Goal: Task Accomplishment & Management: Complete application form

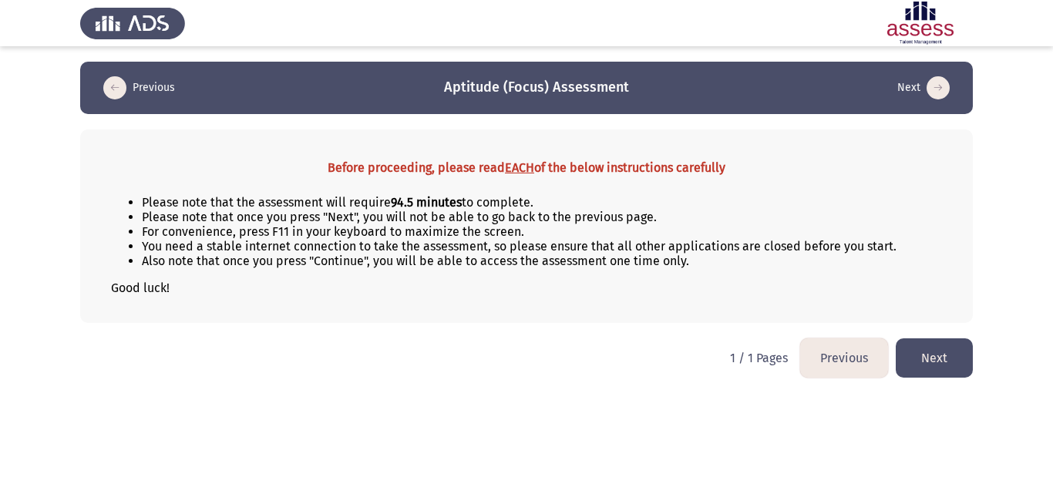
click at [932, 352] on button "Next" at bounding box center [934, 357] width 77 height 39
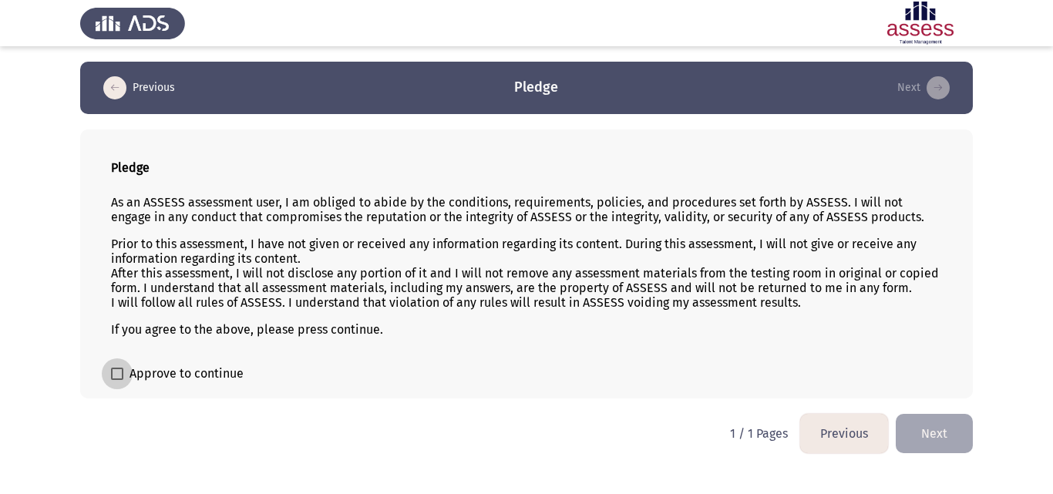
click at [217, 370] on span "Approve to continue" at bounding box center [187, 374] width 114 height 19
click at [117, 380] on input "Approve to continue" at bounding box center [116, 380] width 1 height 1
checkbox input "true"
click at [925, 426] on button "Next" at bounding box center [934, 433] width 77 height 39
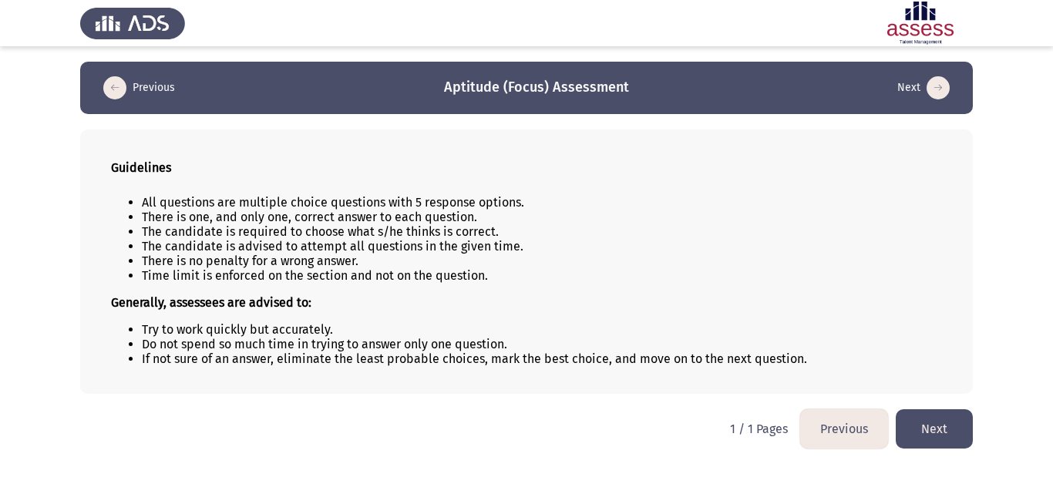
click at [901, 424] on button "Next" at bounding box center [934, 428] width 77 height 39
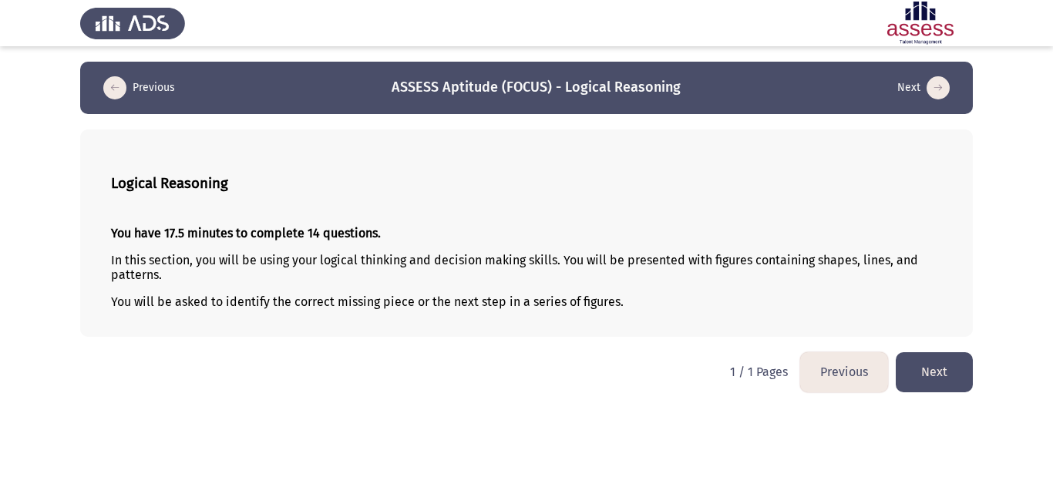
click at [945, 391] on button "Next" at bounding box center [934, 371] width 77 height 39
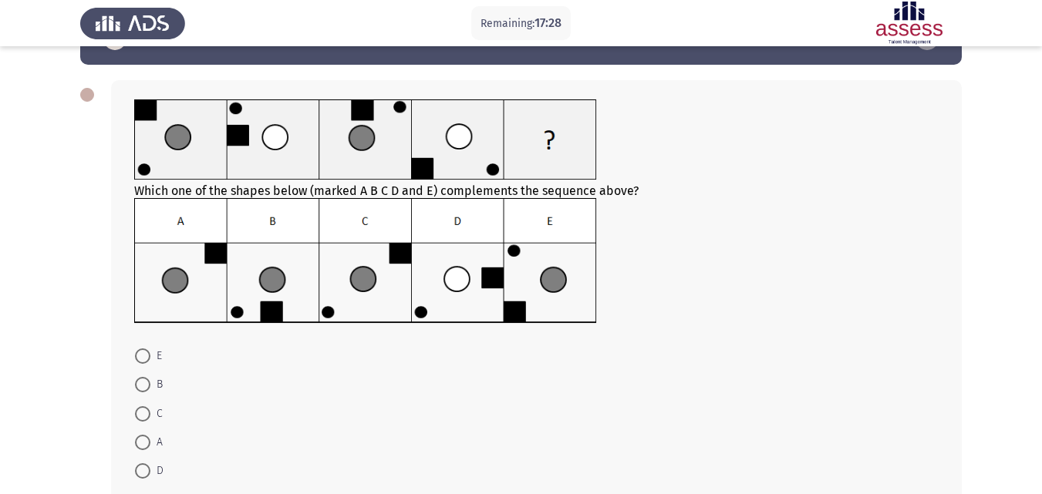
scroll to position [77, 0]
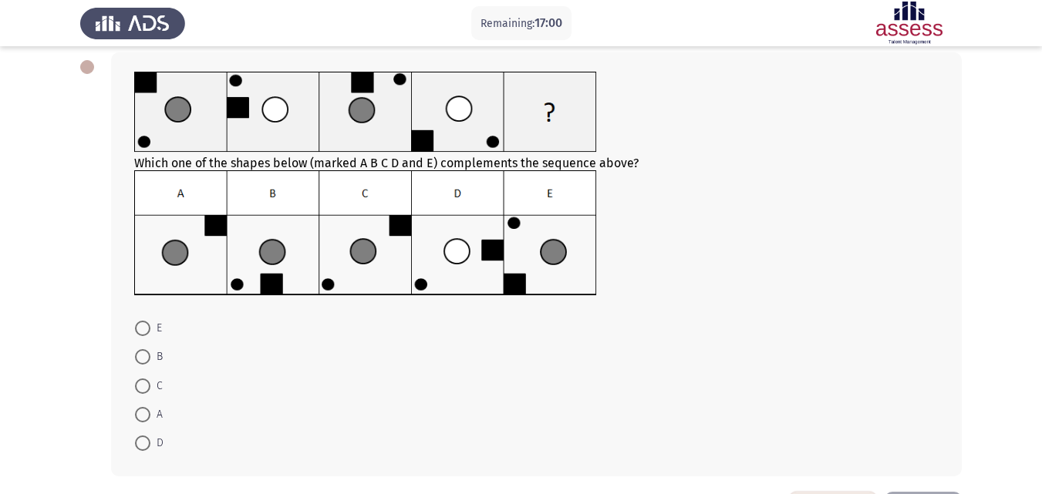
click at [248, 242] on img at bounding box center [365, 233] width 463 height 126
click at [141, 357] on span at bounding box center [142, 356] width 15 height 15
click at [141, 357] on input "B" at bounding box center [142, 356] width 15 height 15
radio input "true"
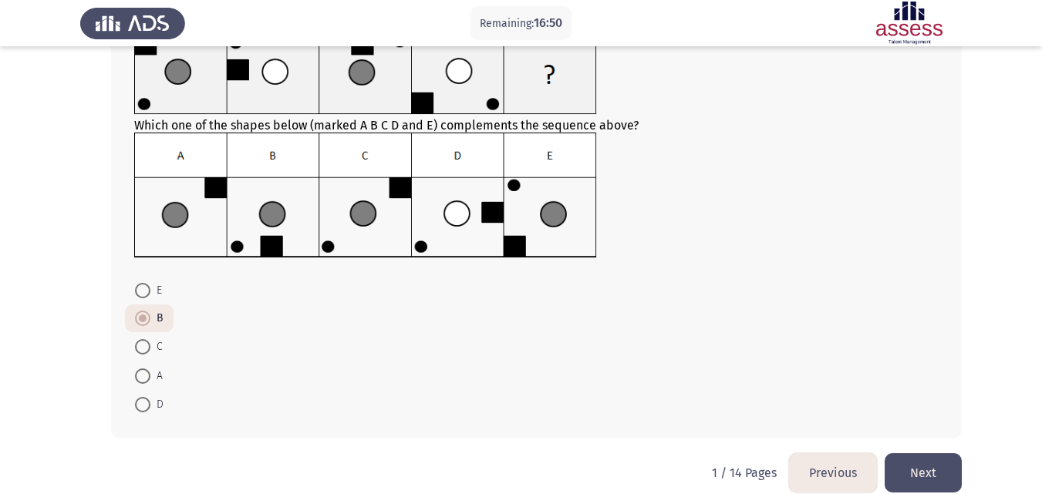
scroll to position [136, 0]
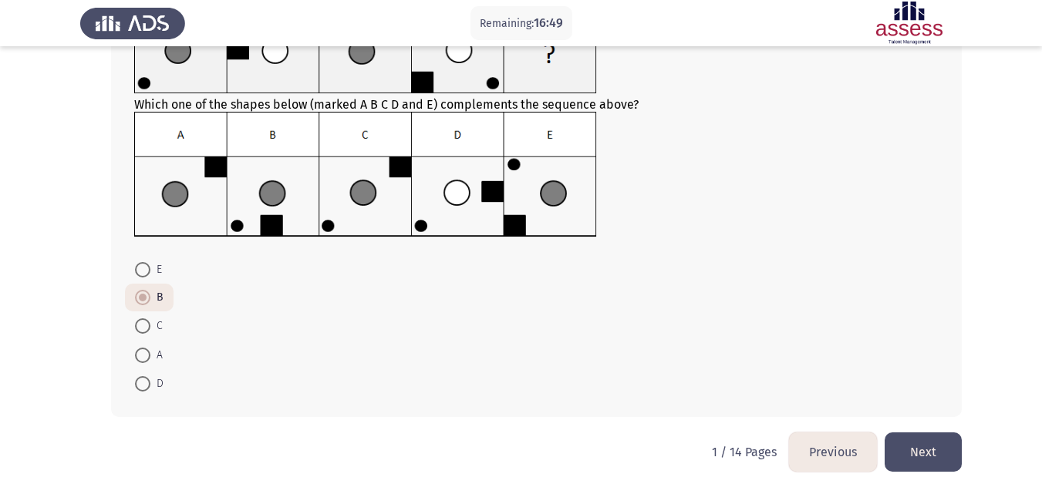
click at [941, 459] on button "Next" at bounding box center [922, 452] width 77 height 39
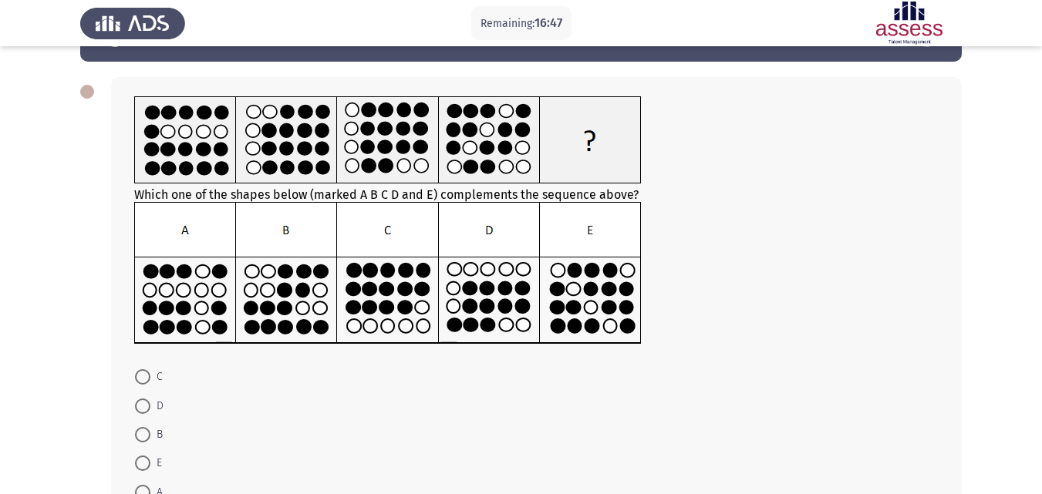
scroll to position [77, 0]
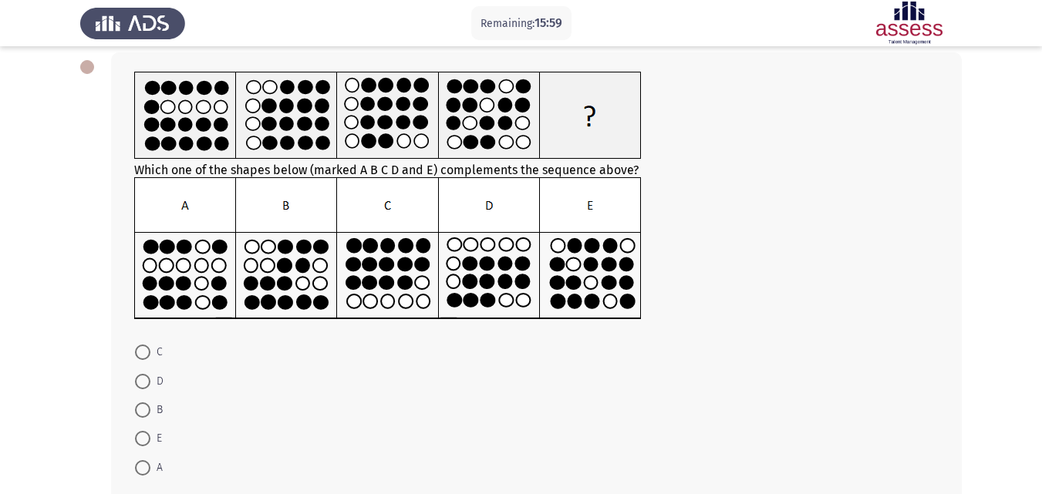
click at [143, 463] on span at bounding box center [142, 467] width 15 height 15
click at [143, 463] on input "A" at bounding box center [142, 467] width 15 height 15
radio input "true"
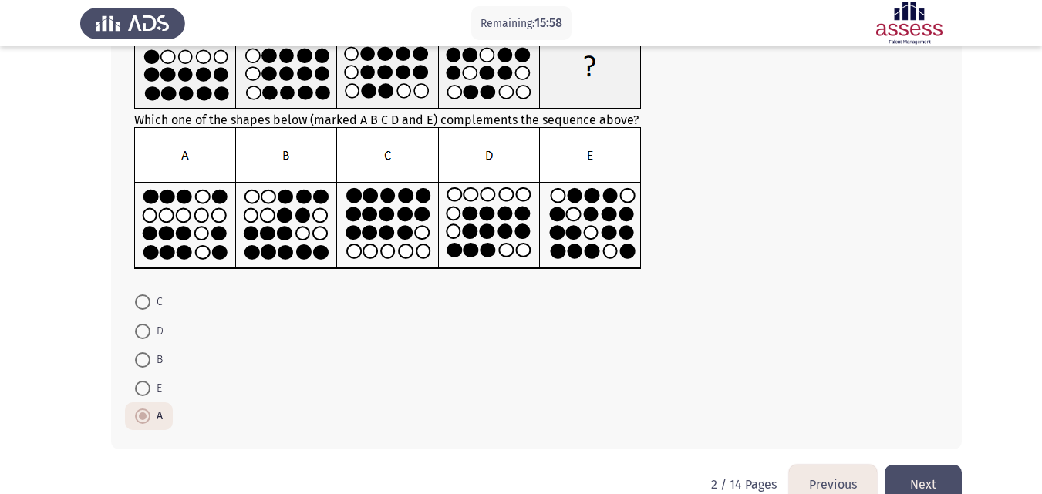
scroll to position [154, 0]
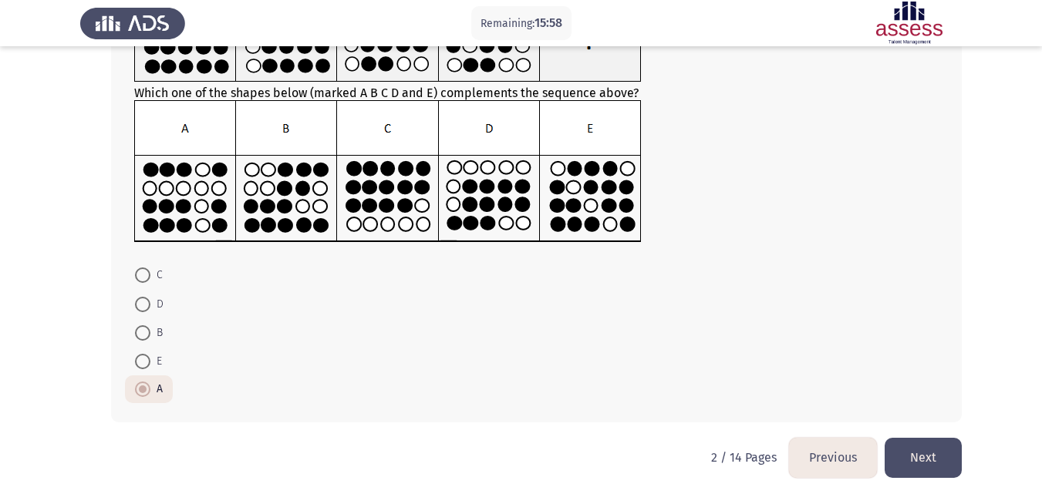
click at [918, 454] on button "Next" at bounding box center [922, 457] width 77 height 39
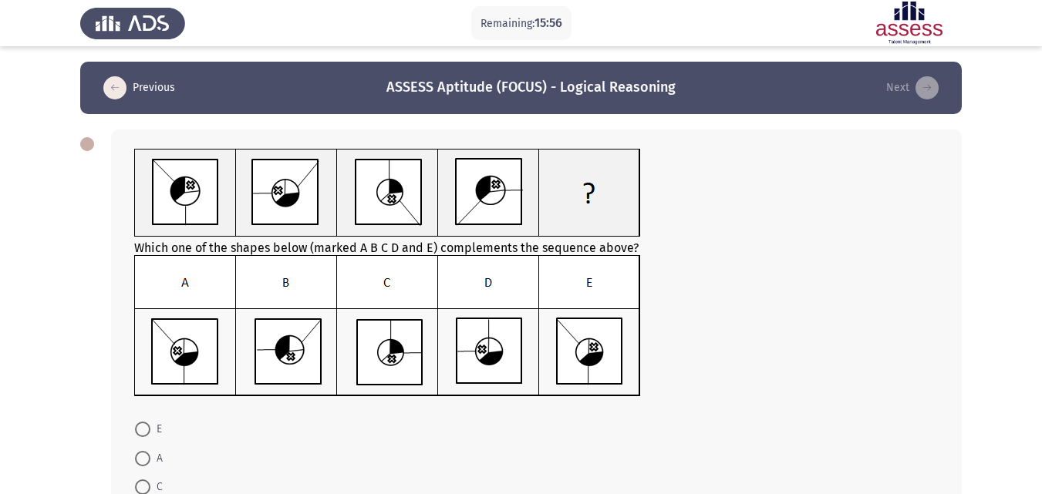
scroll to position [77, 0]
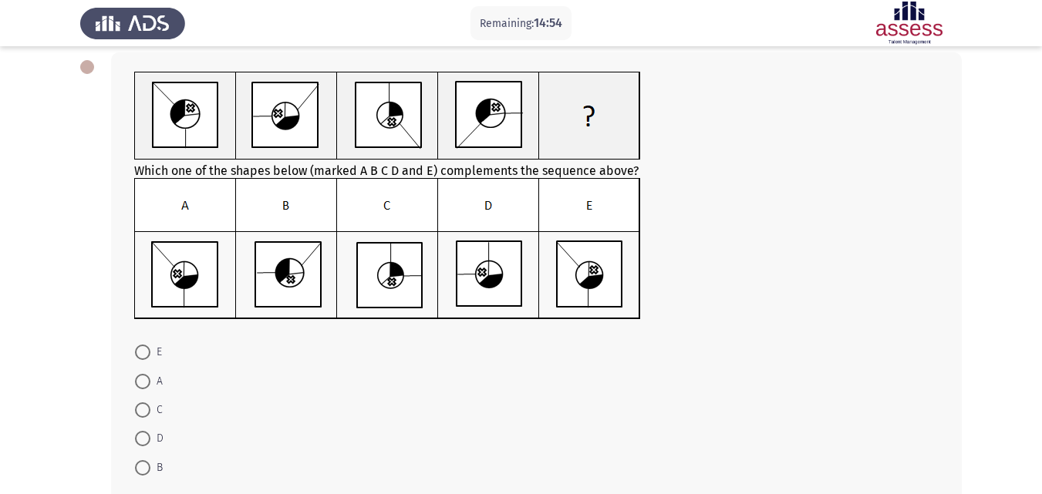
click at [147, 382] on span at bounding box center [142, 381] width 15 height 15
click at [147, 382] on input "A" at bounding box center [142, 381] width 15 height 15
radio input "true"
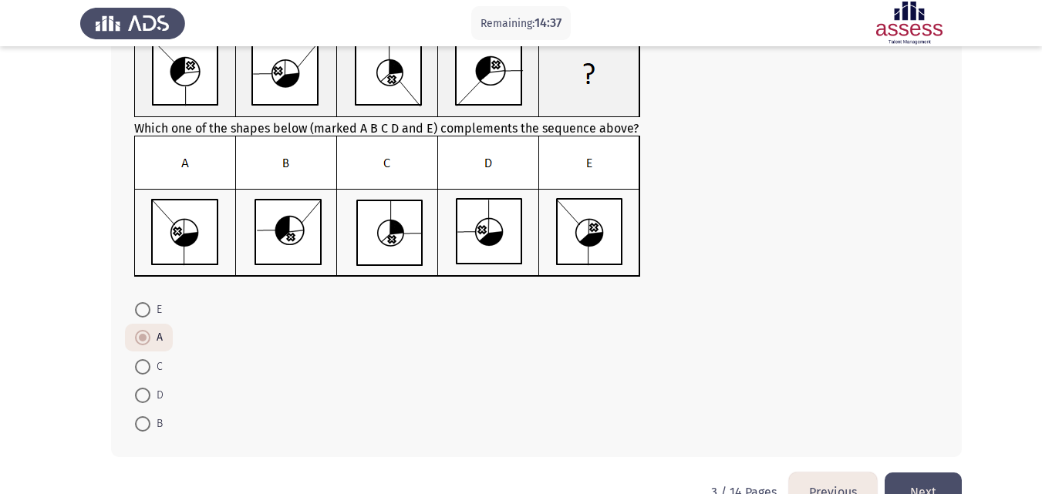
scroll to position [160, 0]
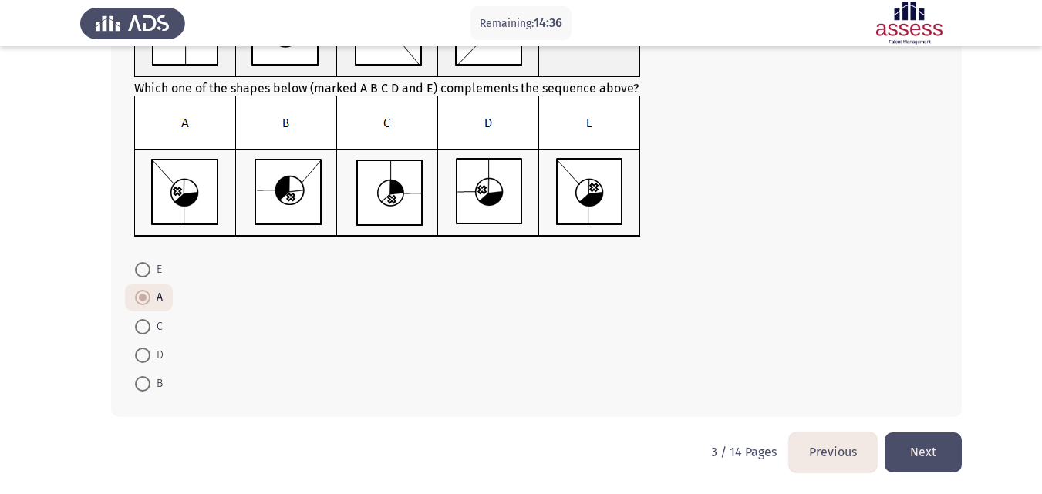
click at [918, 456] on button "Next" at bounding box center [922, 452] width 77 height 39
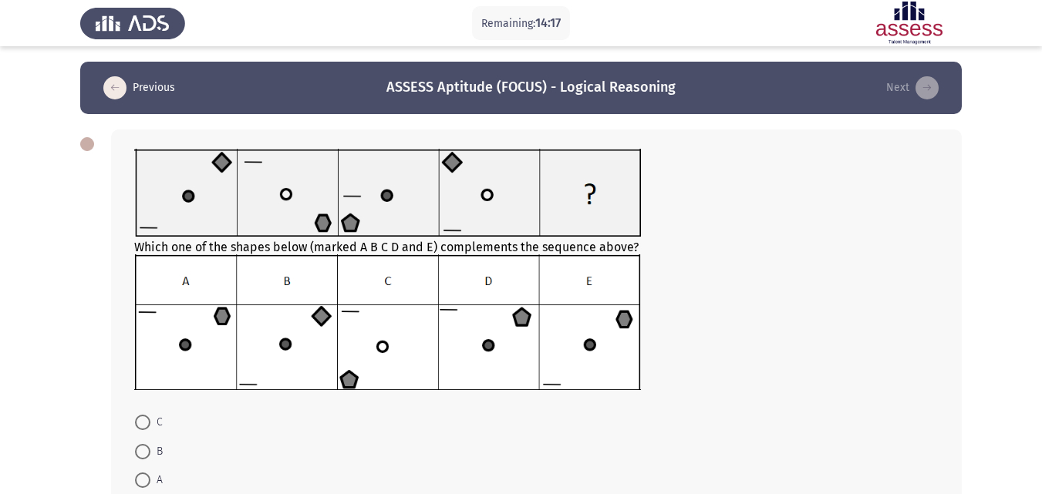
scroll to position [77, 0]
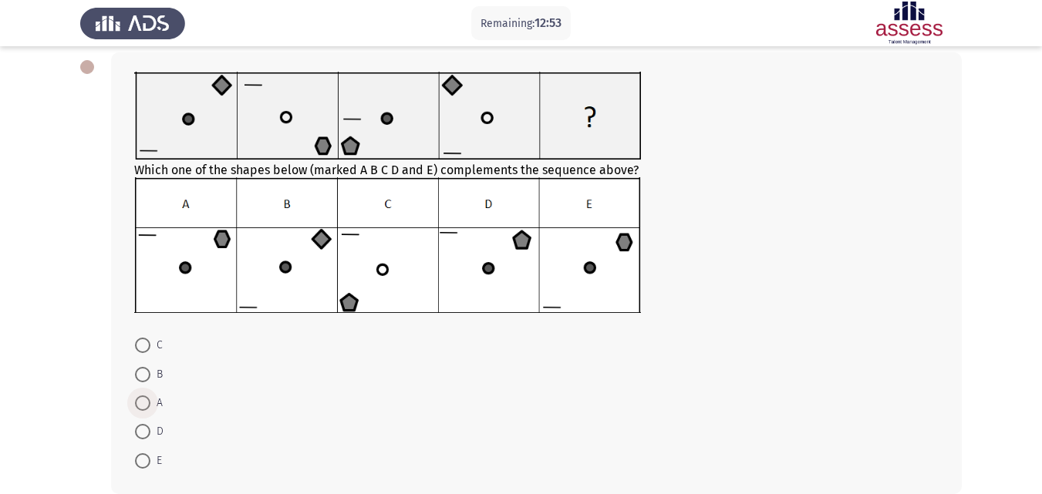
click at [147, 399] on span at bounding box center [142, 403] width 15 height 15
click at [147, 399] on input "A" at bounding box center [142, 403] width 15 height 15
radio input "true"
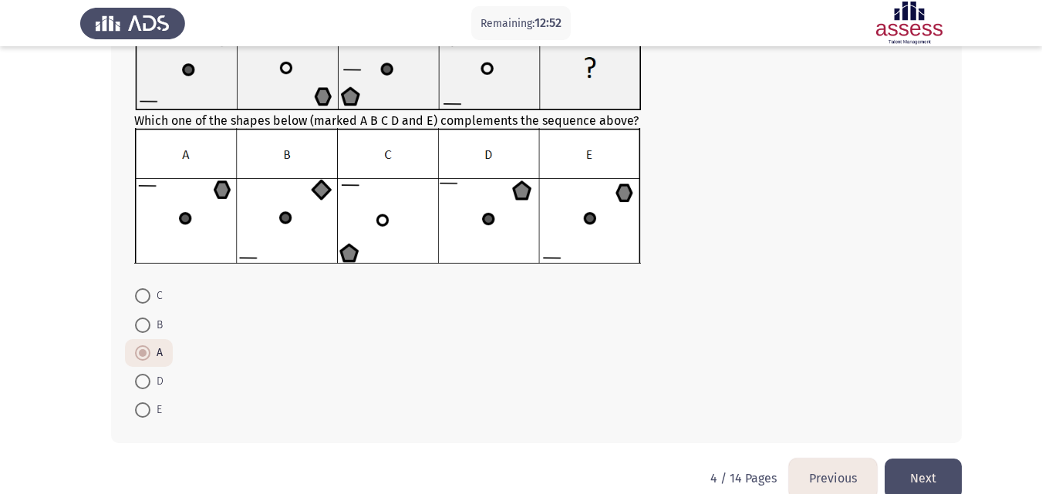
scroll to position [153, 0]
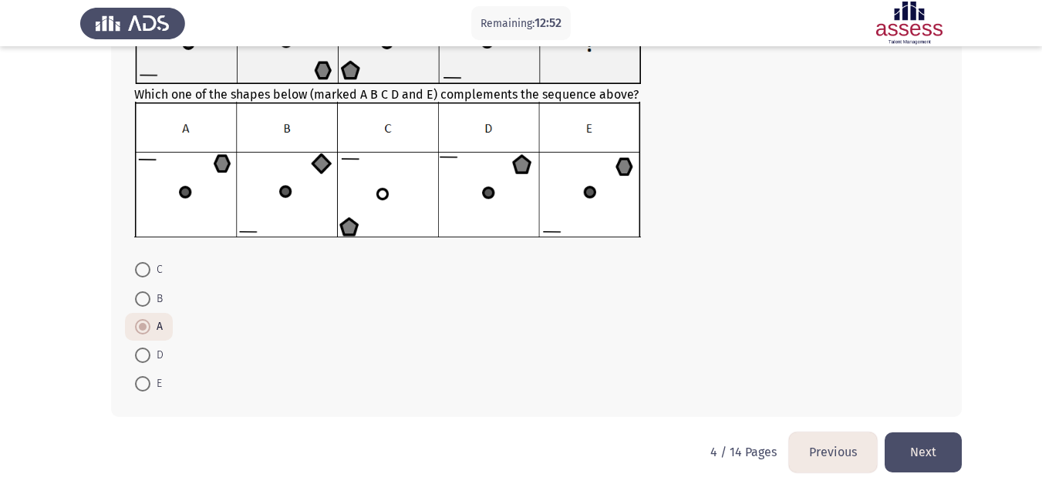
click at [918, 446] on button "Next" at bounding box center [922, 452] width 77 height 39
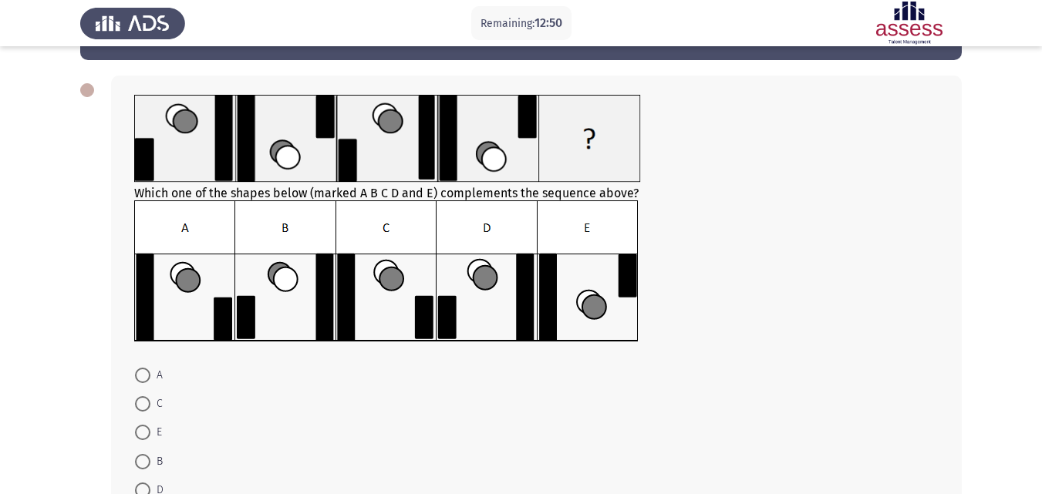
scroll to position [77, 0]
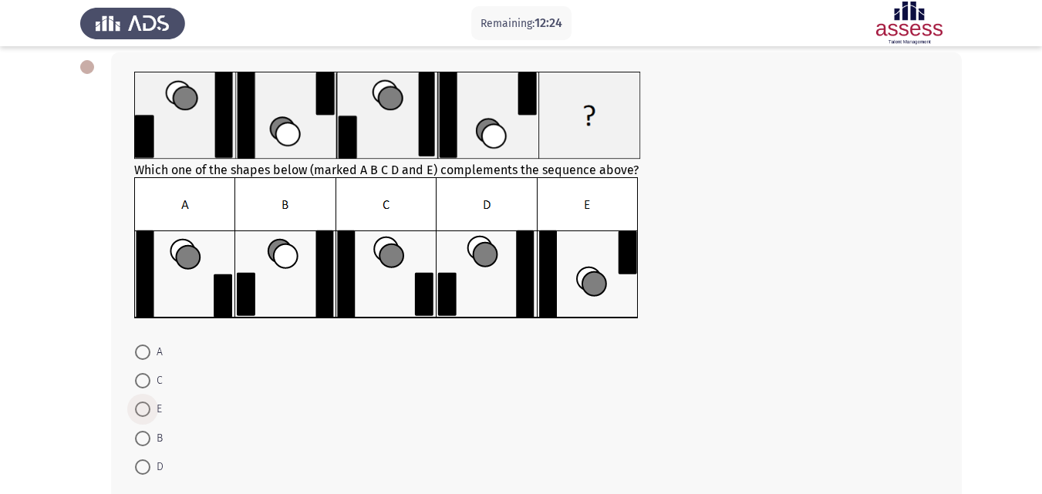
click at [149, 413] on span at bounding box center [142, 409] width 15 height 15
click at [149, 413] on input "E" at bounding box center [142, 409] width 15 height 15
radio input "true"
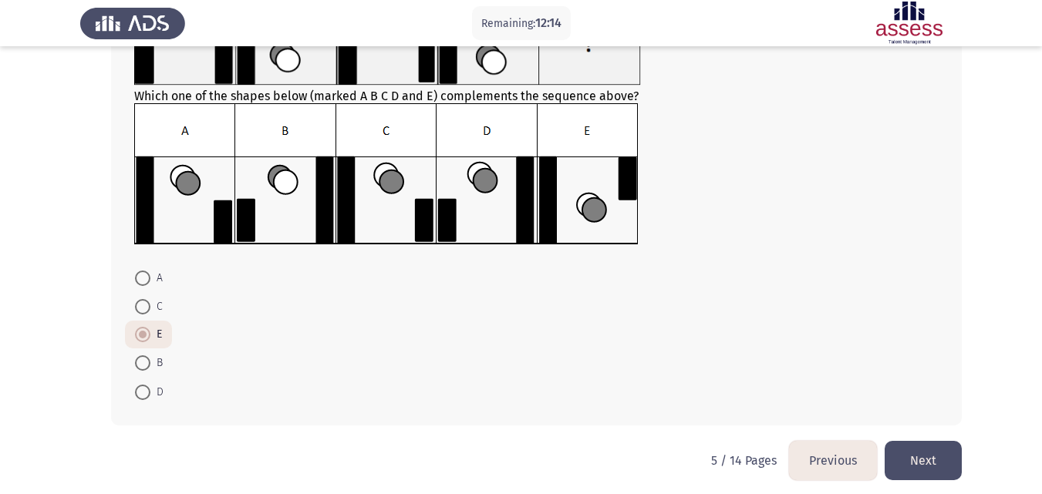
scroll to position [160, 0]
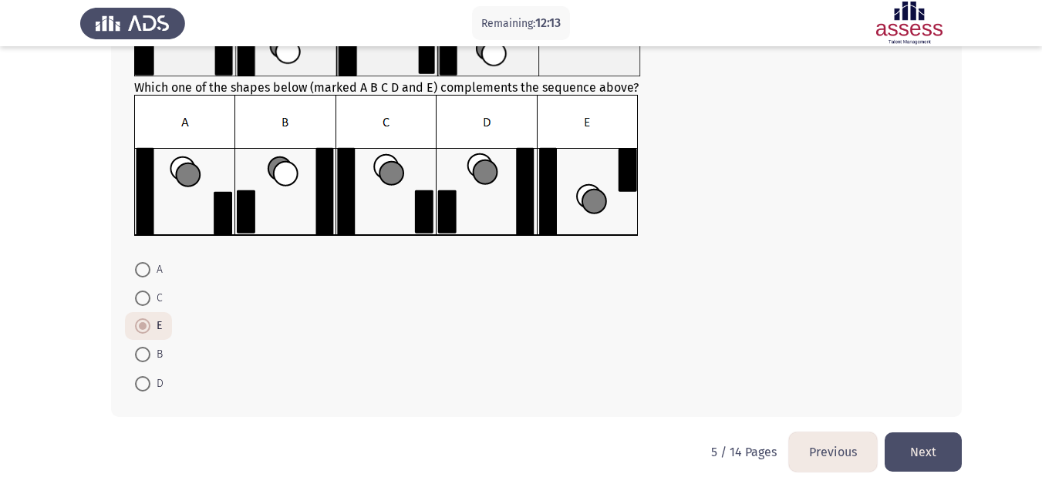
click at [921, 443] on button "Next" at bounding box center [922, 452] width 77 height 39
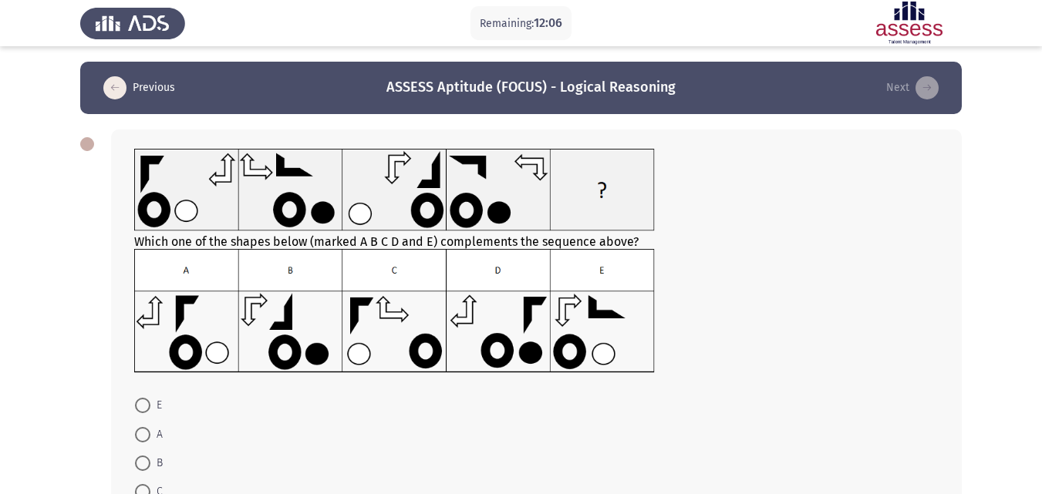
scroll to position [77, 0]
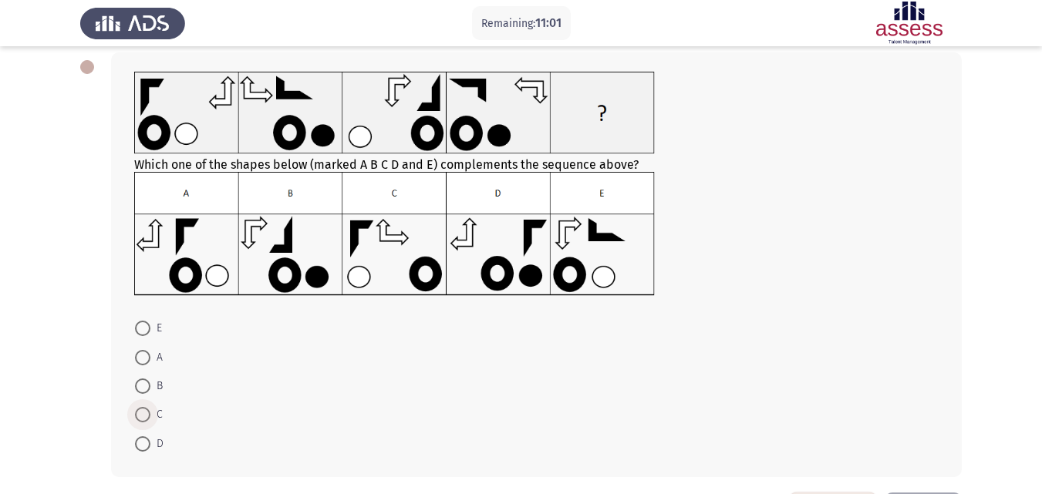
click at [146, 413] on span at bounding box center [142, 414] width 15 height 15
click at [146, 413] on input "C" at bounding box center [142, 414] width 15 height 15
radio input "true"
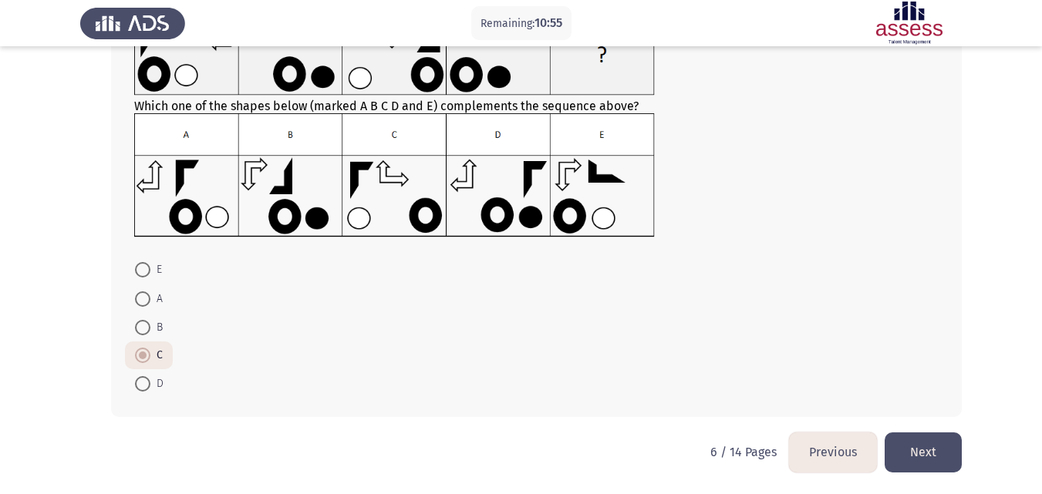
click at [923, 464] on button "Next" at bounding box center [922, 452] width 77 height 39
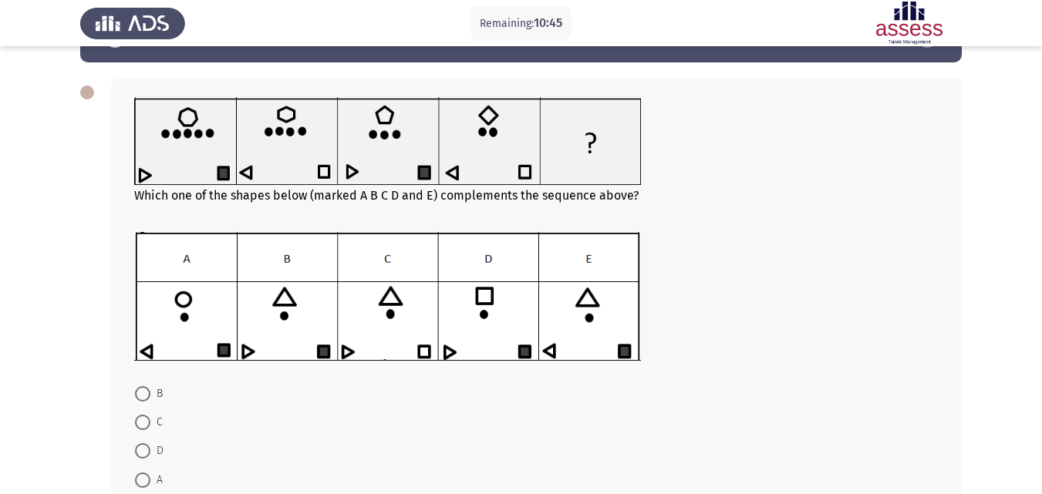
scroll to position [77, 0]
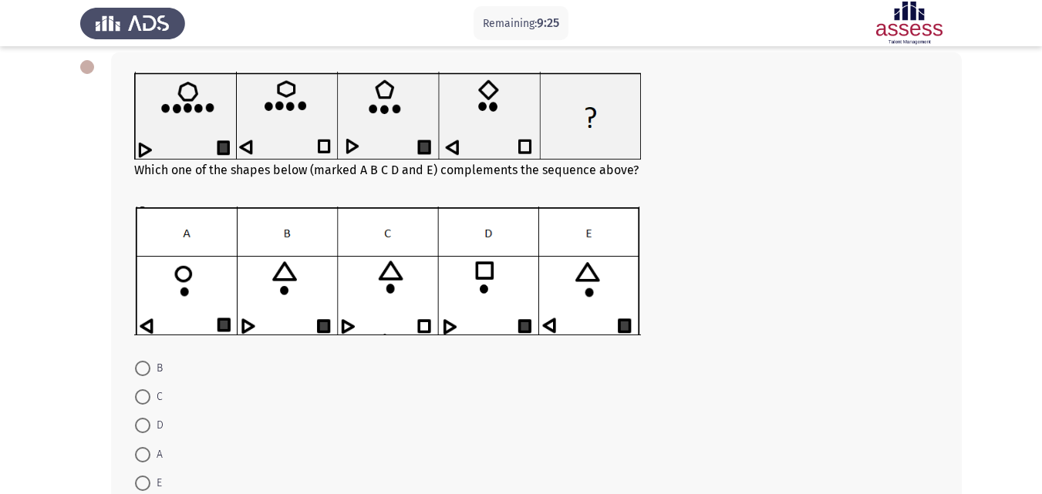
click at [147, 401] on span at bounding box center [142, 396] width 15 height 15
click at [147, 401] on input "C" at bounding box center [142, 396] width 15 height 15
radio input "true"
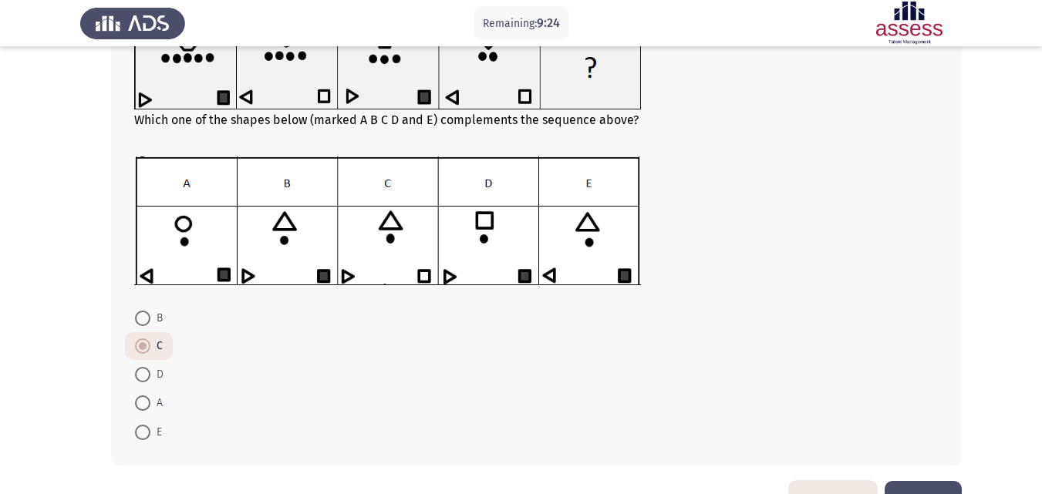
scroll to position [154, 0]
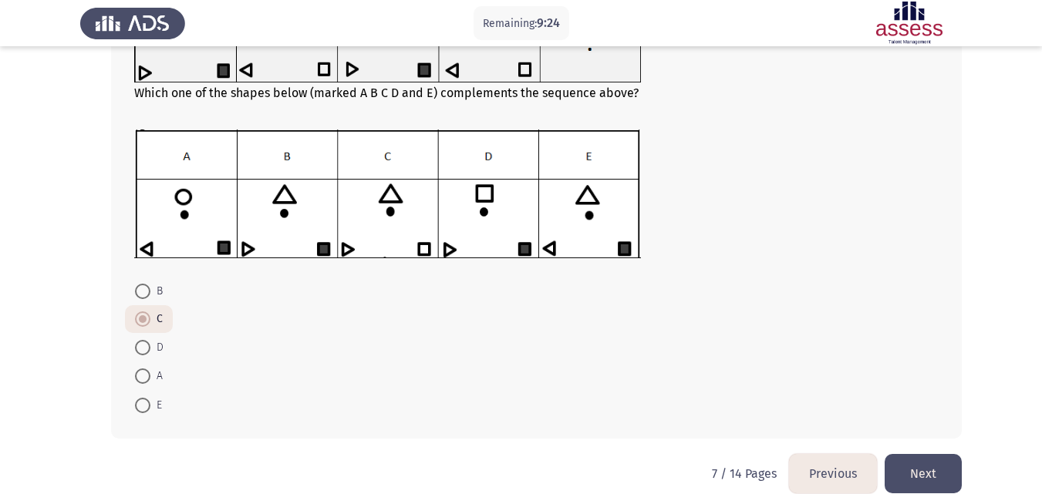
click at [942, 460] on button "Next" at bounding box center [922, 473] width 77 height 39
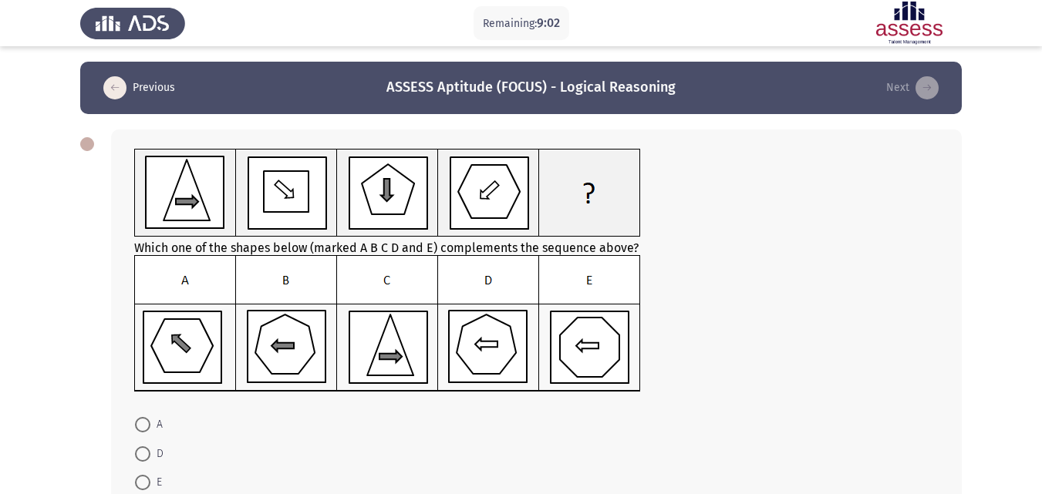
scroll to position [77, 0]
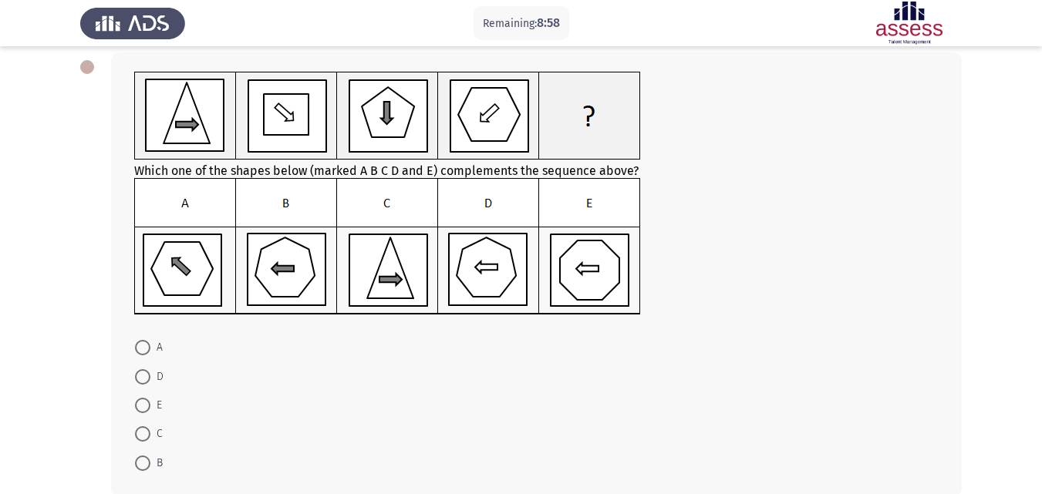
click at [148, 456] on span at bounding box center [142, 463] width 15 height 15
click at [148, 456] on input "B" at bounding box center [142, 463] width 15 height 15
radio input "true"
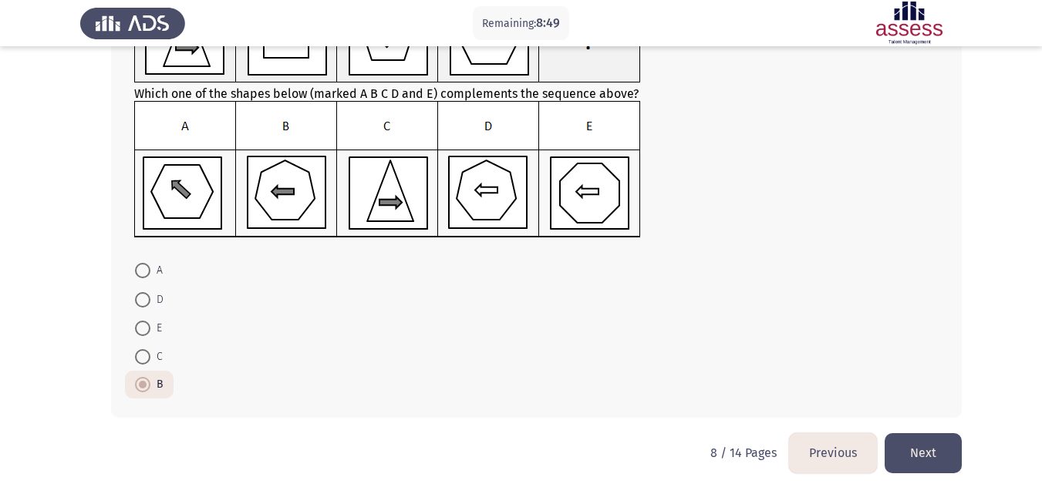
scroll to position [155, 0]
click at [938, 462] on button "Next" at bounding box center [922, 452] width 77 height 39
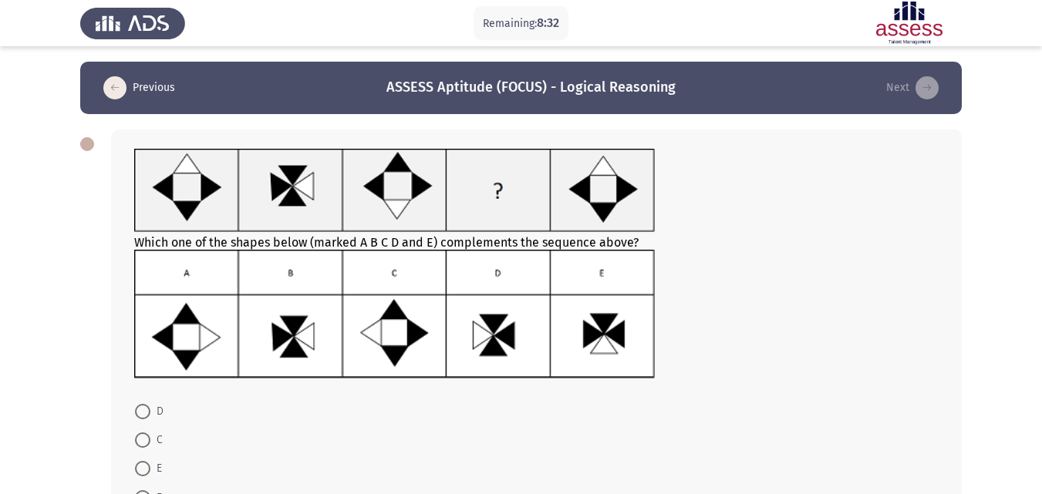
click at [149, 409] on span at bounding box center [142, 411] width 15 height 15
click at [149, 409] on input "D" at bounding box center [142, 411] width 15 height 15
radio input "true"
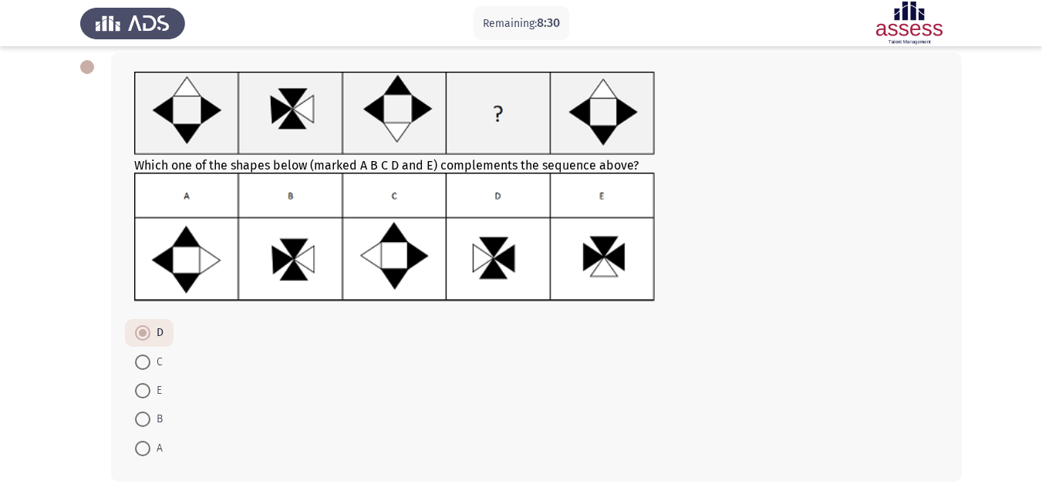
scroll to position [142, 0]
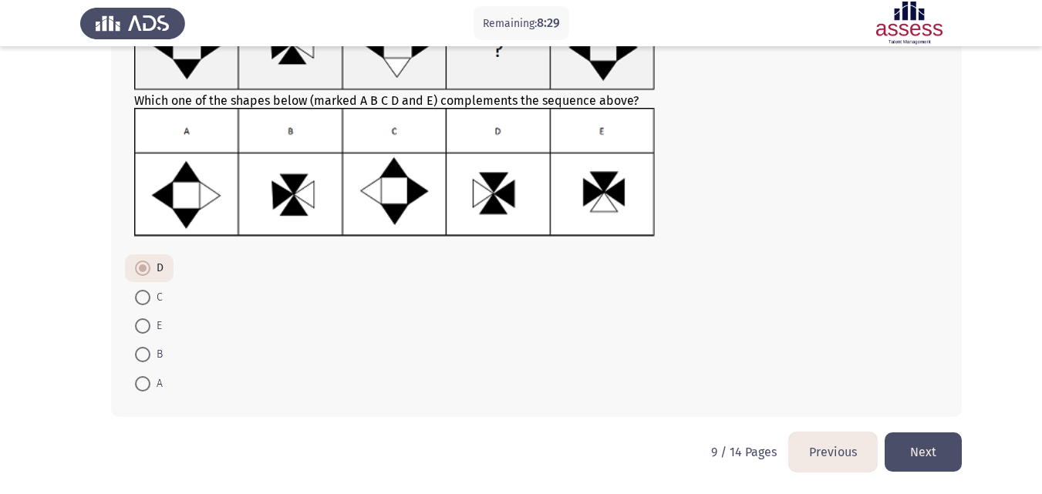
click at [920, 436] on button "Next" at bounding box center [922, 452] width 77 height 39
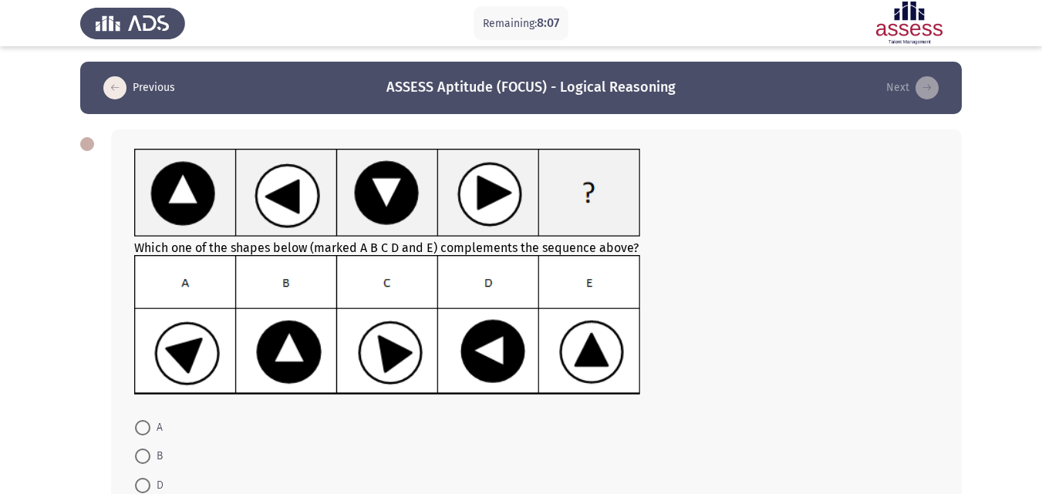
scroll to position [77, 0]
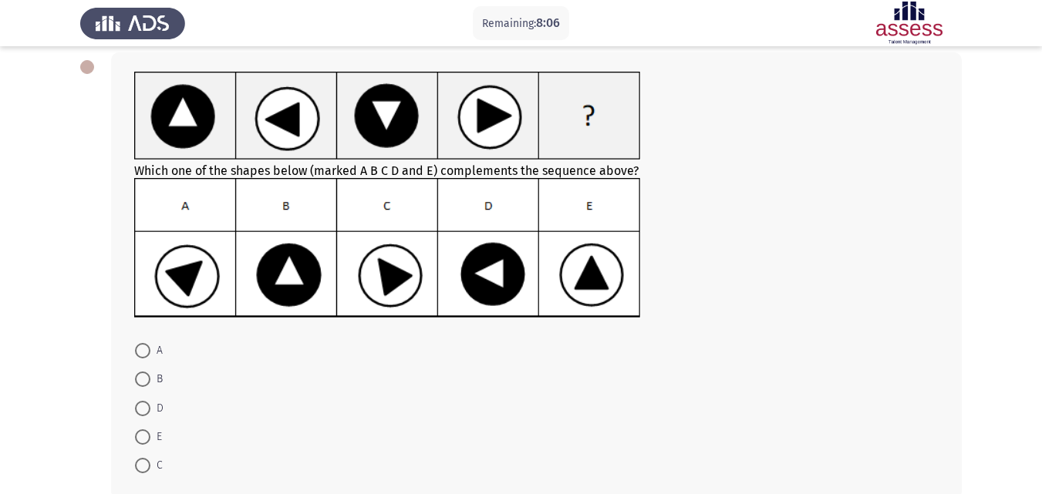
click at [140, 380] on span at bounding box center [142, 379] width 15 height 15
click at [140, 380] on input "B" at bounding box center [142, 379] width 15 height 15
radio input "true"
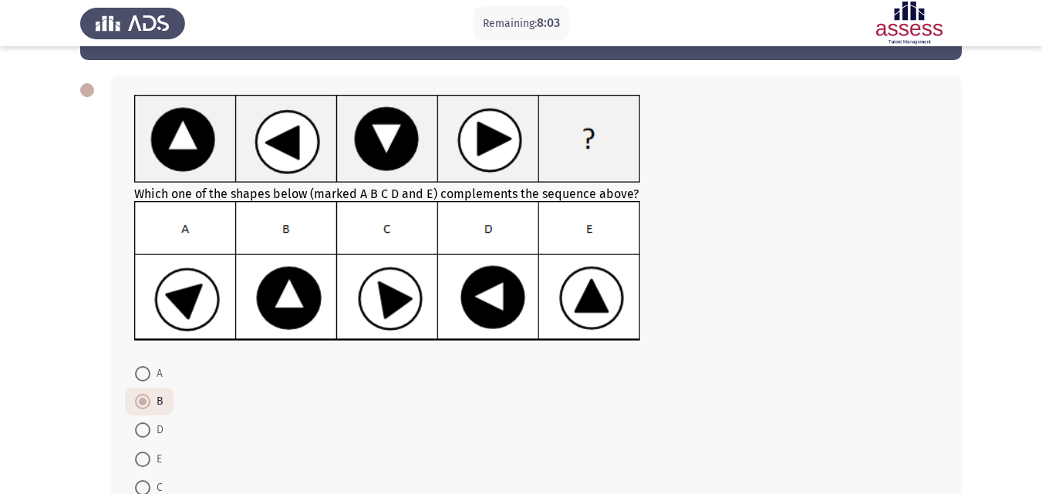
scroll to position [154, 0]
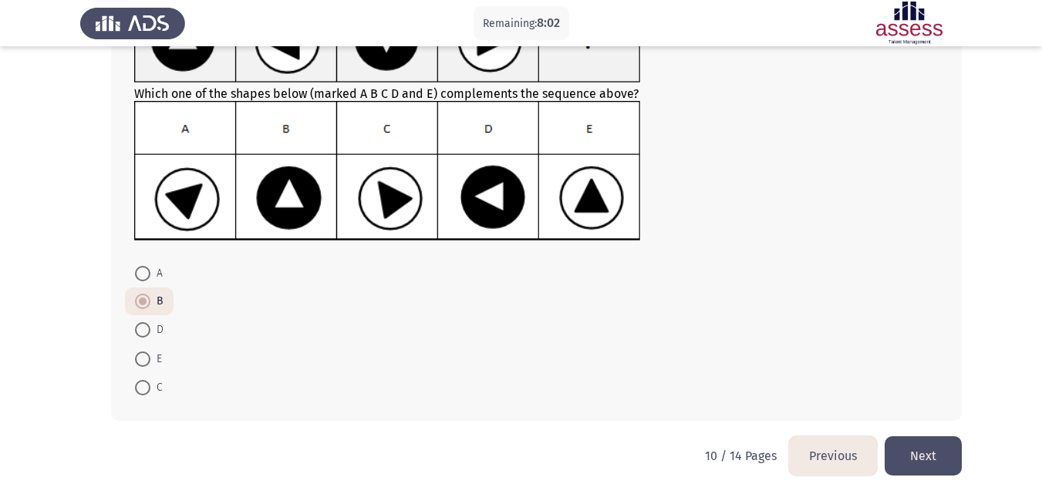
click at [915, 444] on button "Next" at bounding box center [922, 455] width 77 height 39
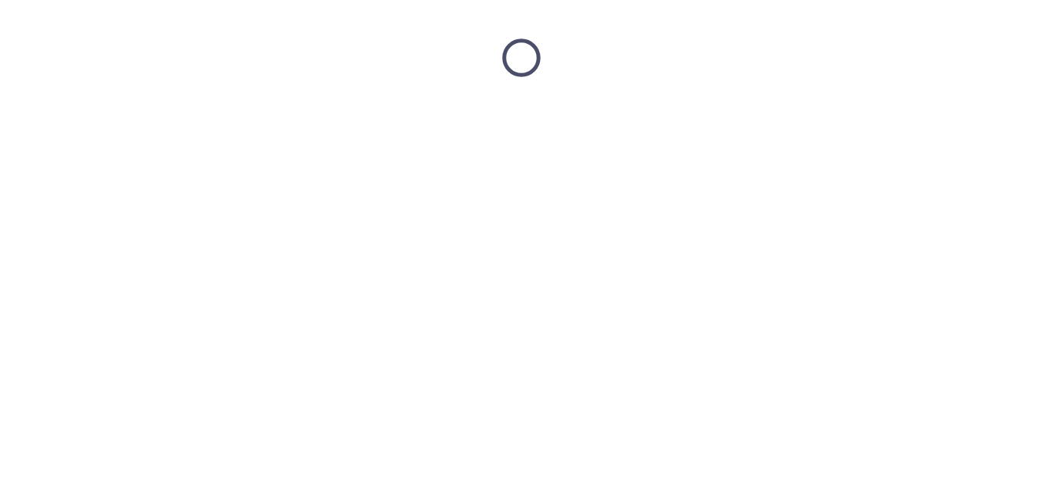
scroll to position [0, 0]
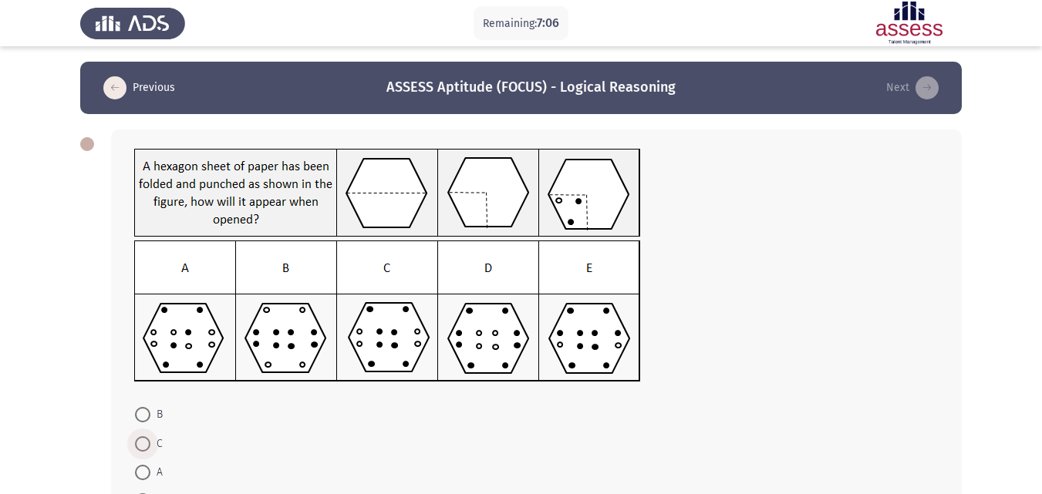
click at [140, 447] on span at bounding box center [142, 443] width 15 height 15
click at [140, 447] on input "C" at bounding box center [142, 443] width 15 height 15
radio input "true"
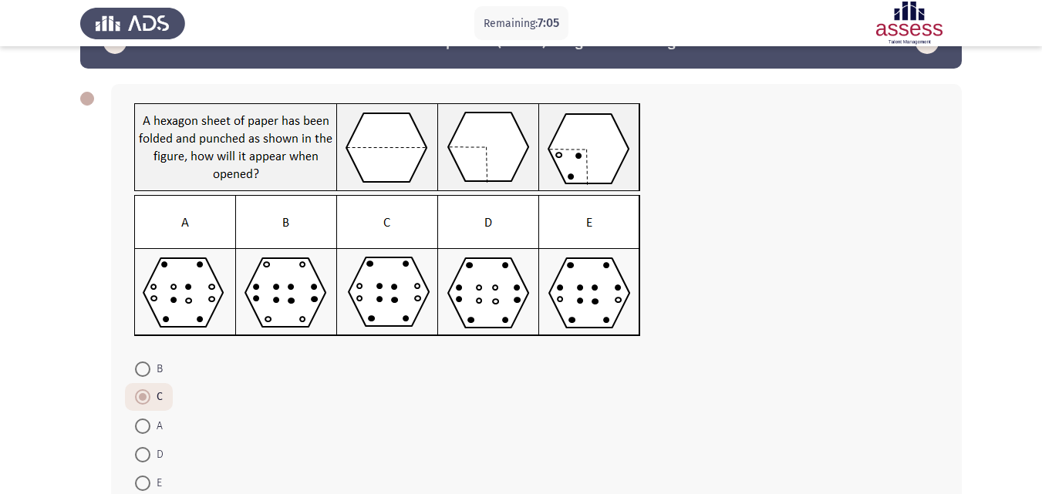
scroll to position [145, 0]
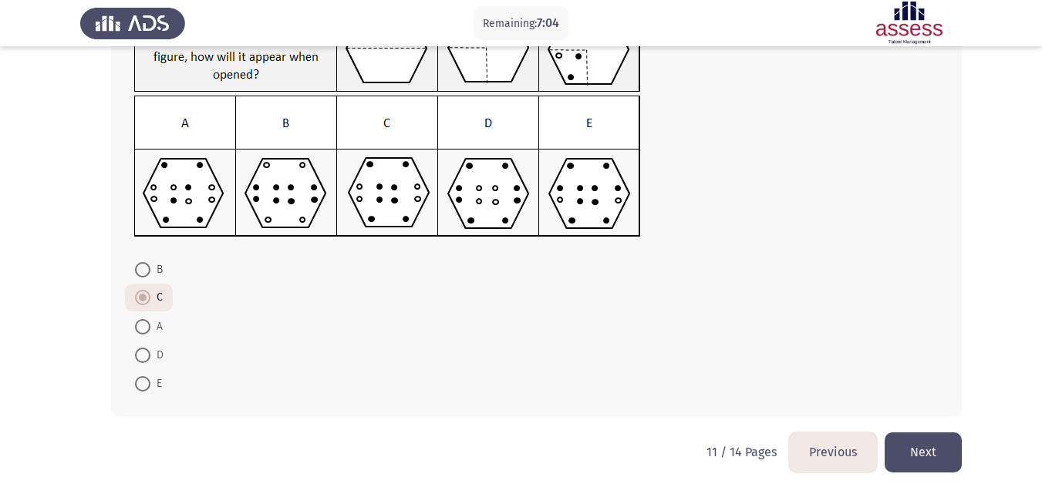
click at [913, 443] on button "Next" at bounding box center [922, 452] width 77 height 39
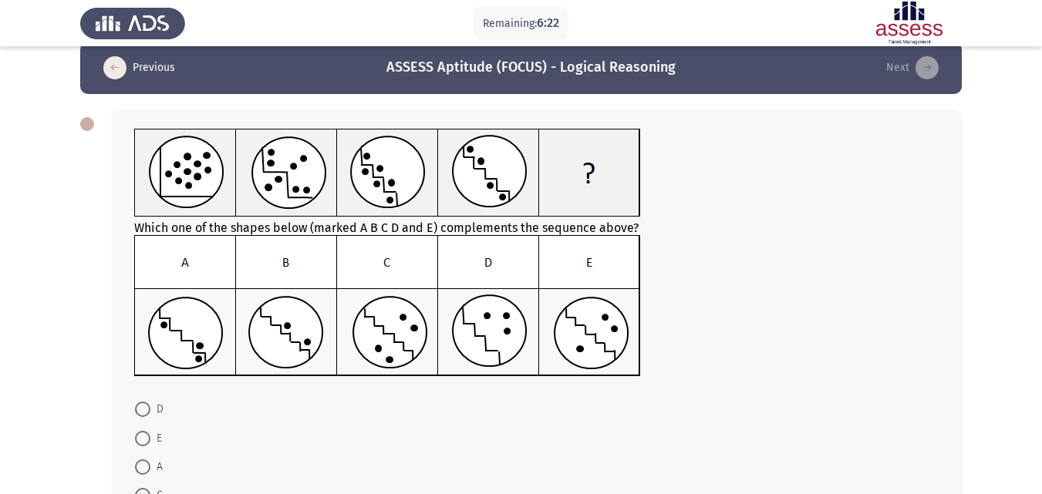
scroll to position [77, 0]
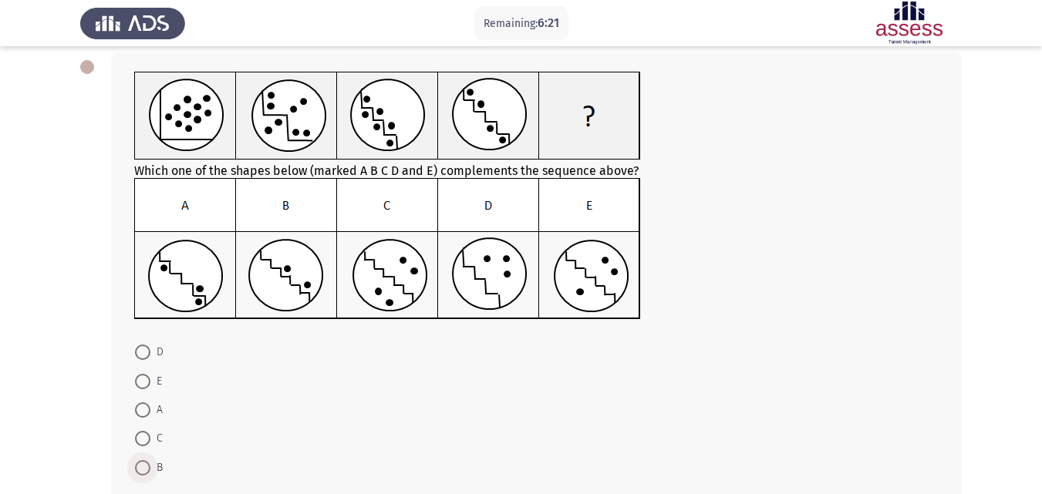
click at [143, 469] on span at bounding box center [142, 467] width 15 height 15
click at [143, 469] on input "B" at bounding box center [142, 467] width 15 height 15
radio input "true"
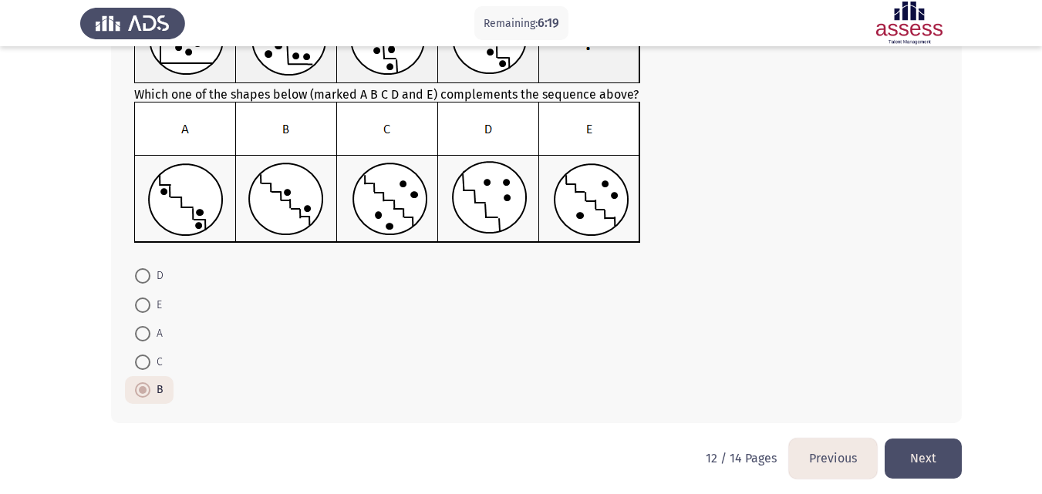
scroll to position [154, 0]
click at [932, 449] on button "Next" at bounding box center [922, 457] width 77 height 39
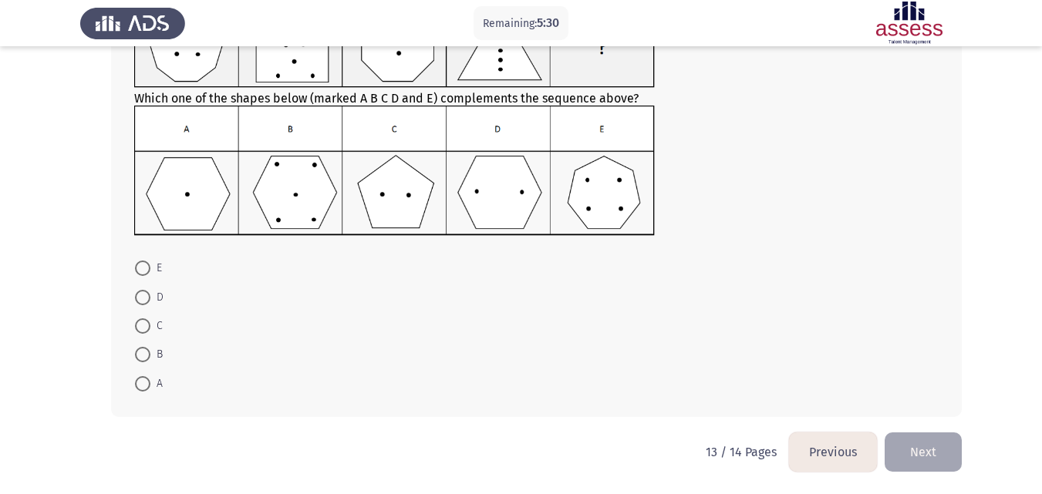
scroll to position [69, 0]
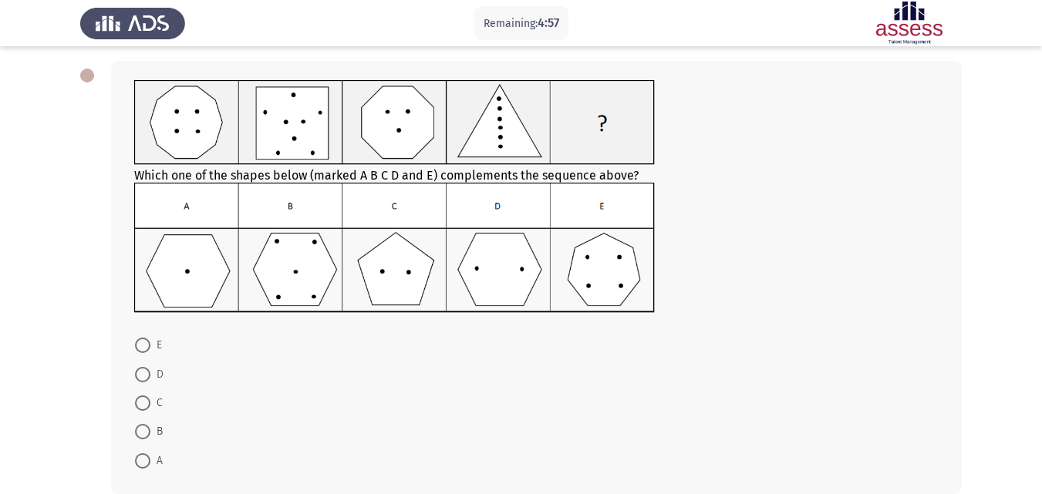
click at [596, 277] on img at bounding box center [394, 248] width 520 height 130
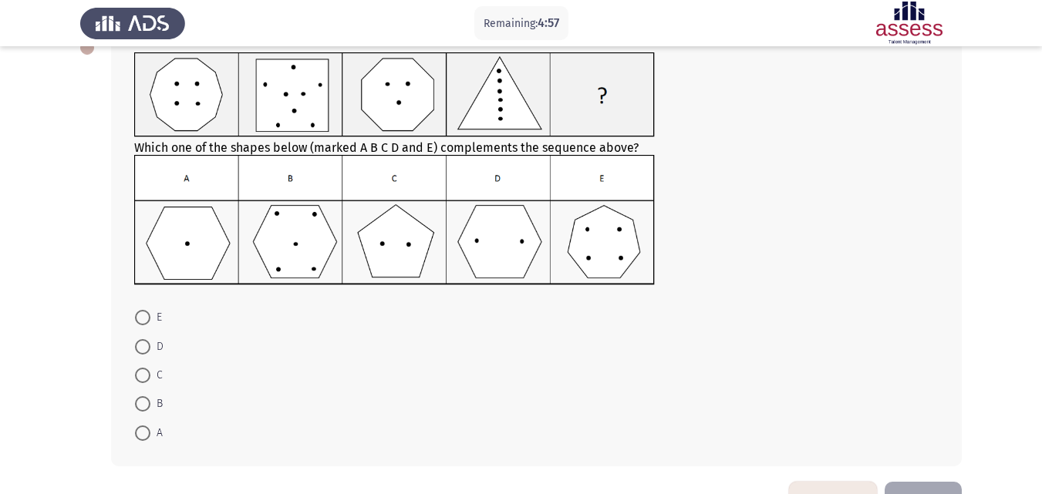
scroll to position [146, 0]
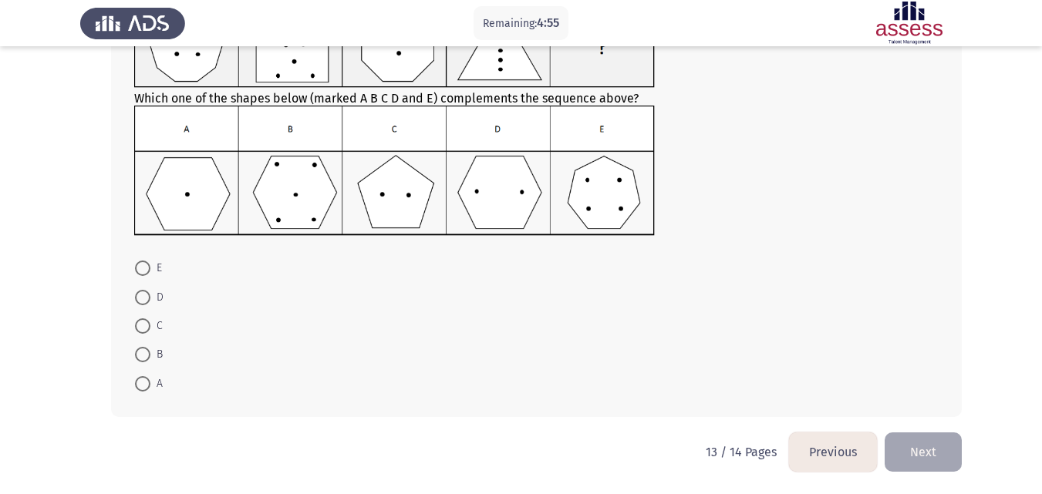
click at [134, 275] on mat-radio-button "E" at bounding box center [148, 268] width 47 height 29
click at [134, 268] on mat-radio-button "E" at bounding box center [148, 268] width 47 height 29
click at [143, 268] on span at bounding box center [143, 268] width 0 height 0
click at [143, 268] on input "E" at bounding box center [142, 268] width 15 height 15
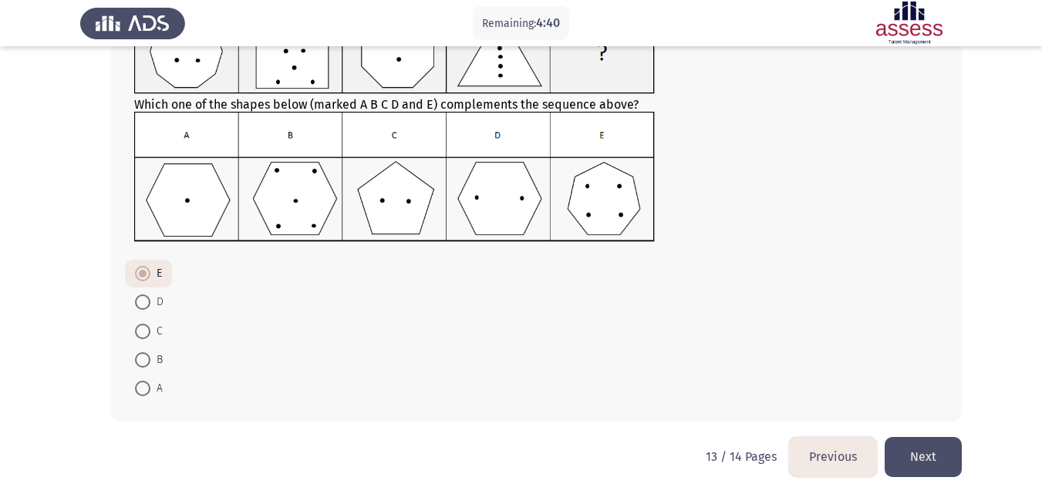
scroll to position [144, 0]
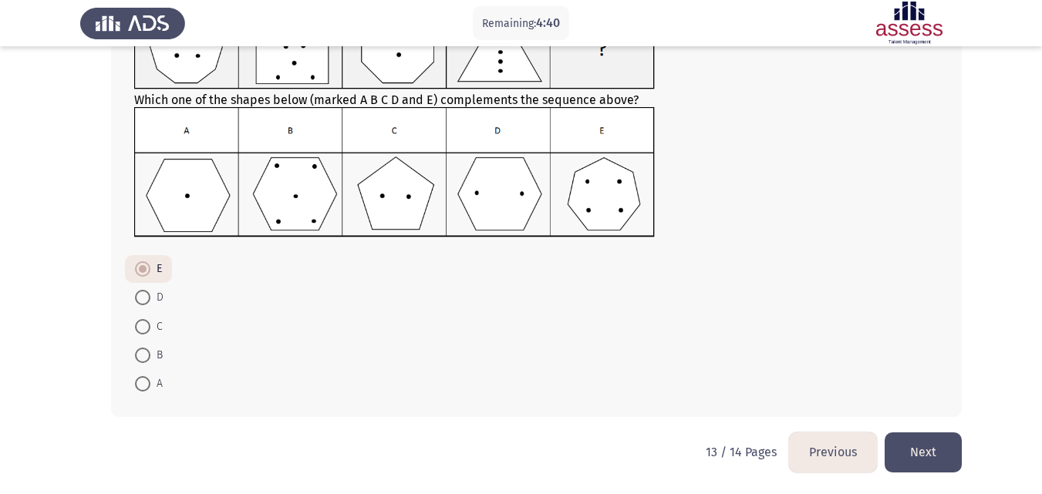
click at [945, 460] on button "Next" at bounding box center [922, 452] width 77 height 39
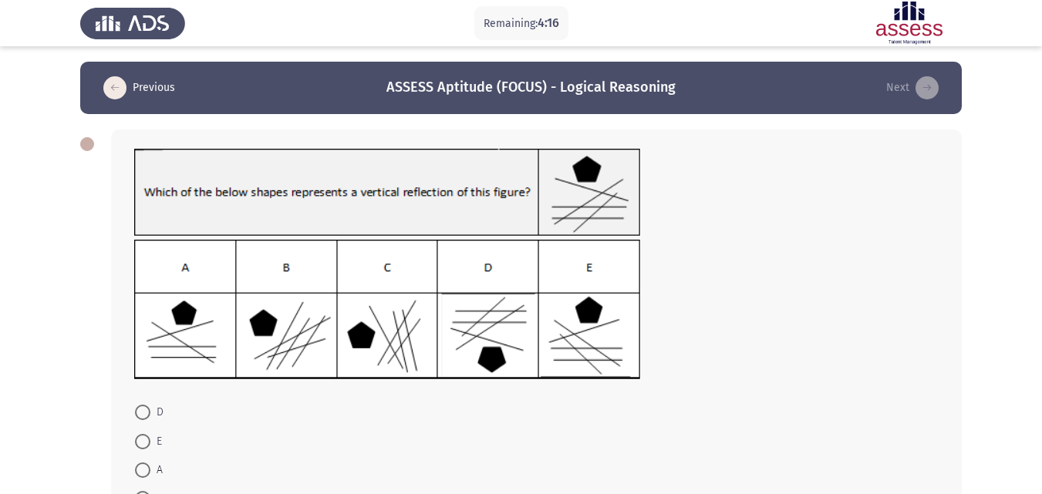
scroll to position [77, 0]
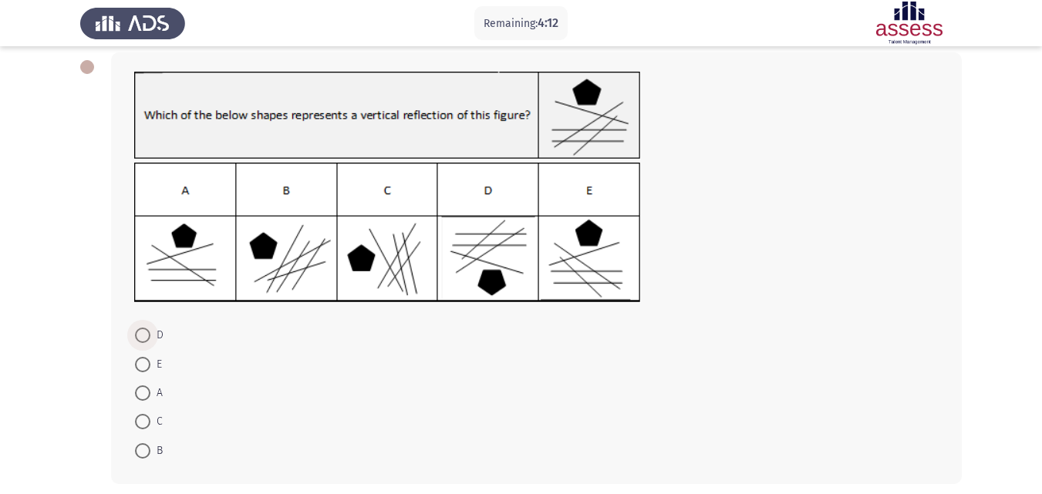
click at [138, 341] on span at bounding box center [142, 335] width 15 height 15
click at [138, 341] on input "D" at bounding box center [142, 335] width 15 height 15
radio input "true"
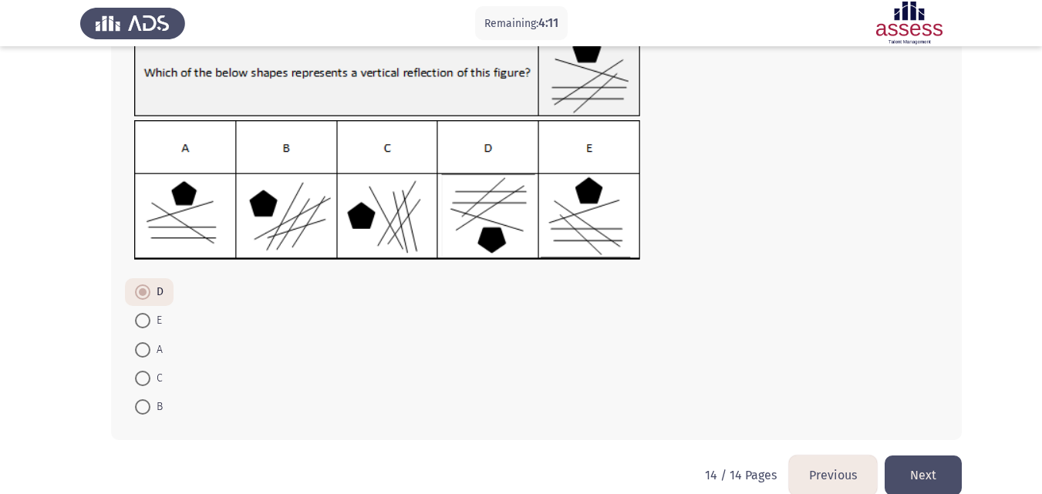
scroll to position [143, 0]
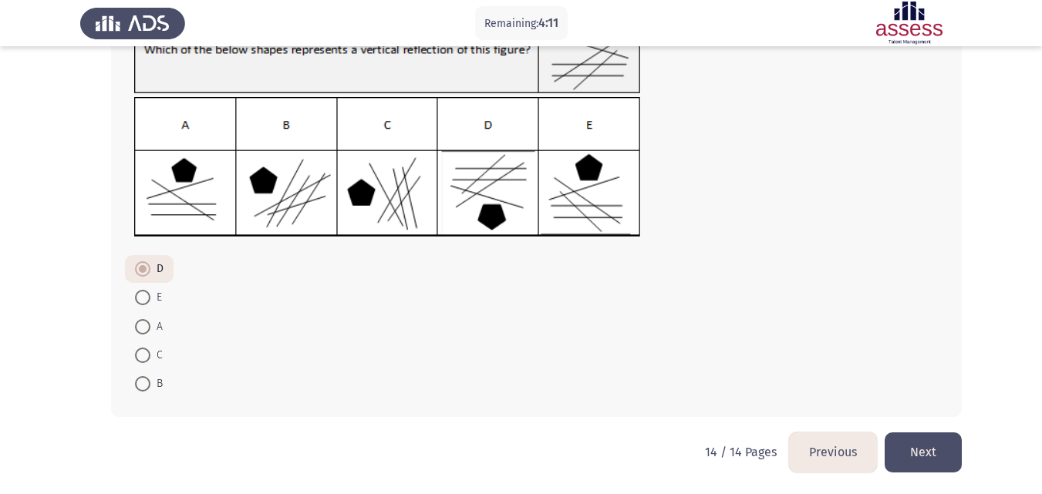
click at [917, 440] on button "Next" at bounding box center [922, 452] width 77 height 39
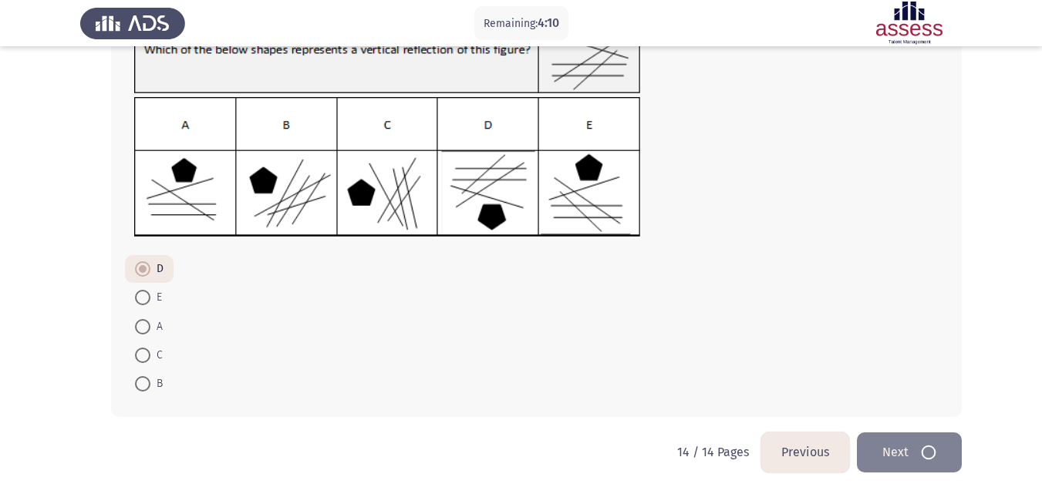
scroll to position [0, 0]
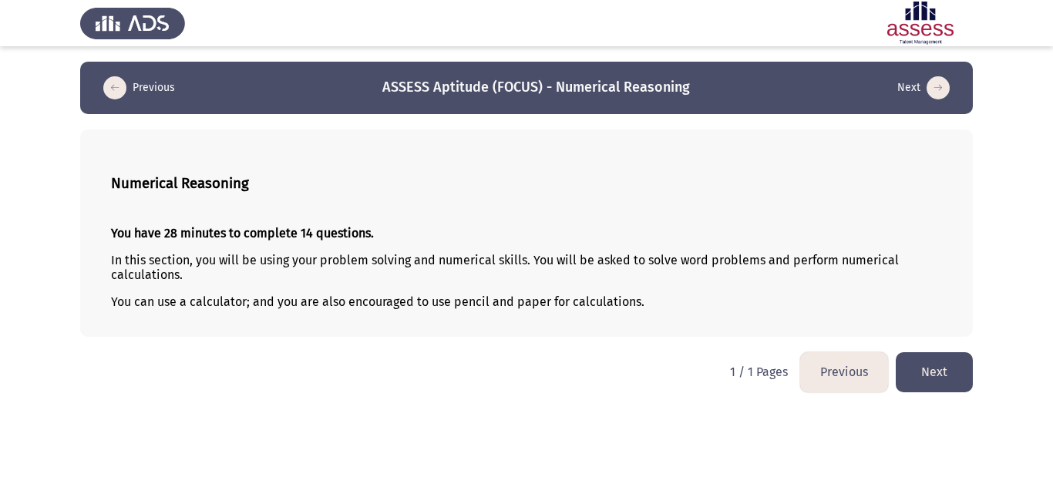
click at [921, 373] on button "Next" at bounding box center [934, 371] width 77 height 39
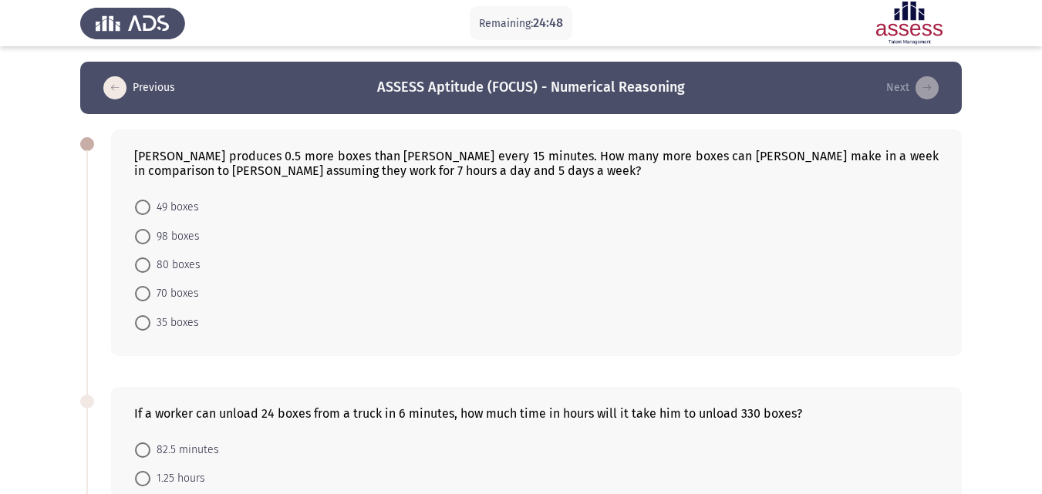
click at [145, 291] on span at bounding box center [142, 293] width 15 height 15
click at [145, 291] on input "70 boxes" at bounding box center [142, 293] width 15 height 15
radio input "true"
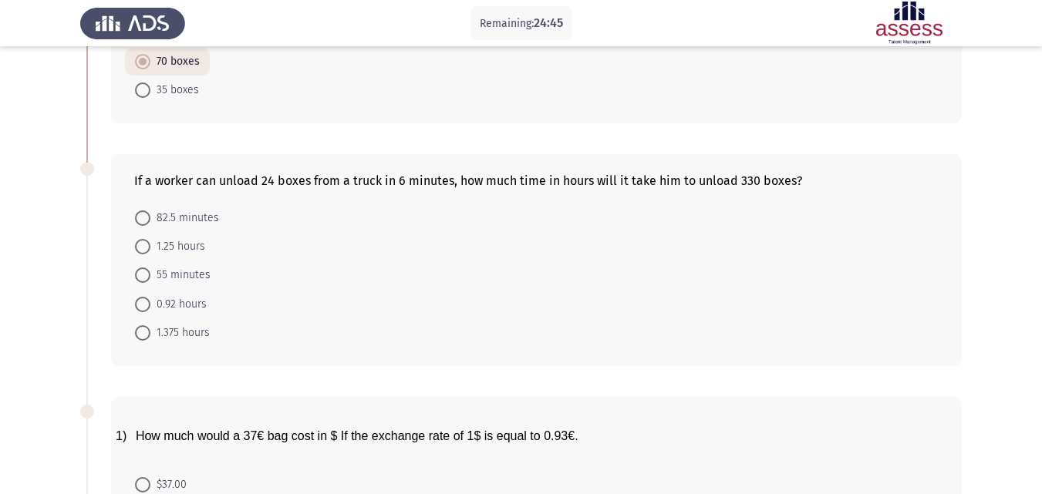
scroll to position [308, 0]
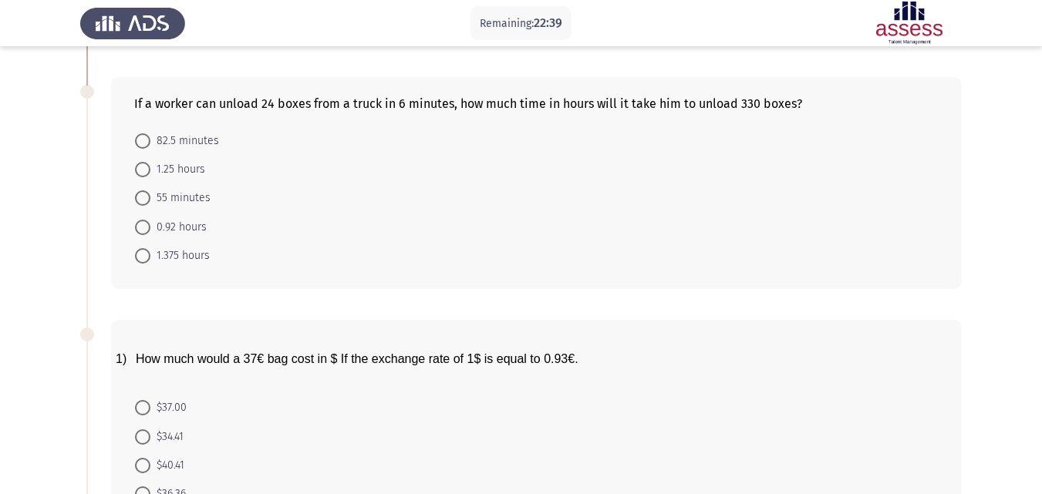
click at [196, 167] on span "1.25 hours" at bounding box center [177, 169] width 55 height 19
click at [150, 167] on input "1.25 hours" at bounding box center [142, 169] width 15 height 15
radio input "true"
click at [141, 257] on span at bounding box center [142, 255] width 15 height 15
click at [141, 257] on input "1.375 hours" at bounding box center [142, 255] width 15 height 15
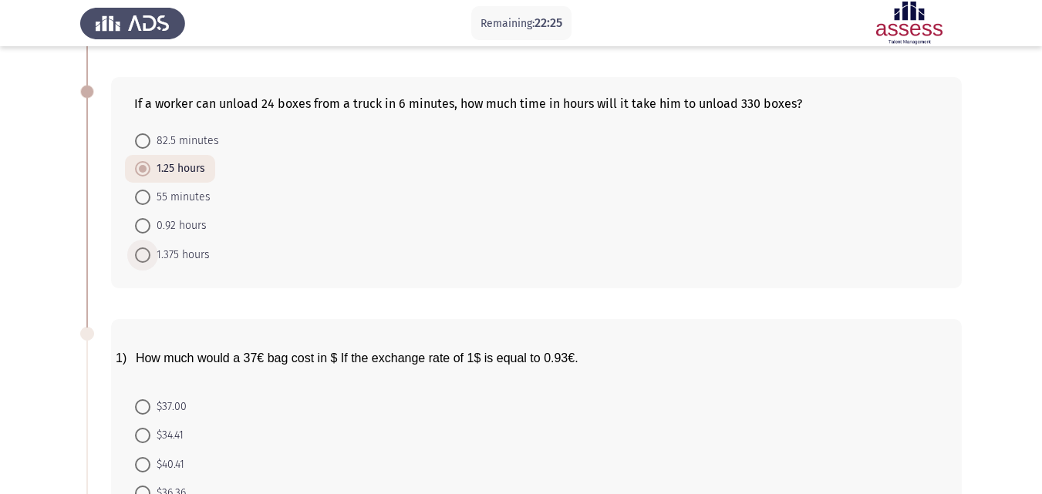
radio input "true"
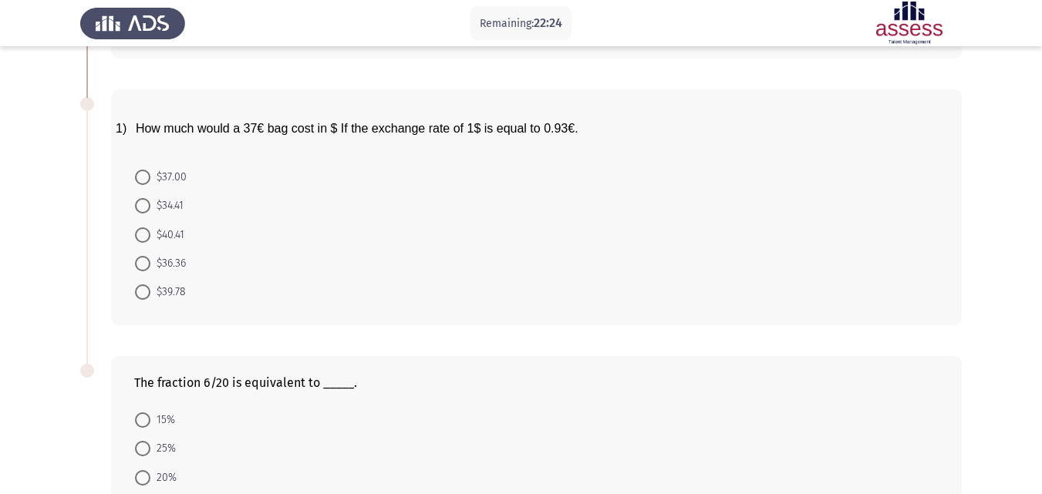
scroll to position [540, 0]
click at [157, 202] on span "$34.41" at bounding box center [166, 204] width 33 height 19
click at [150, 202] on input "$34.41" at bounding box center [142, 204] width 15 height 15
radio input "true"
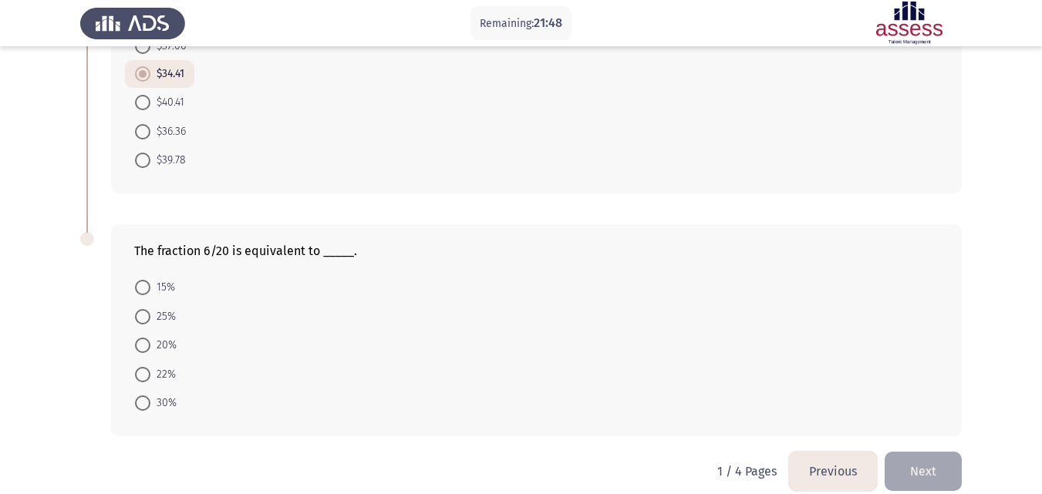
scroll to position [689, 0]
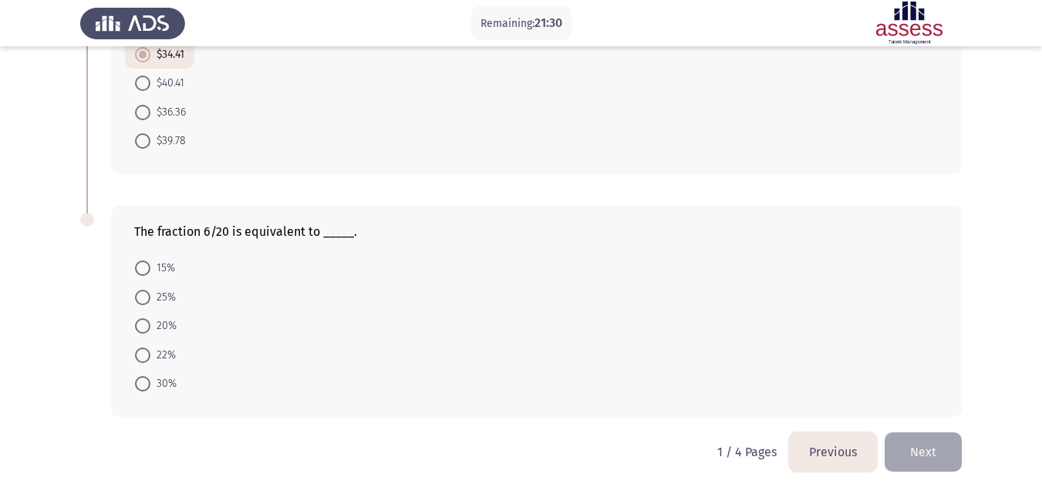
click at [141, 382] on span at bounding box center [142, 383] width 15 height 15
click at [141, 382] on input "30%" at bounding box center [142, 383] width 15 height 15
radio input "true"
click at [916, 459] on button "Next" at bounding box center [922, 452] width 77 height 39
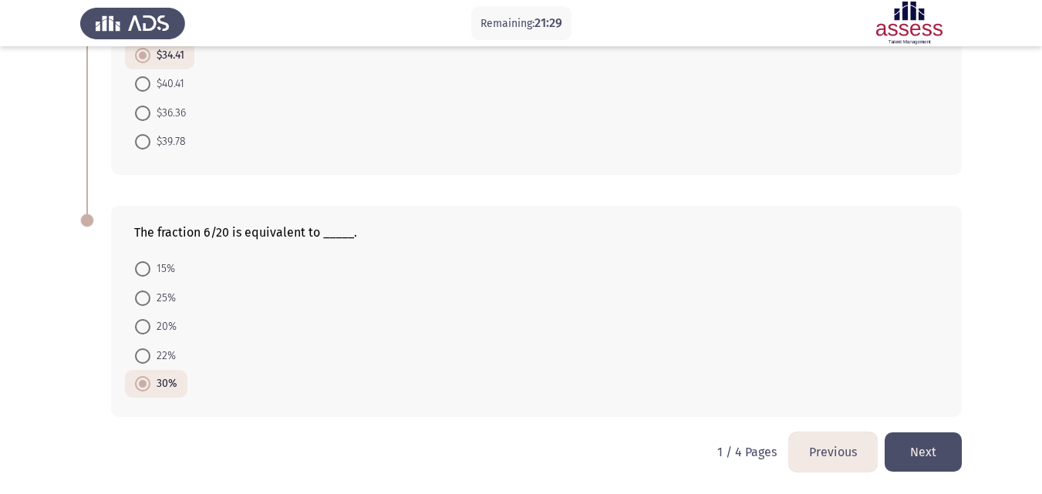
scroll to position [0, 0]
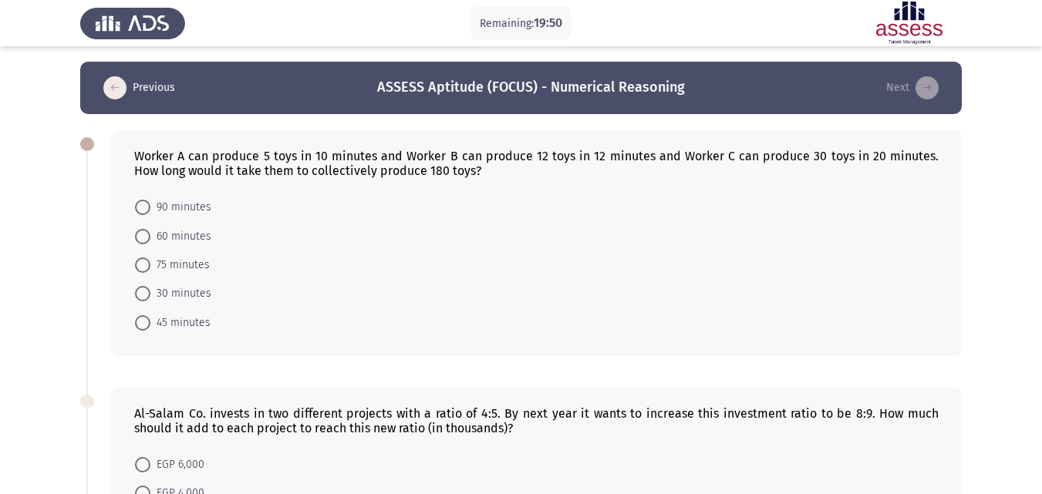
click at [165, 231] on span "60 minutes" at bounding box center [180, 236] width 61 height 19
click at [150, 231] on input "60 minutes" at bounding box center [142, 236] width 15 height 15
radio input "true"
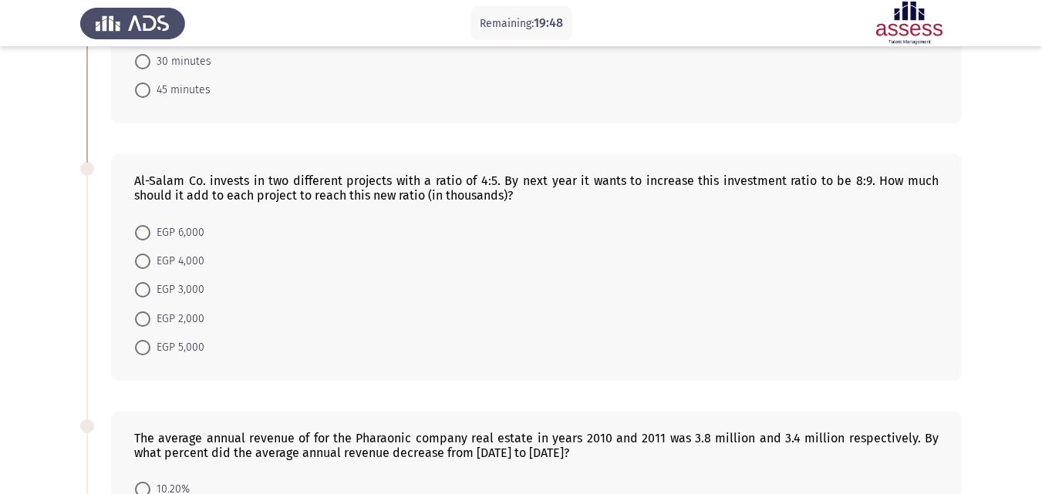
scroll to position [308, 0]
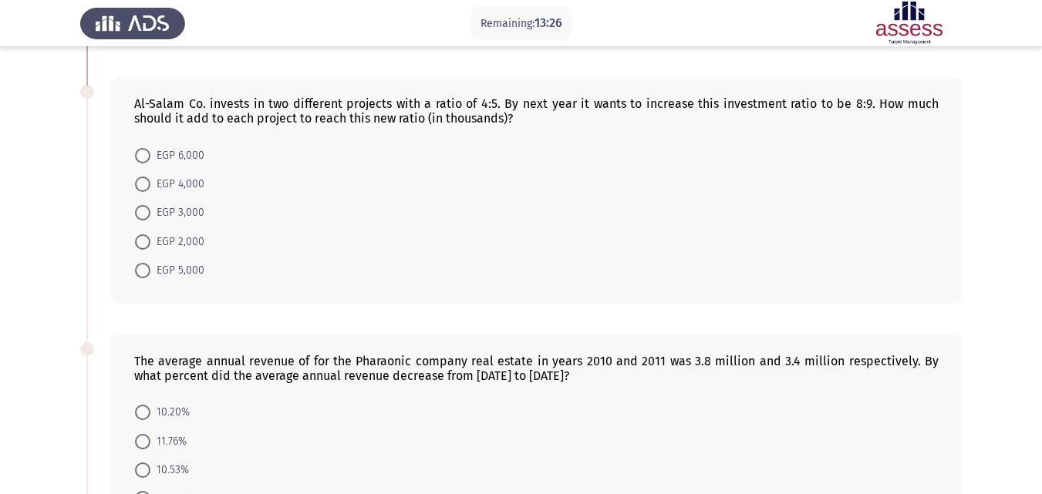
click at [141, 180] on span at bounding box center [142, 184] width 15 height 15
click at [141, 180] on input "EGP 4,000" at bounding box center [142, 184] width 15 height 15
radio input "true"
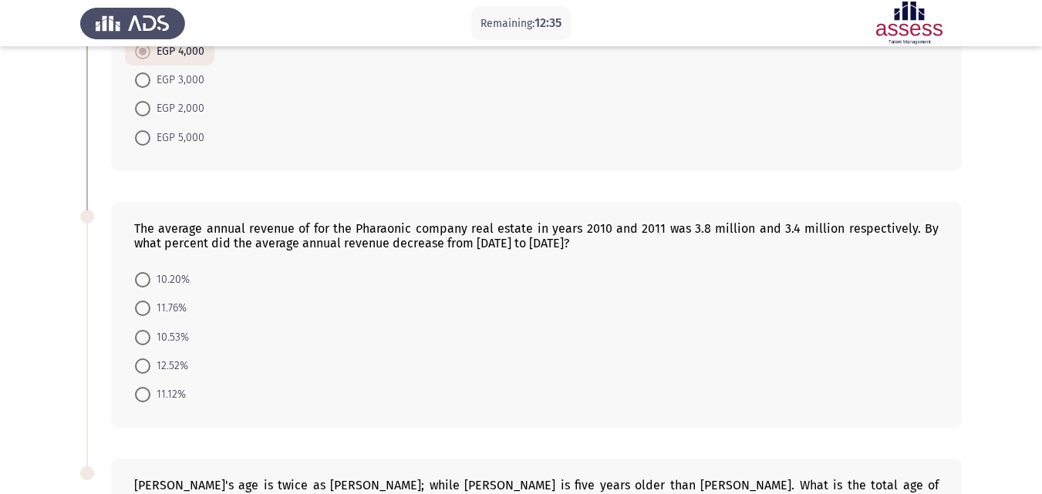
scroll to position [477, 0]
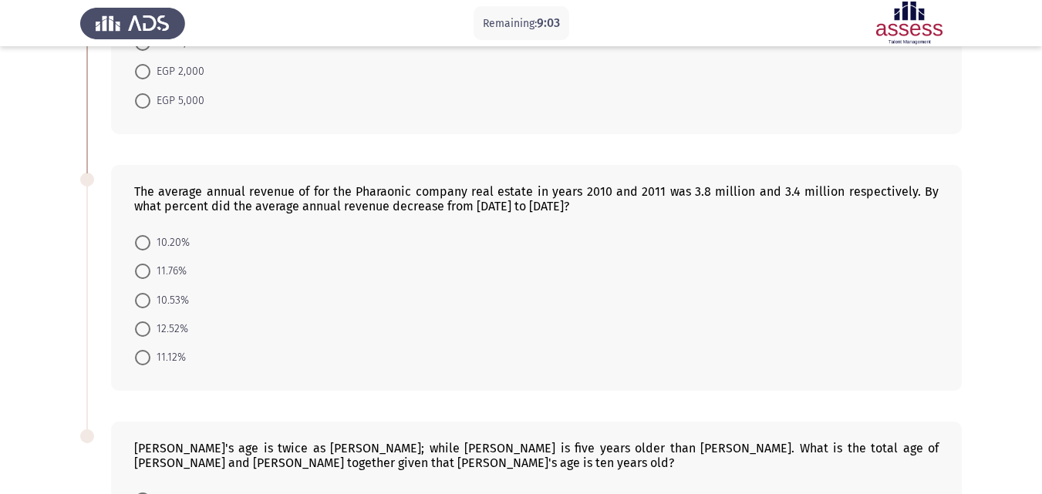
click at [140, 299] on span at bounding box center [142, 300] width 15 height 15
click at [140, 299] on input "10.53%" at bounding box center [142, 300] width 15 height 15
radio input "true"
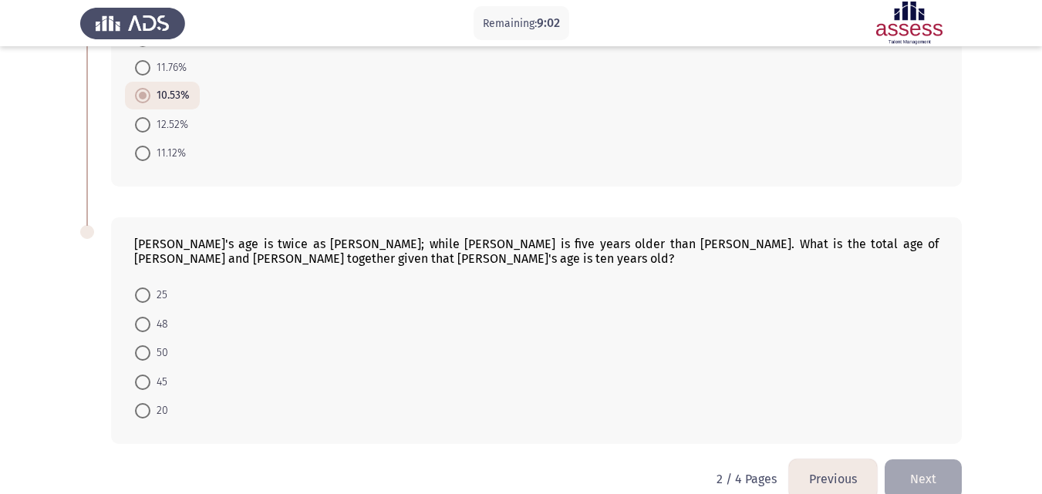
scroll to position [708, 0]
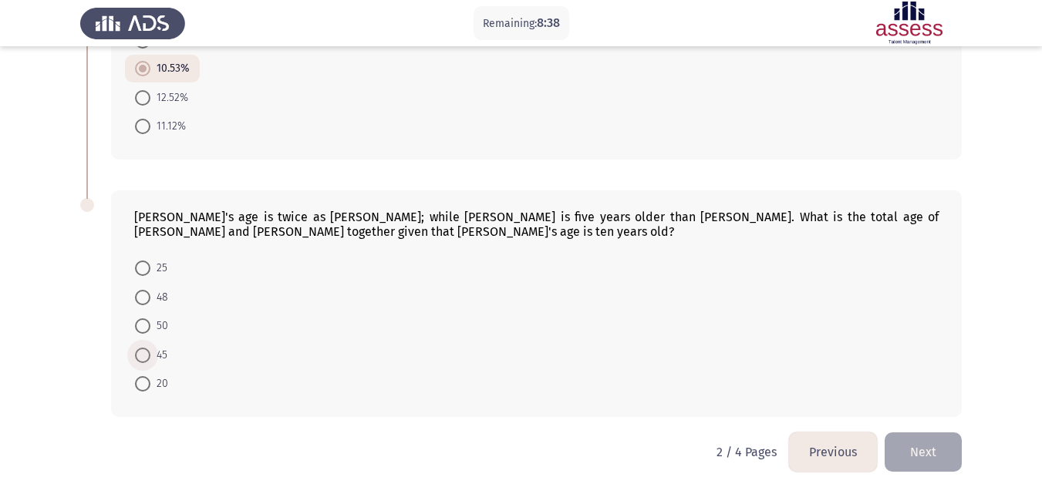
click at [151, 356] on span "45" at bounding box center [158, 355] width 17 height 19
click at [150, 356] on input "45" at bounding box center [142, 355] width 15 height 15
radio input "true"
click at [928, 456] on button "Next" at bounding box center [922, 452] width 77 height 39
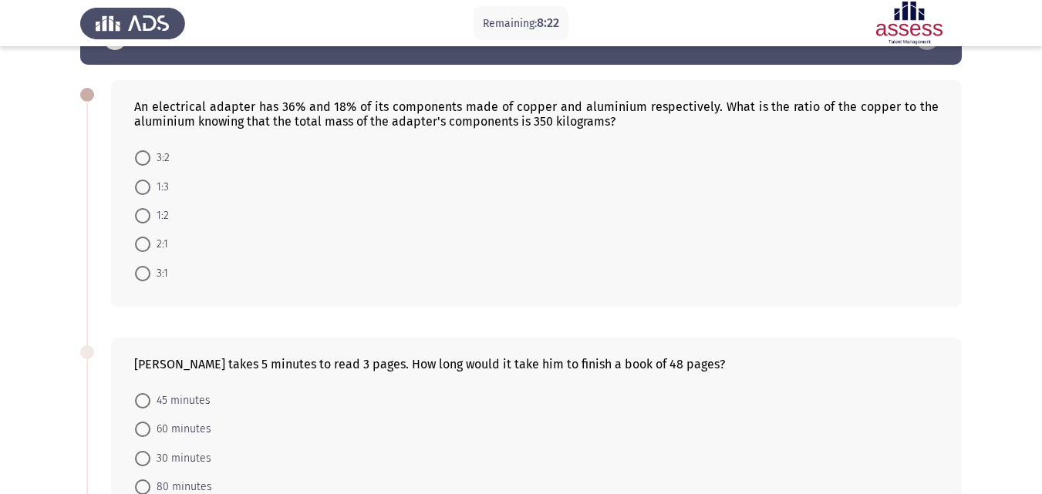
scroll to position [77, 0]
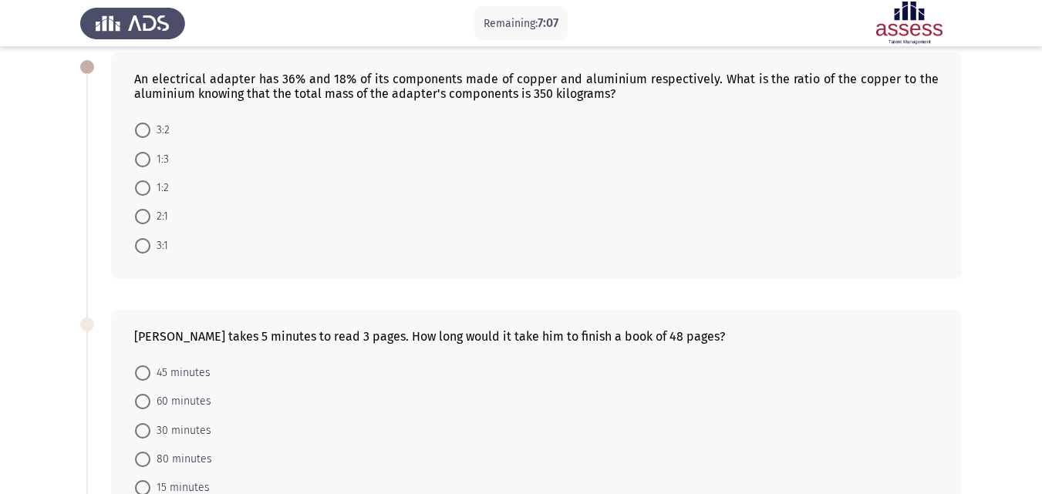
click at [152, 216] on span "2:1" at bounding box center [159, 216] width 18 height 19
click at [150, 216] on input "2:1" at bounding box center [142, 216] width 15 height 15
radio input "true"
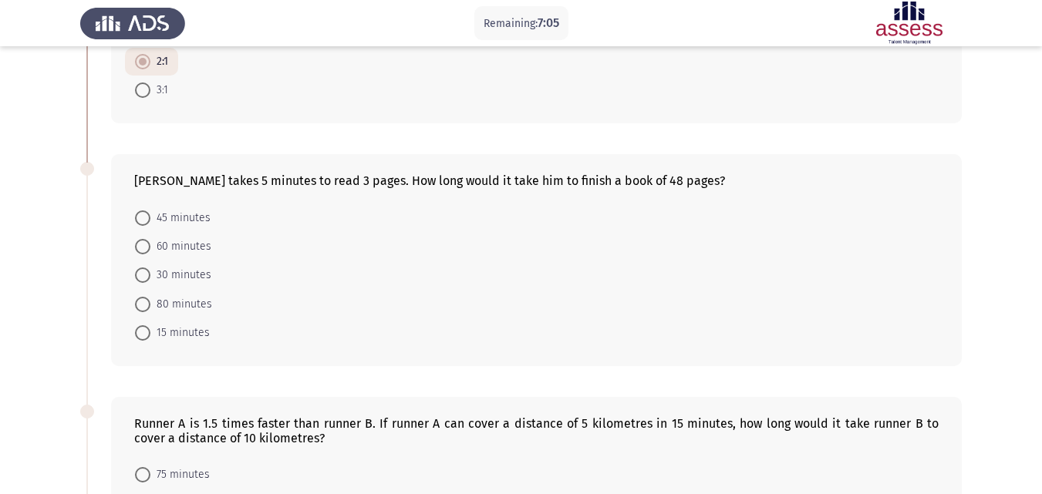
scroll to position [308, 0]
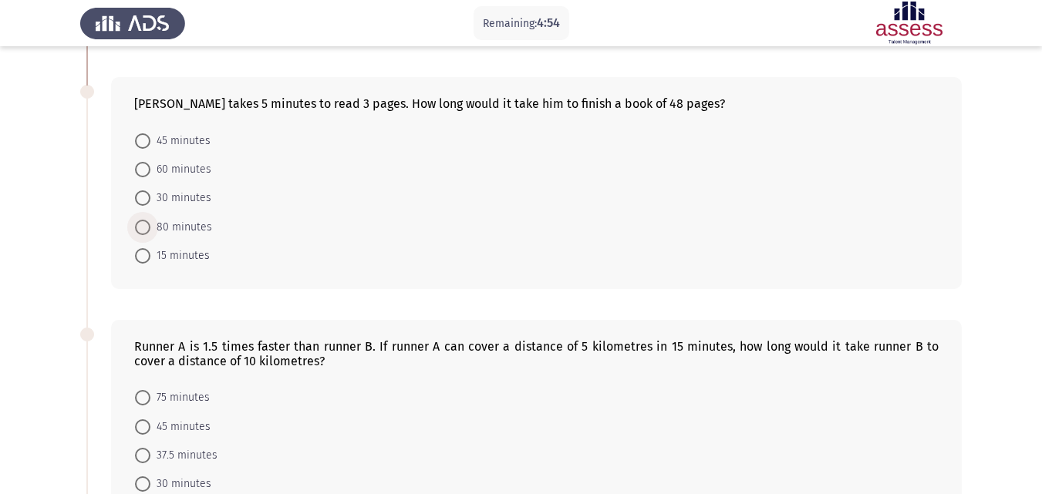
click at [183, 224] on span "80 minutes" at bounding box center [181, 227] width 62 height 19
click at [150, 224] on input "80 minutes" at bounding box center [142, 227] width 15 height 15
radio input "true"
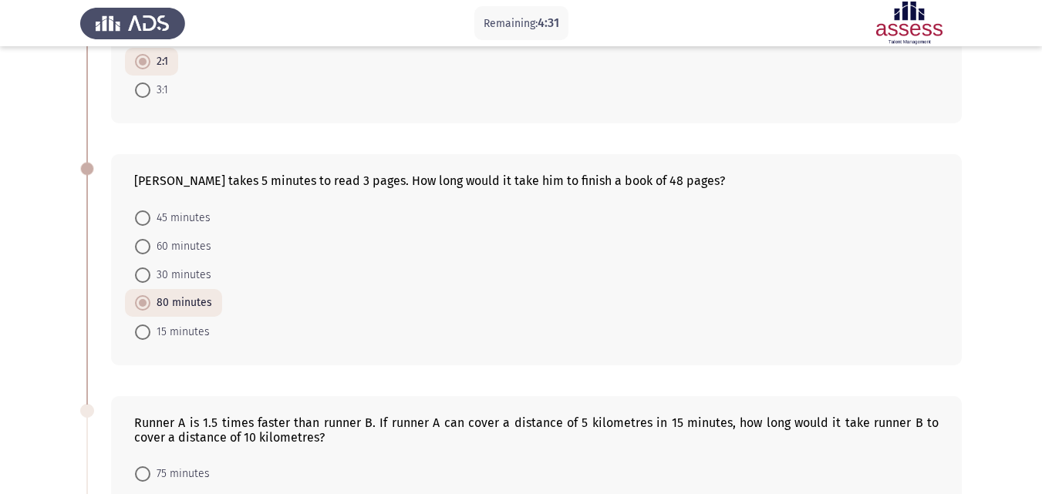
scroll to position [540, 0]
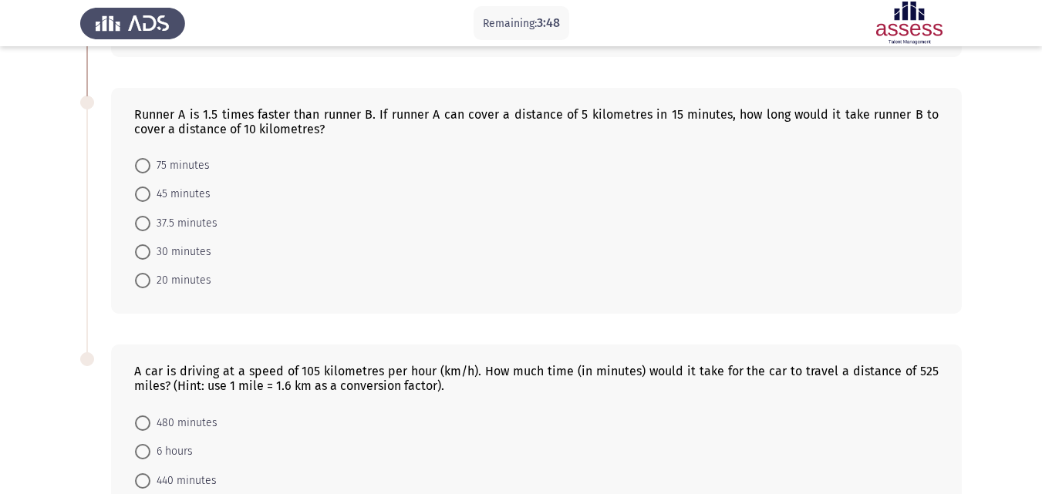
click at [184, 193] on span "45 minutes" at bounding box center [180, 194] width 60 height 19
click at [150, 193] on input "45 minutes" at bounding box center [142, 194] width 15 height 15
radio input "true"
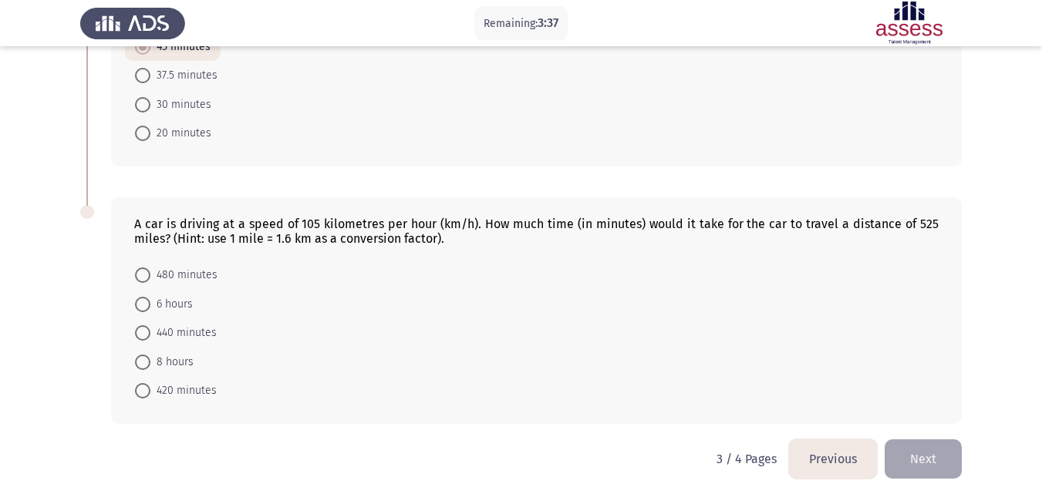
scroll to position [693, 0]
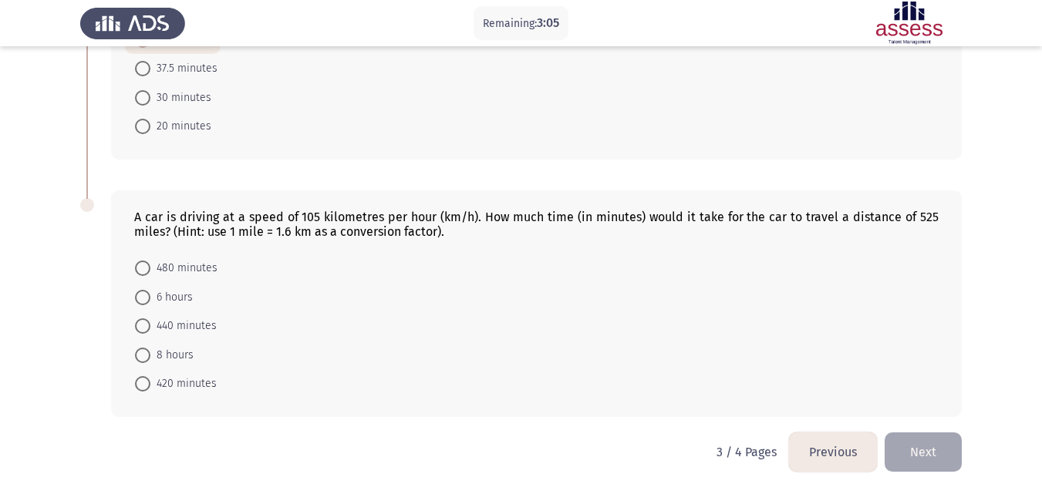
click at [186, 322] on span "440 minutes" at bounding box center [183, 326] width 66 height 19
click at [150, 322] on input "440 minutes" at bounding box center [142, 325] width 15 height 15
radio input "true"
click at [930, 459] on button "Next" at bounding box center [922, 452] width 77 height 39
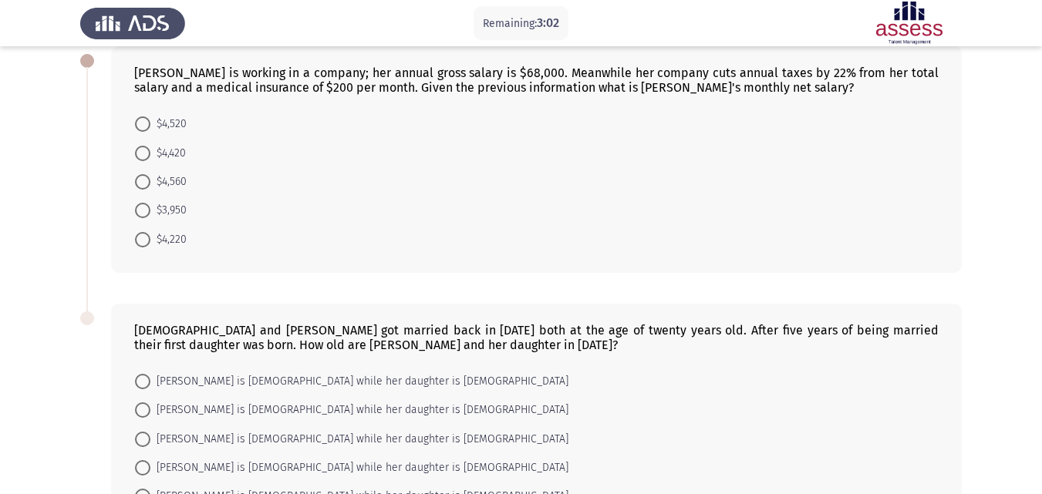
scroll to position [0, 0]
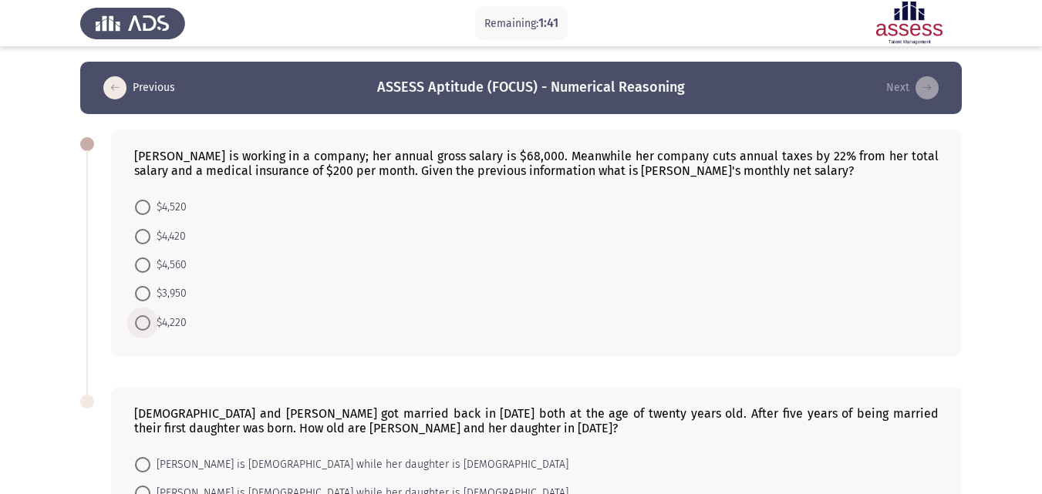
click at [147, 323] on span at bounding box center [142, 322] width 15 height 15
click at [147, 323] on input "$4,220" at bounding box center [142, 322] width 15 height 15
radio input "true"
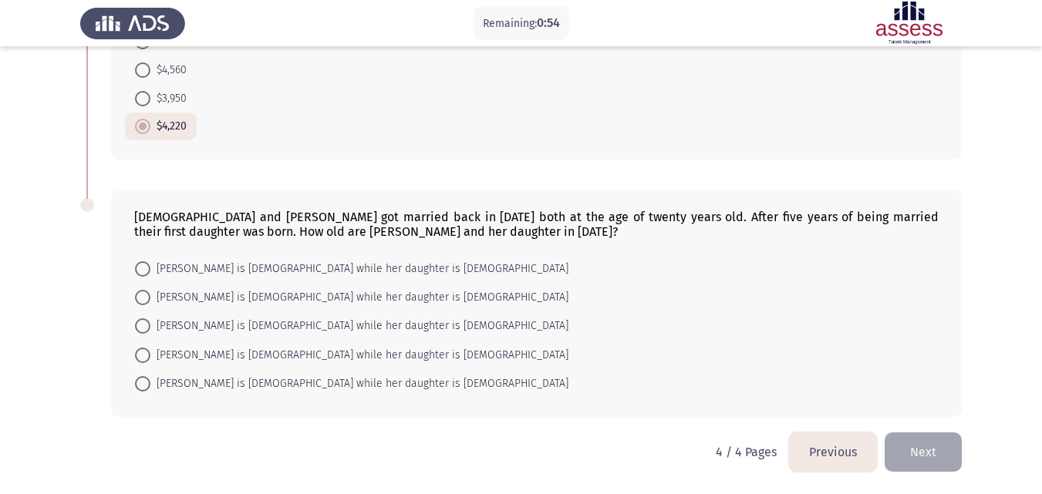
click at [137, 302] on span at bounding box center [142, 297] width 15 height 15
click at [137, 302] on input "Mona is 43 years old while her daughter is 18 years old" at bounding box center [142, 297] width 15 height 15
radio input "true"
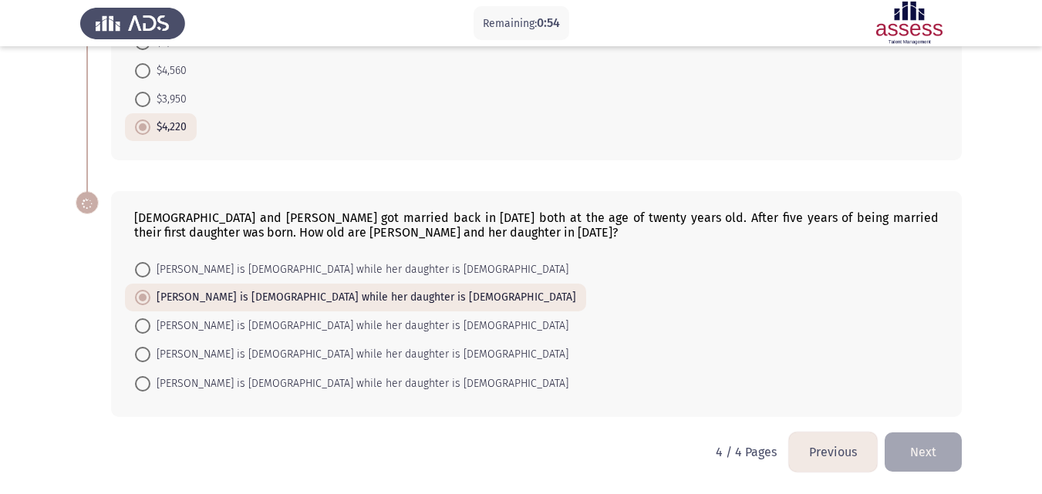
scroll to position [194, 0]
click at [920, 447] on button "Next" at bounding box center [922, 452] width 77 height 39
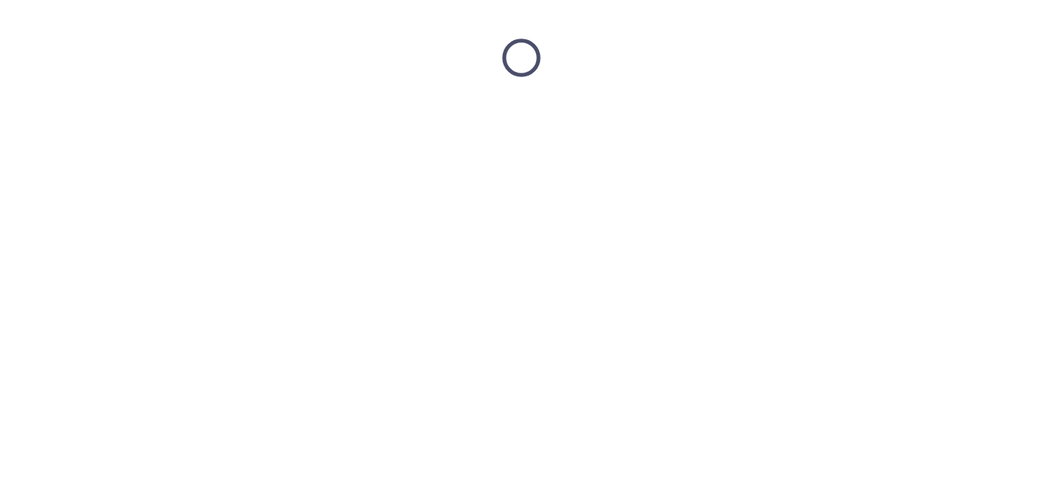
scroll to position [0, 0]
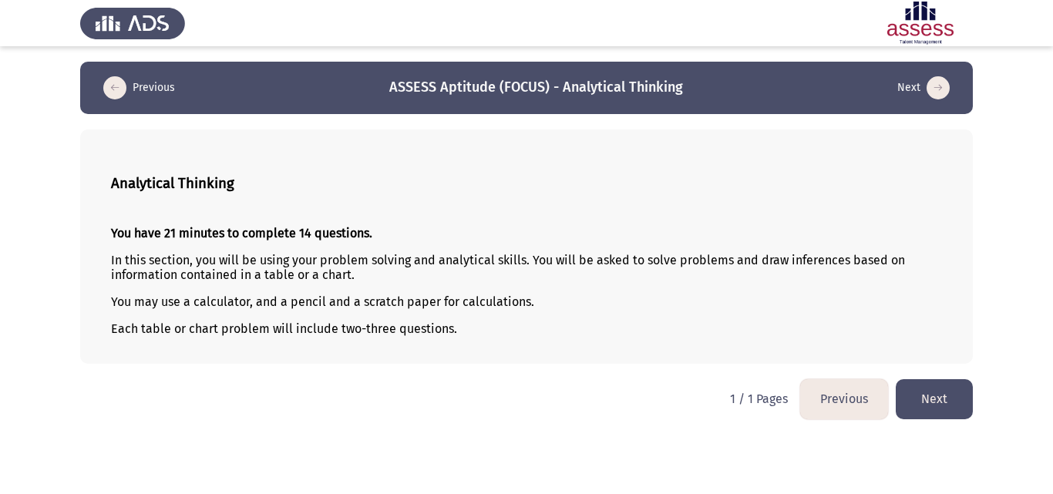
click at [926, 410] on button "Next" at bounding box center [934, 398] width 77 height 39
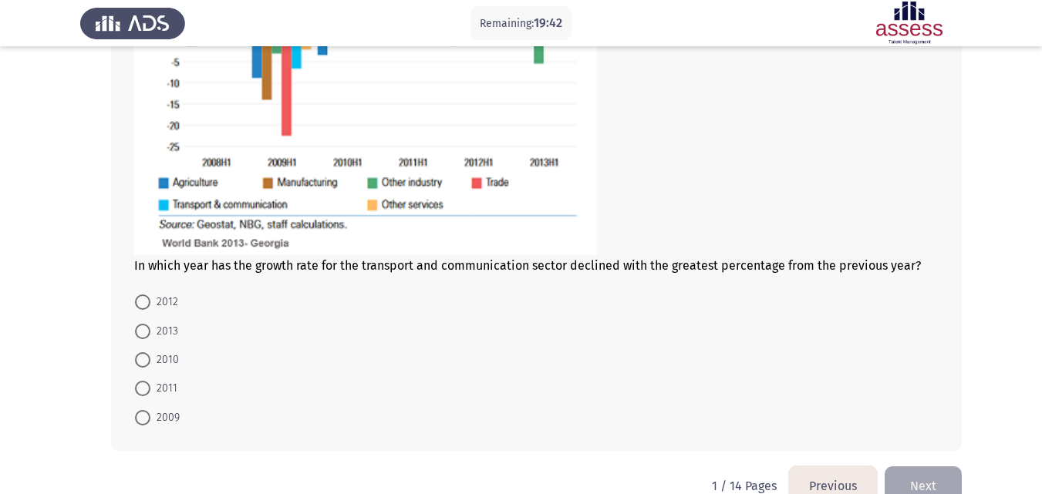
scroll to position [308, 0]
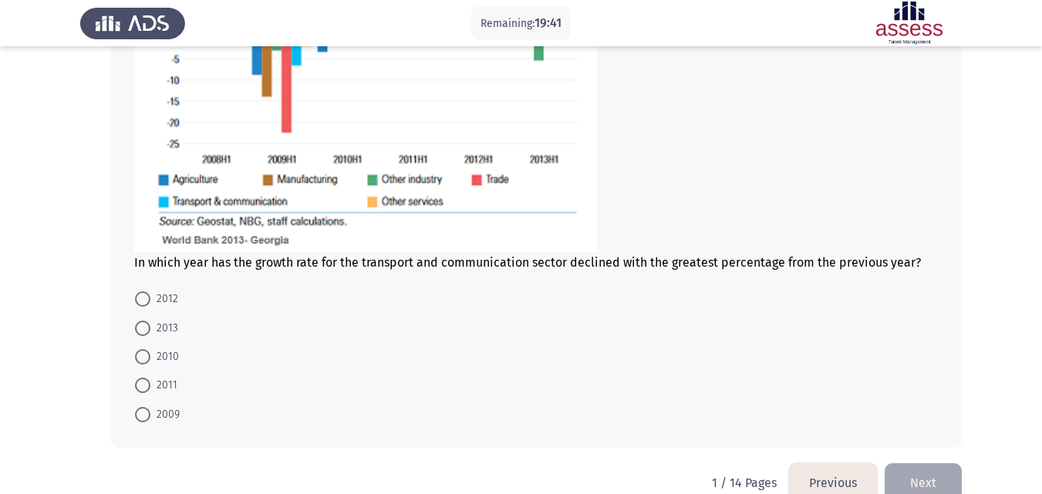
drag, startPoint x: 169, startPoint y: 410, endPoint x: 402, endPoint y: 445, distance: 236.2
click at [169, 411] on span "2009" at bounding box center [164, 415] width 29 height 19
click at [150, 411] on input "2009" at bounding box center [142, 414] width 15 height 15
radio input "true"
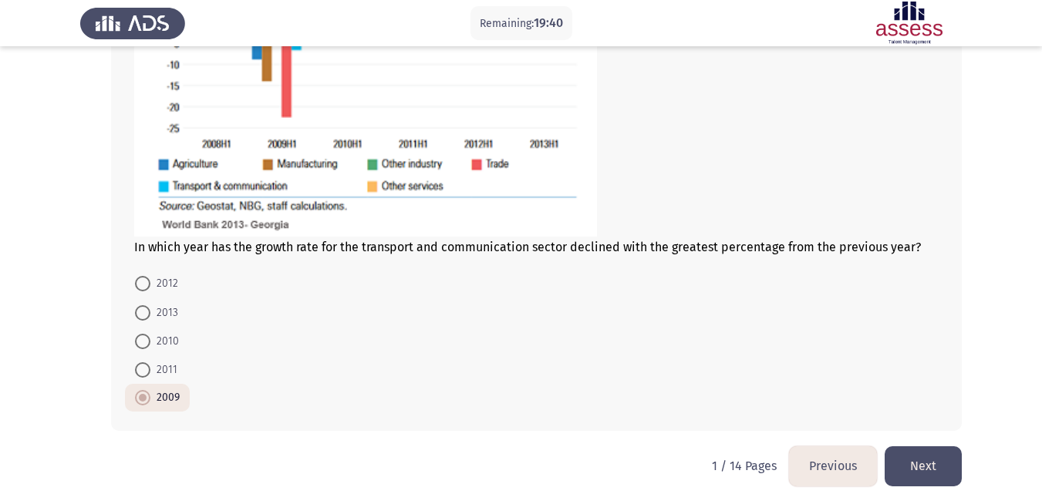
scroll to position [338, 0]
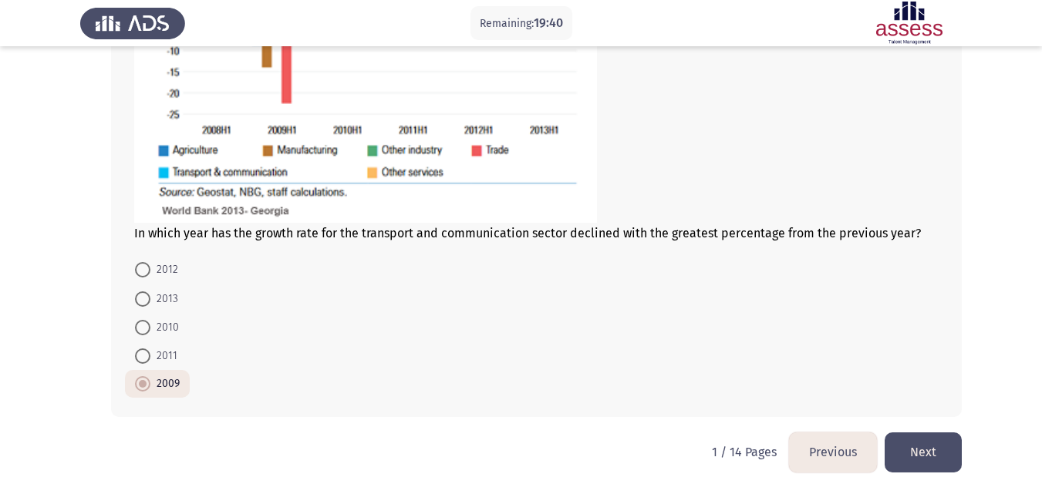
click at [969, 453] on html "Remaining: 19:40 Previous ASSESS Aptitude (FOCUS) - Analytical Thinking Next In…" at bounding box center [521, 78] width 1042 height 832
click at [948, 456] on button "Next" at bounding box center [922, 452] width 77 height 39
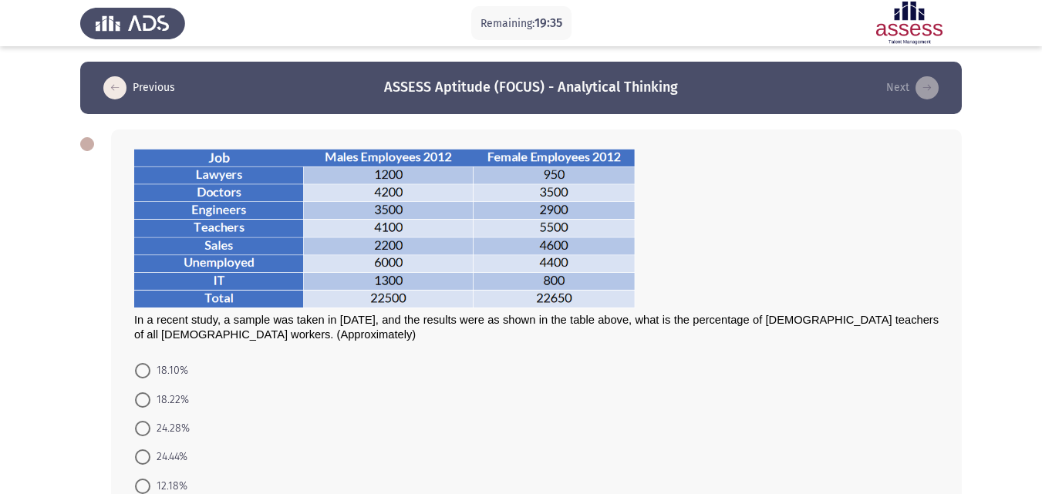
scroll to position [77, 0]
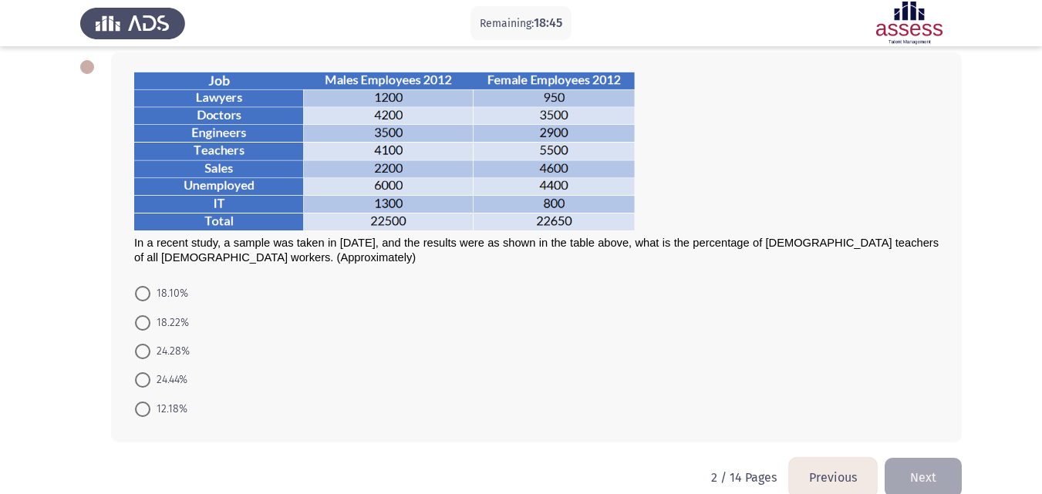
click at [167, 351] on span "24.28%" at bounding box center [169, 351] width 39 height 19
click at [150, 351] on input "24.28%" at bounding box center [142, 351] width 15 height 15
radio input "true"
click at [927, 463] on button "Next" at bounding box center [922, 475] width 77 height 39
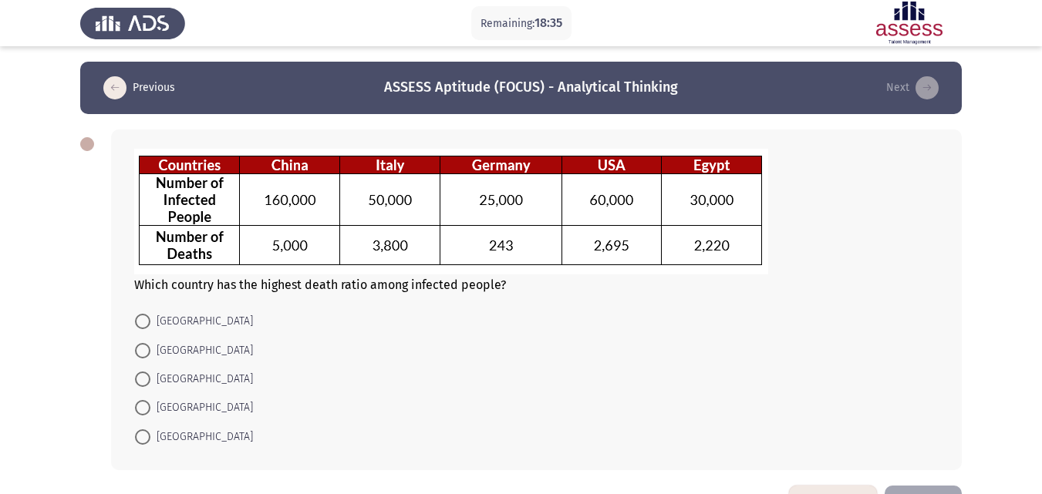
scroll to position [53, 0]
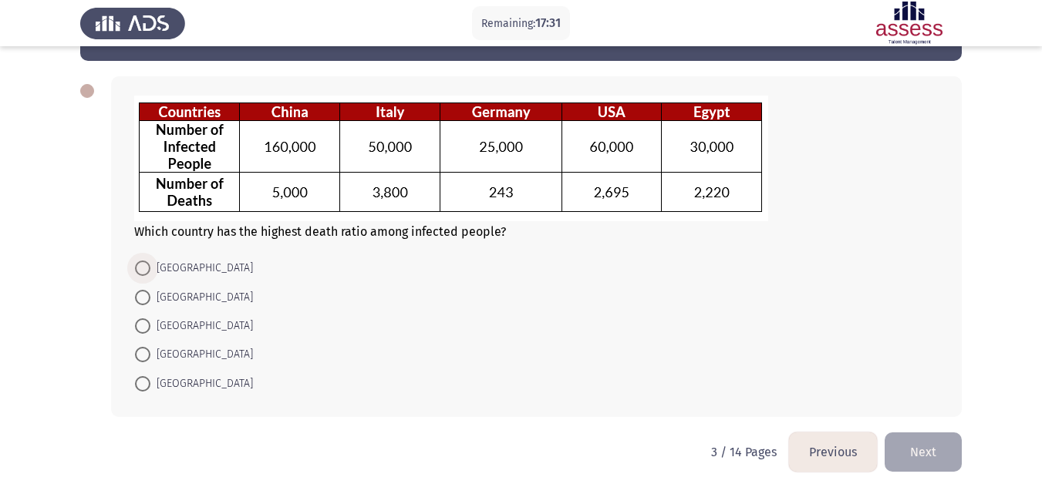
click at [179, 269] on span "Germany" at bounding box center [201, 268] width 103 height 19
click at [150, 269] on input "Germany" at bounding box center [142, 268] width 15 height 15
radio input "true"
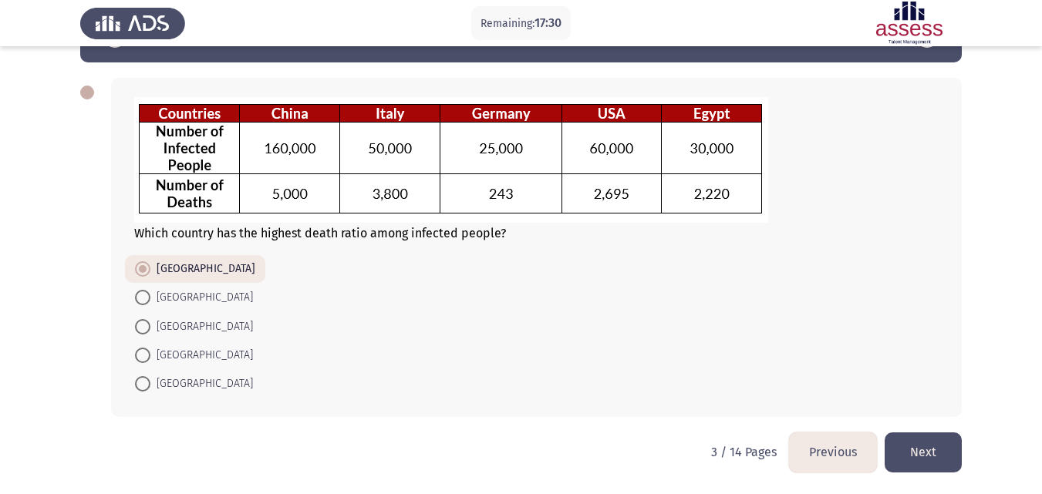
click at [930, 452] on button "Next" at bounding box center [922, 452] width 77 height 39
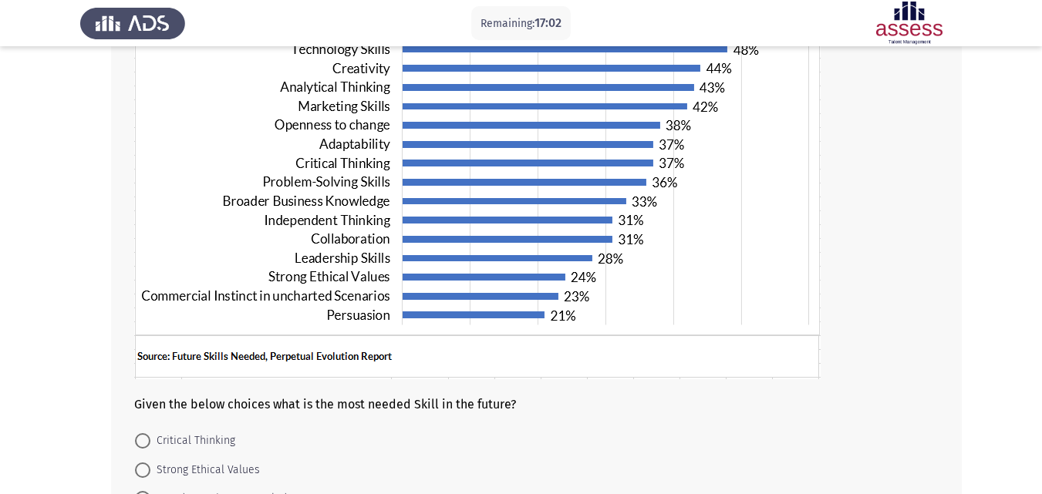
scroll to position [244, 0]
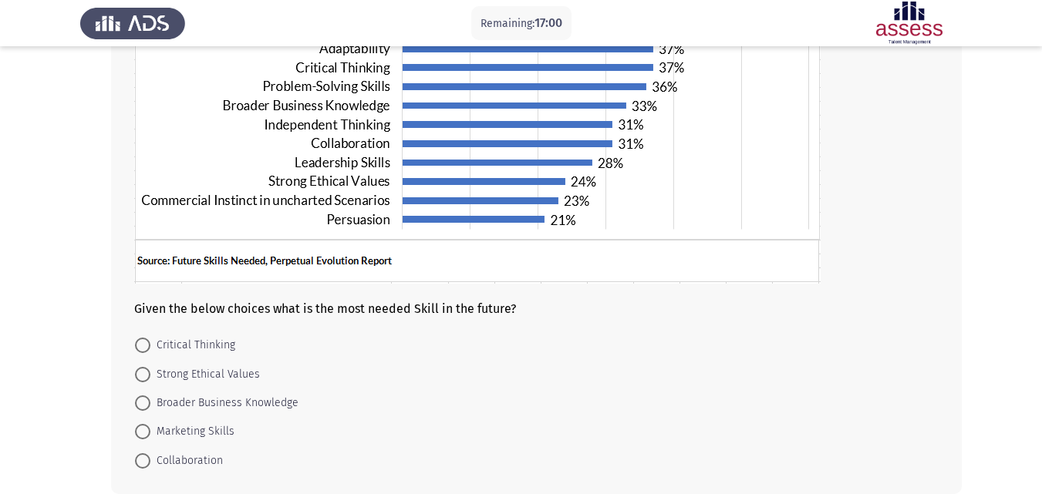
click at [140, 338] on span at bounding box center [142, 345] width 15 height 15
click at [140, 338] on input "Critical Thinking" at bounding box center [142, 345] width 15 height 15
radio input "true"
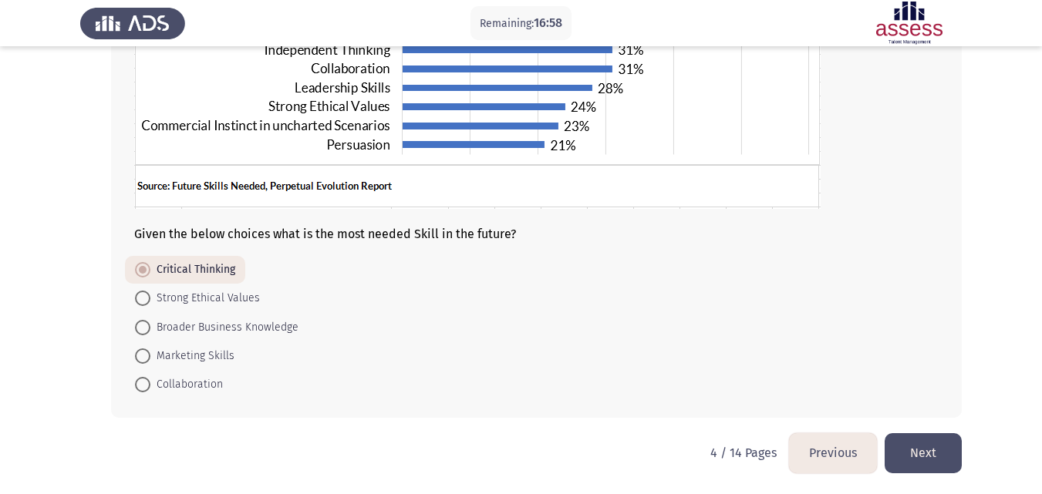
scroll to position [320, 0]
click at [921, 460] on button "Next" at bounding box center [922, 452] width 77 height 39
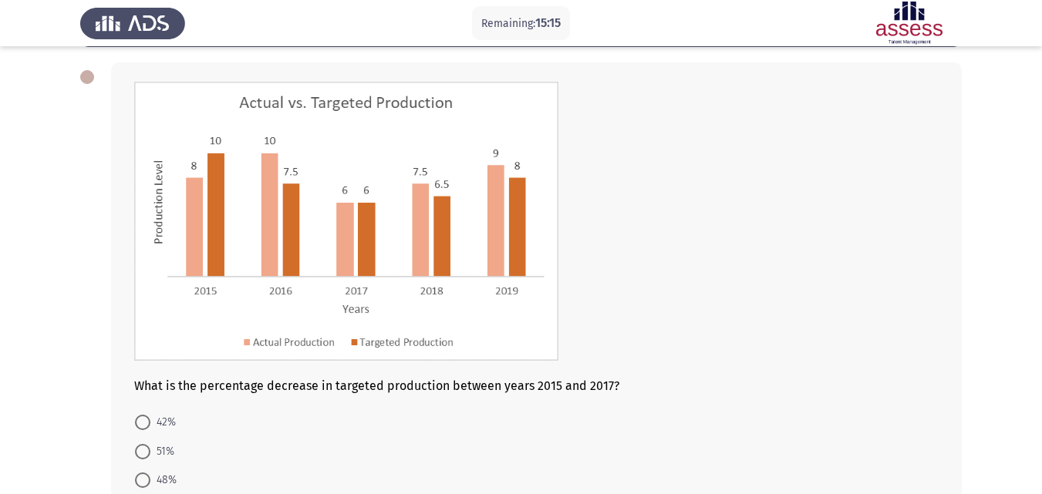
scroll to position [144, 0]
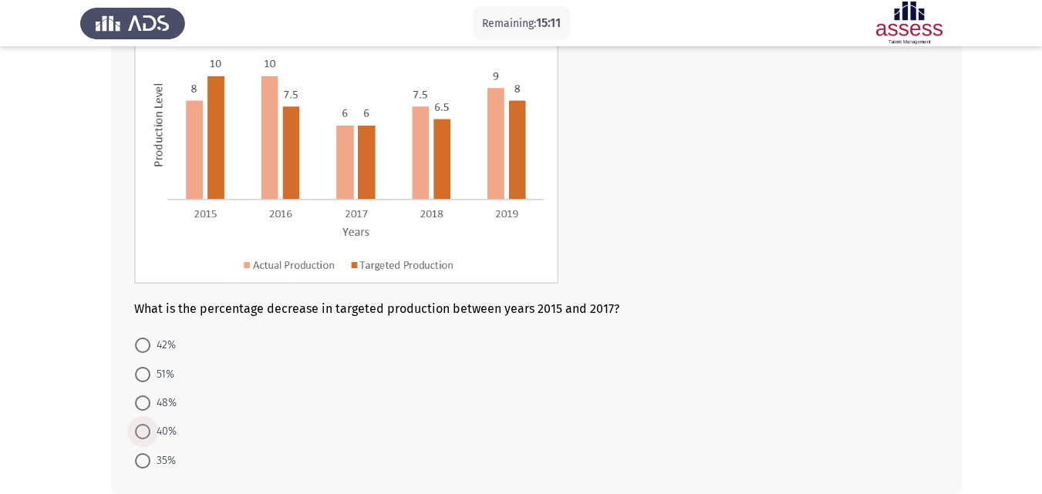
click at [139, 428] on span at bounding box center [142, 431] width 15 height 15
click at [139, 428] on input "40%" at bounding box center [142, 431] width 15 height 15
radio input "true"
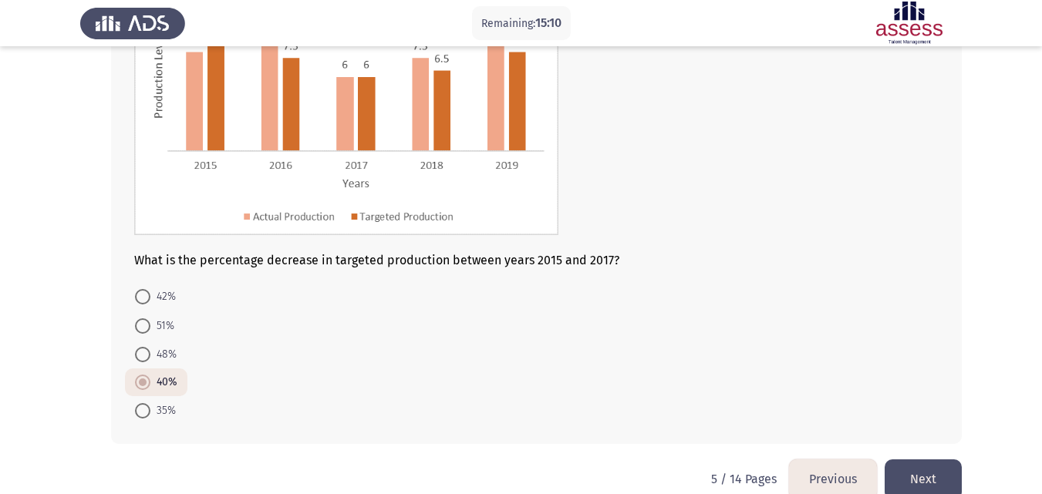
scroll to position [220, 0]
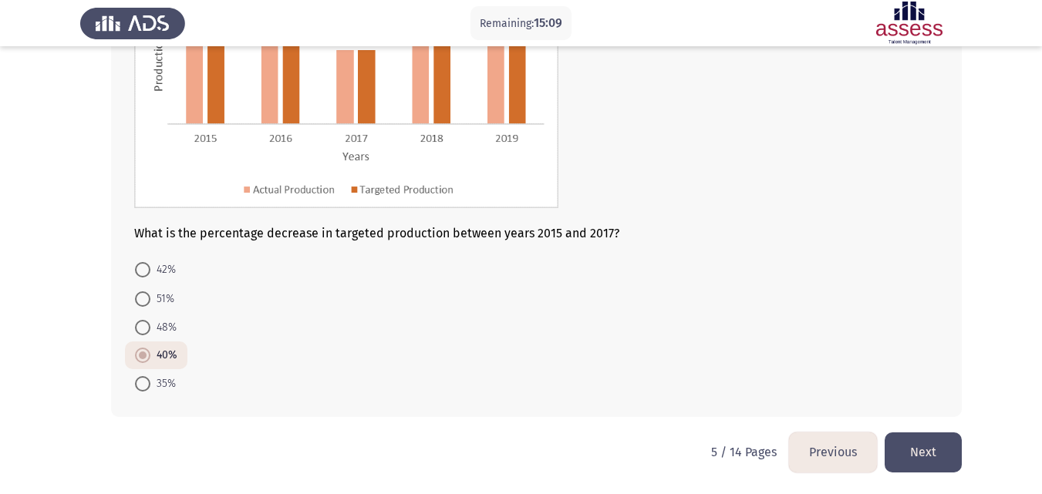
click at [928, 440] on button "Next" at bounding box center [922, 452] width 77 height 39
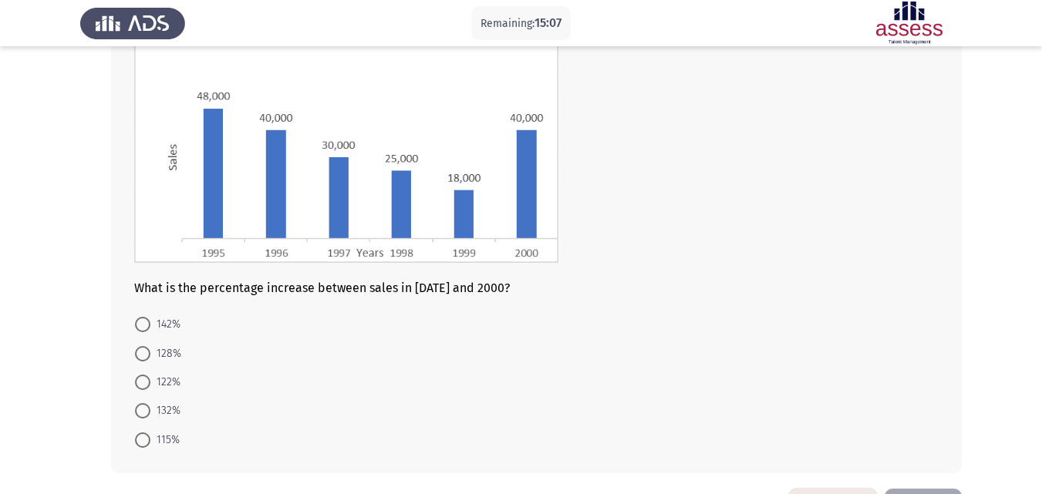
scroll to position [154, 0]
click at [165, 384] on span "122%" at bounding box center [165, 381] width 30 height 19
click at [150, 384] on input "122%" at bounding box center [142, 381] width 15 height 15
radio input "true"
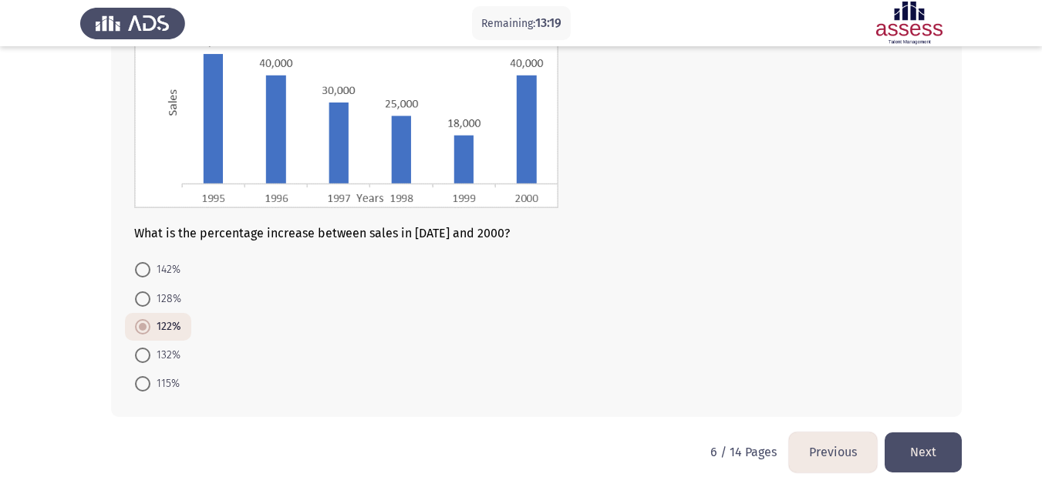
click at [918, 451] on button "Next" at bounding box center [922, 452] width 77 height 39
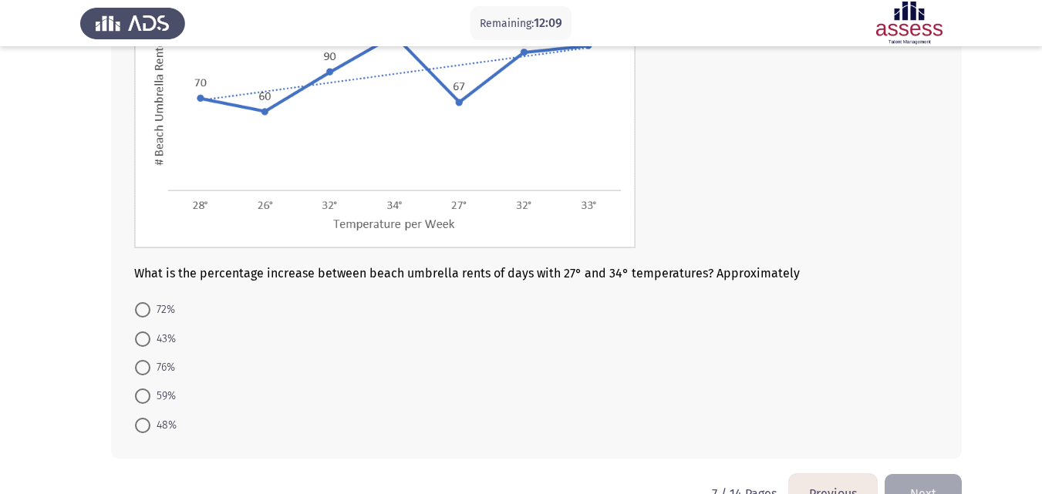
scroll to position [154, 0]
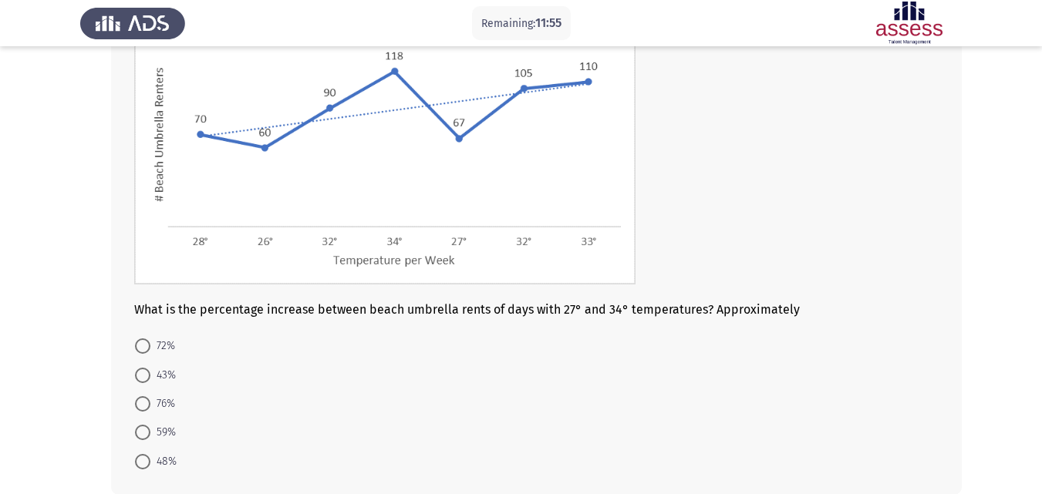
click at [143, 375] on span at bounding box center [142, 375] width 15 height 15
click at [143, 375] on input "43%" at bounding box center [142, 375] width 15 height 15
radio input "true"
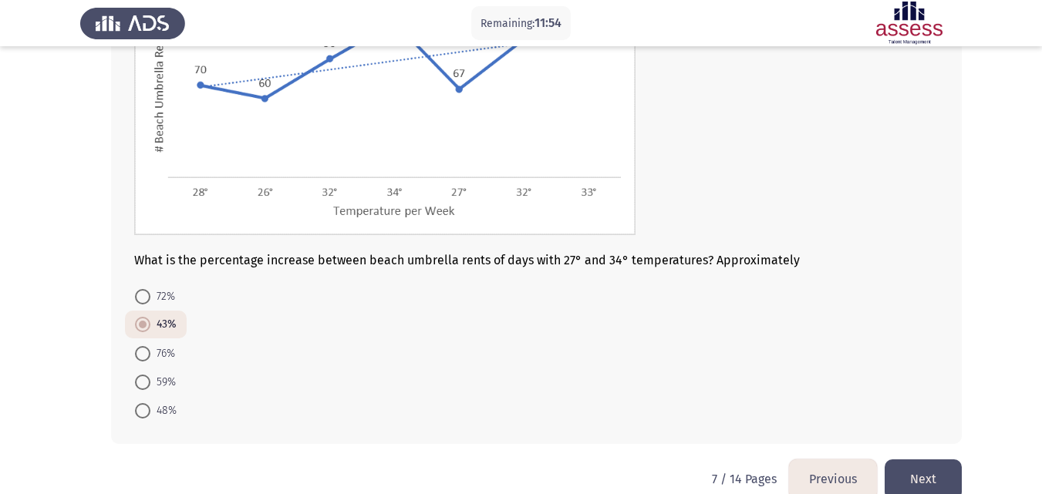
scroll to position [231, 0]
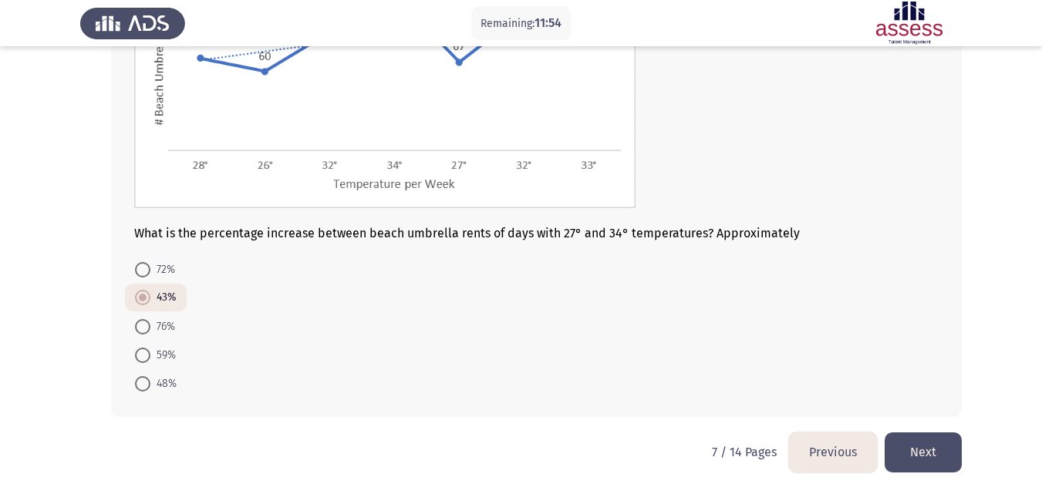
click at [919, 448] on button "Next" at bounding box center [922, 452] width 77 height 39
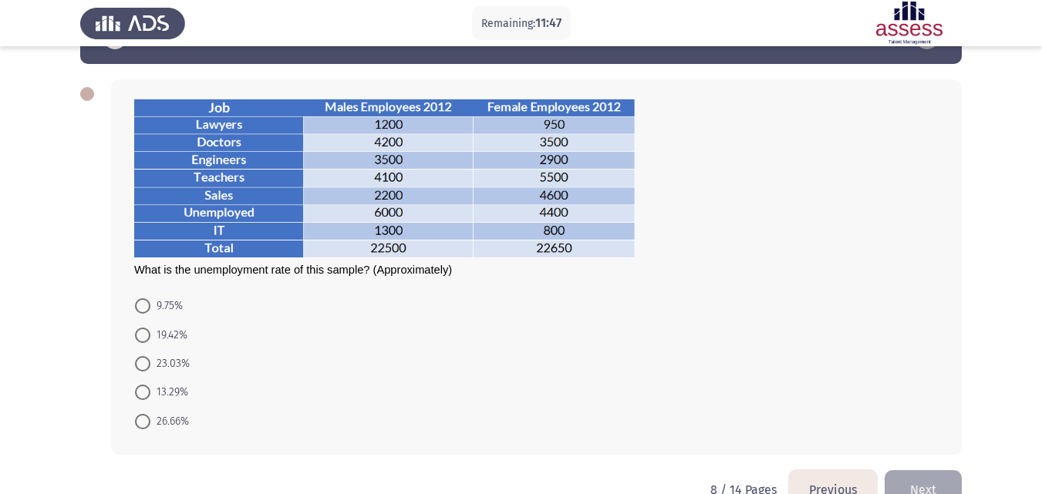
scroll to position [77, 0]
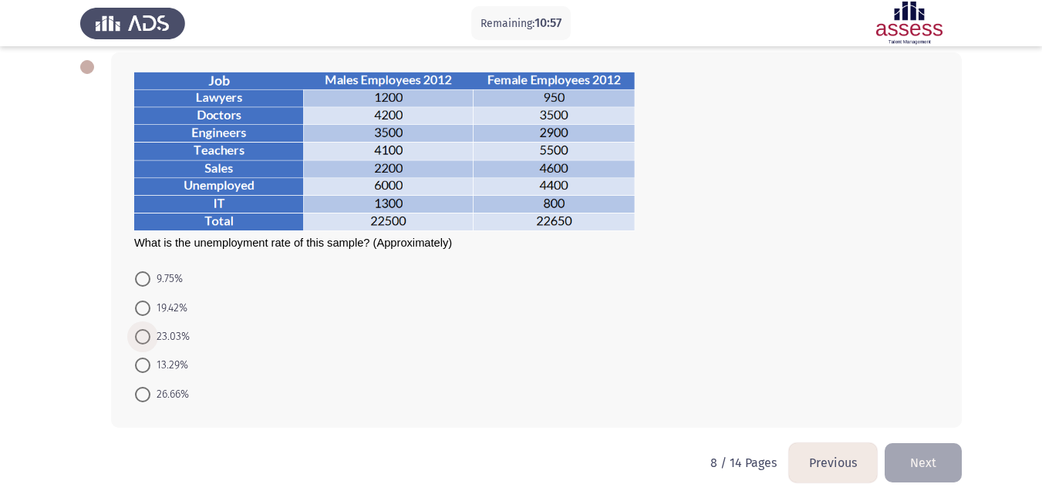
click at [140, 334] on span at bounding box center [142, 336] width 15 height 15
click at [140, 334] on input "23.03%" at bounding box center [142, 336] width 15 height 15
radio input "true"
click at [935, 477] on button "Next" at bounding box center [922, 461] width 77 height 39
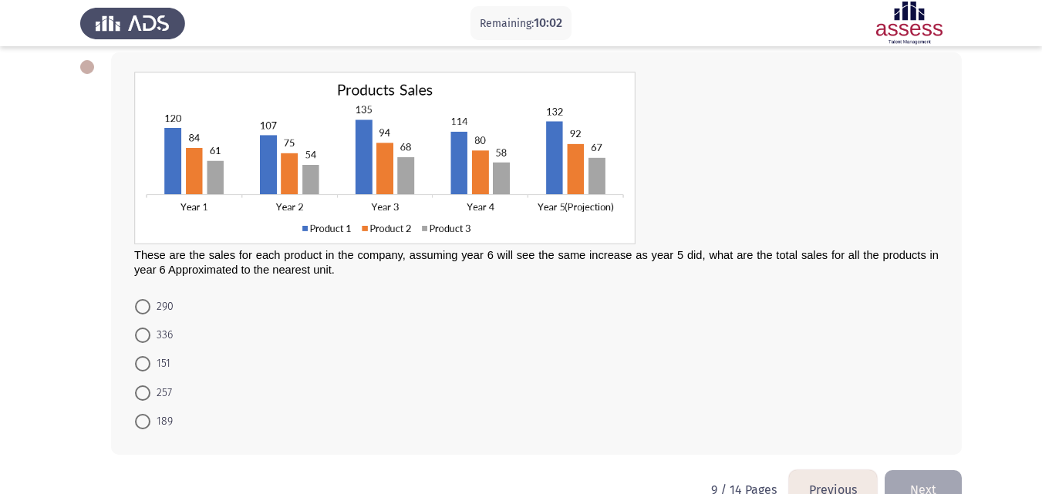
click at [150, 311] on span at bounding box center [142, 306] width 15 height 15
click at [150, 311] on input "290" at bounding box center [142, 306] width 15 height 15
radio input "true"
click at [922, 493] on button "Next" at bounding box center [922, 489] width 77 height 39
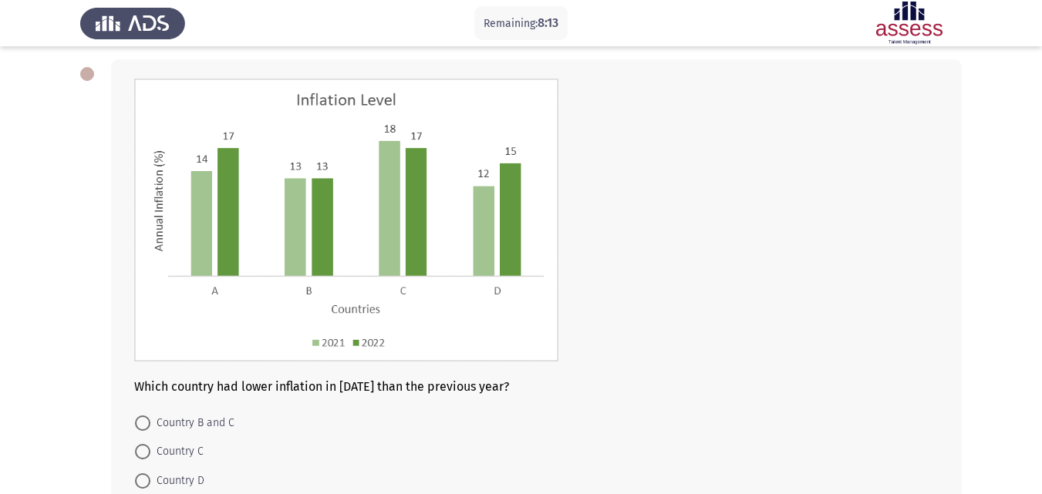
scroll to position [147, 0]
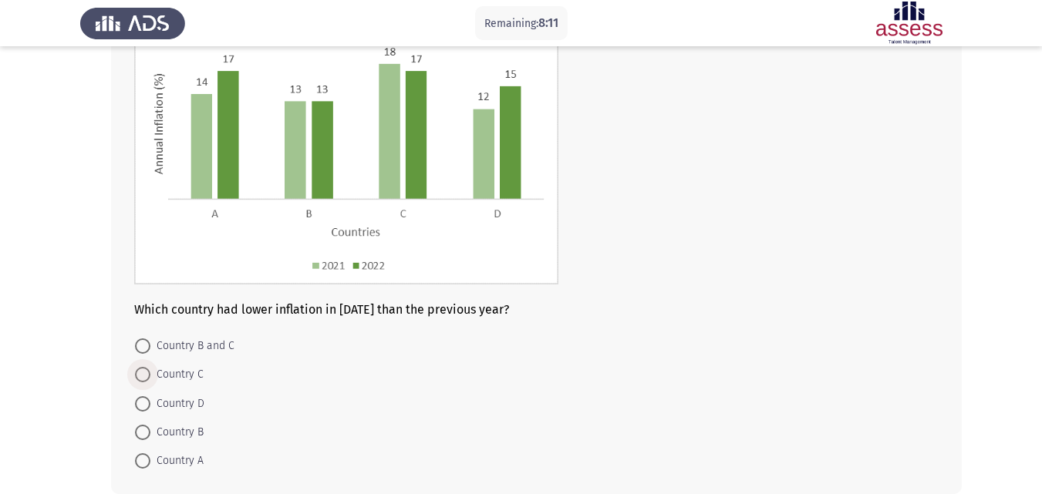
click at [140, 381] on span at bounding box center [142, 374] width 15 height 15
click at [140, 381] on input "Country C" at bounding box center [142, 374] width 15 height 15
radio input "true"
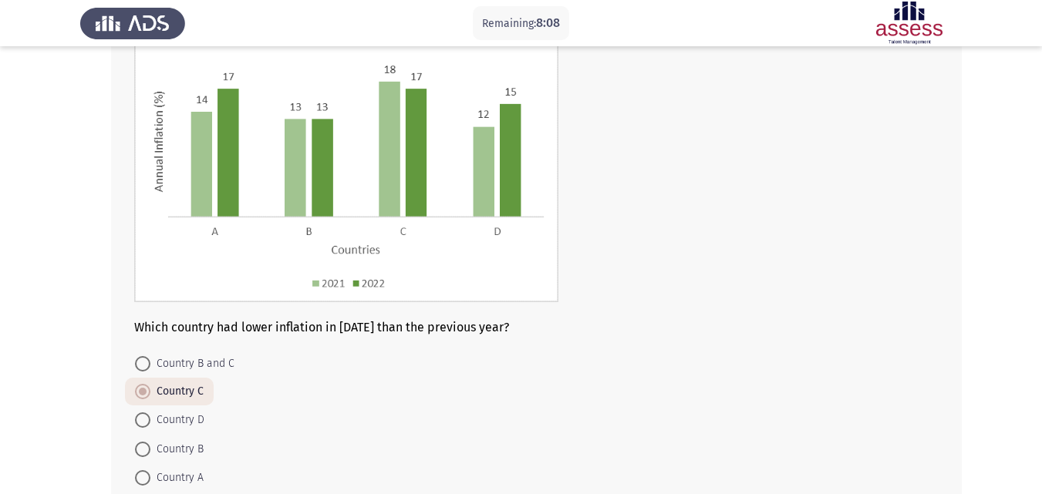
scroll to position [224, 0]
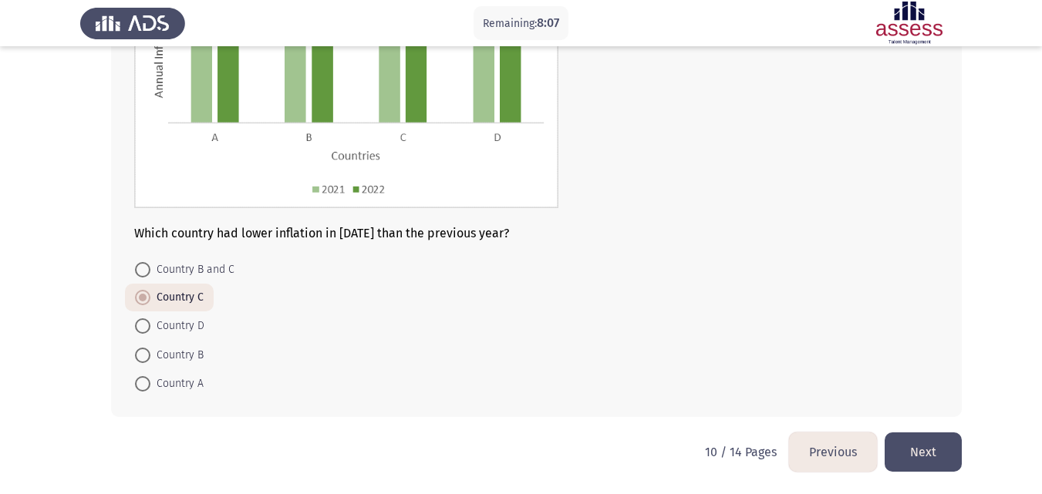
click at [917, 451] on button "Next" at bounding box center [922, 452] width 77 height 39
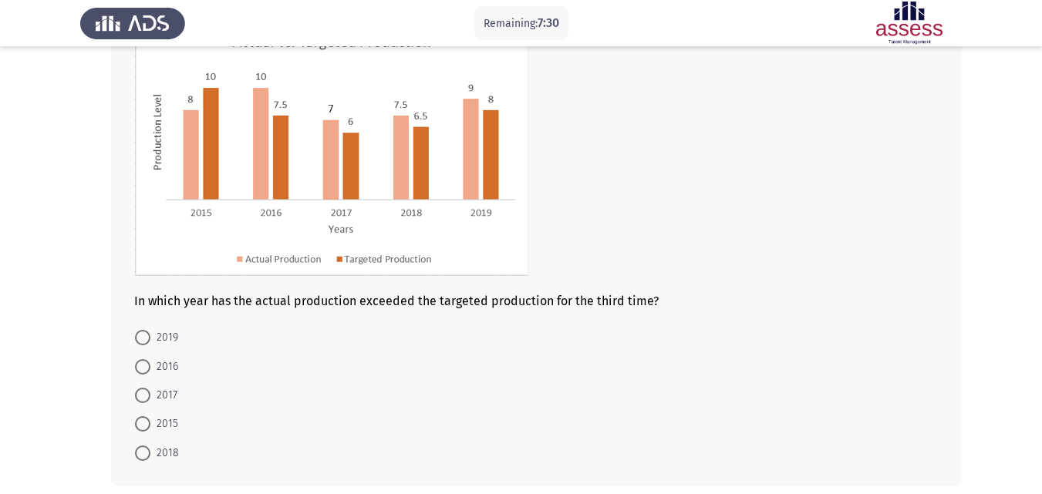
scroll to position [154, 0]
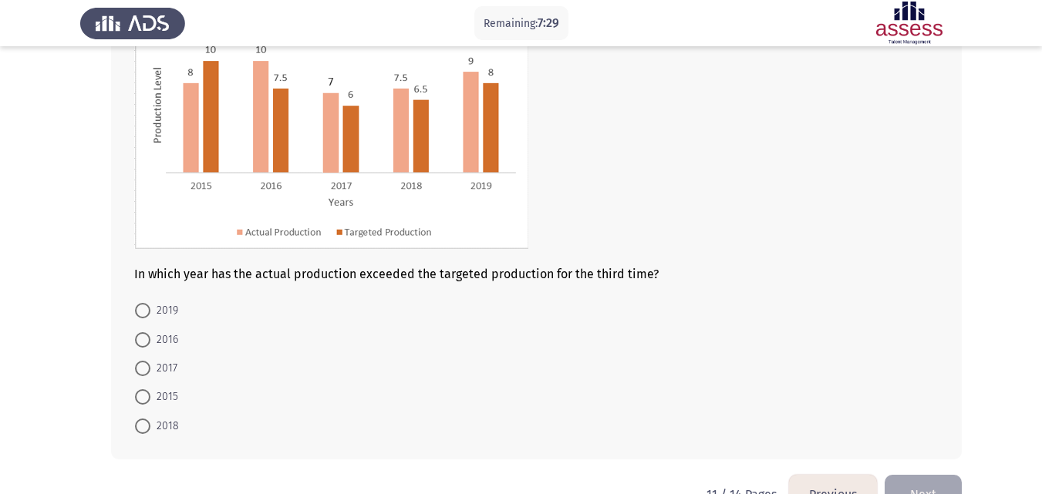
click at [164, 427] on span "2018" at bounding box center [164, 426] width 29 height 19
click at [150, 427] on input "2018" at bounding box center [142, 426] width 15 height 15
radio input "true"
click at [914, 483] on button "Next" at bounding box center [922, 492] width 77 height 39
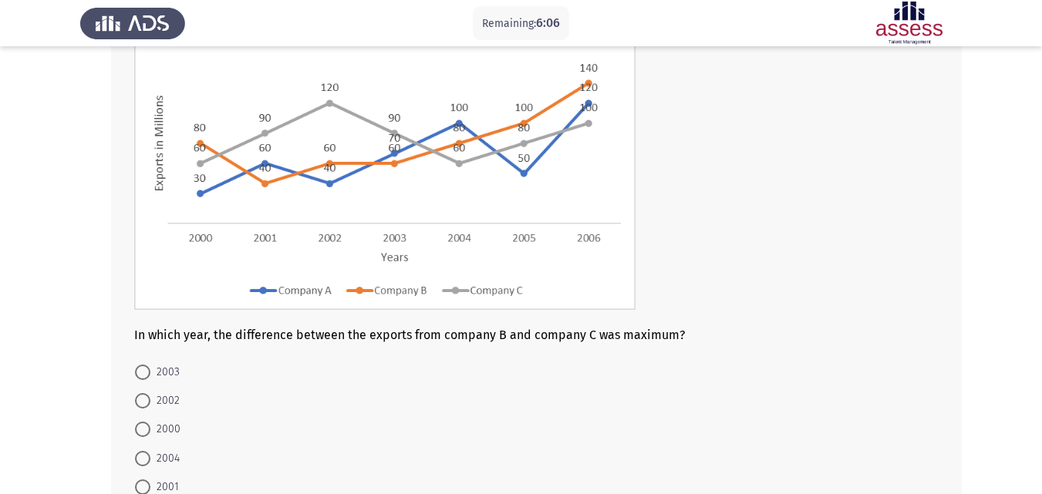
scroll to position [160, 0]
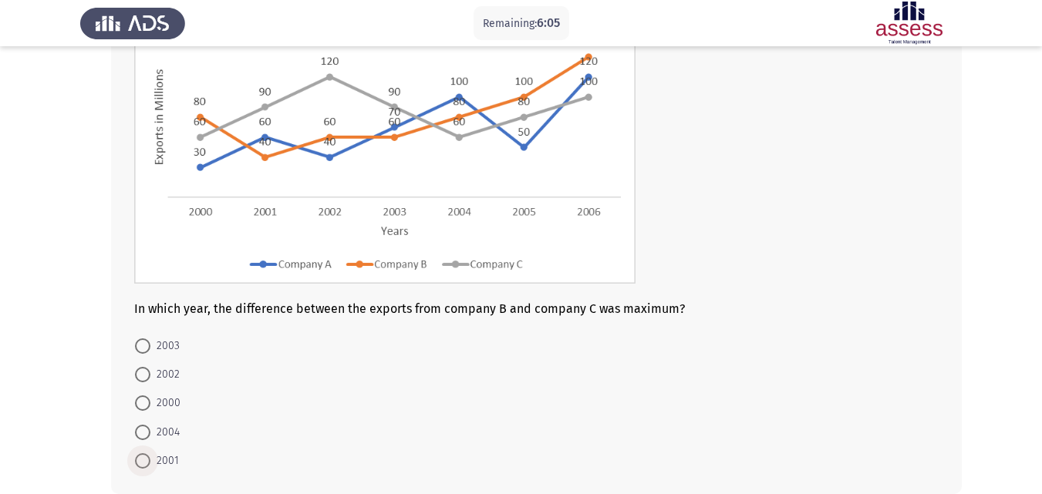
click at [143, 460] on span at bounding box center [142, 460] width 15 height 15
click at [143, 460] on input "2001" at bounding box center [142, 460] width 15 height 15
radio input "true"
click at [136, 376] on span at bounding box center [142, 374] width 15 height 15
click at [136, 376] on input "2002" at bounding box center [142, 374] width 15 height 15
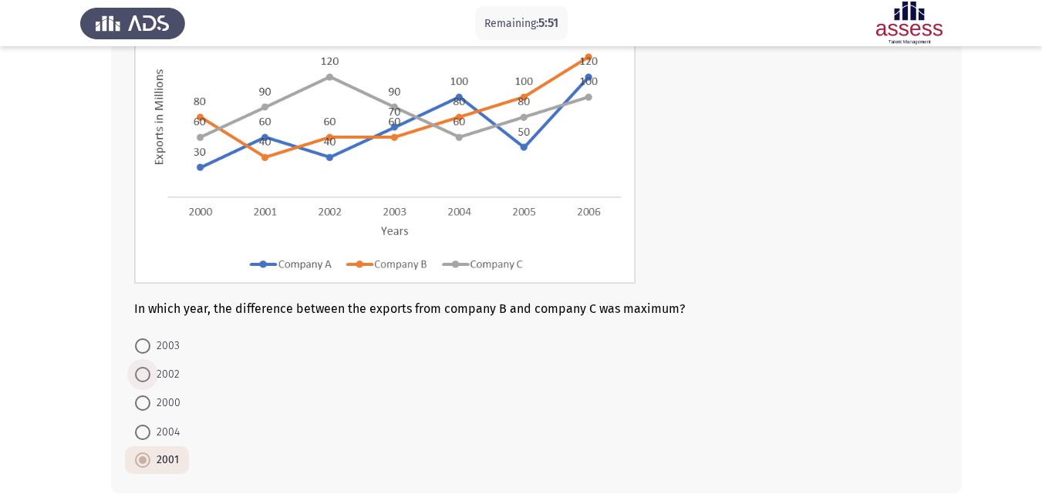
radio input "true"
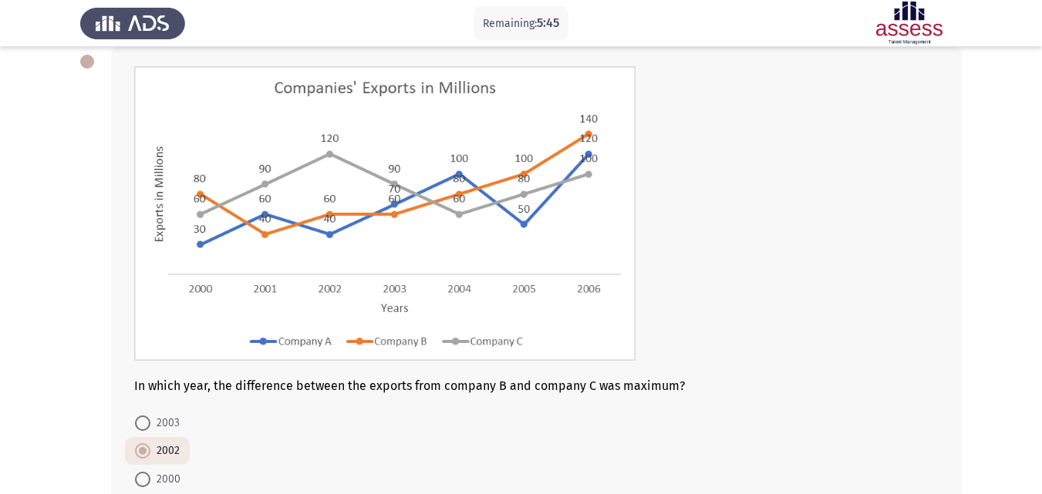
scroll to position [236, 0]
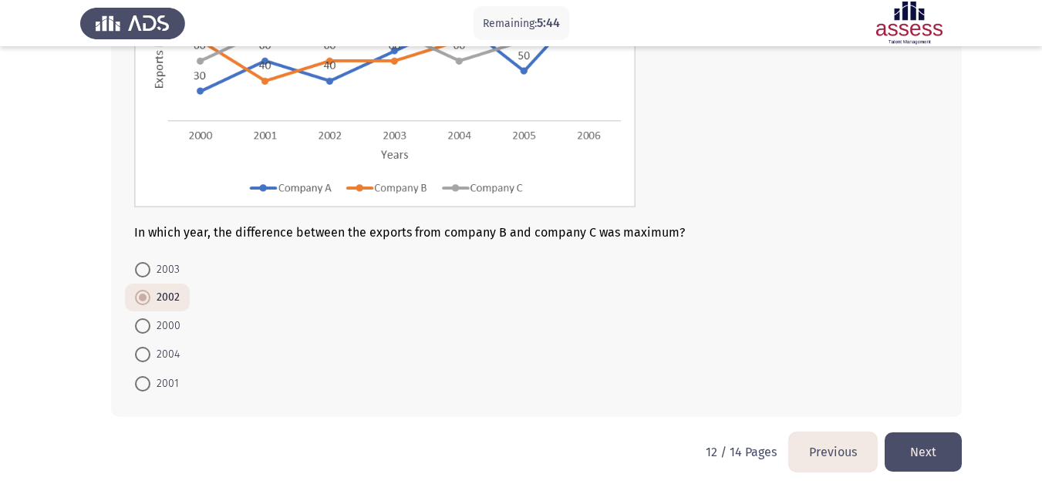
click at [919, 446] on button "Next" at bounding box center [922, 452] width 77 height 39
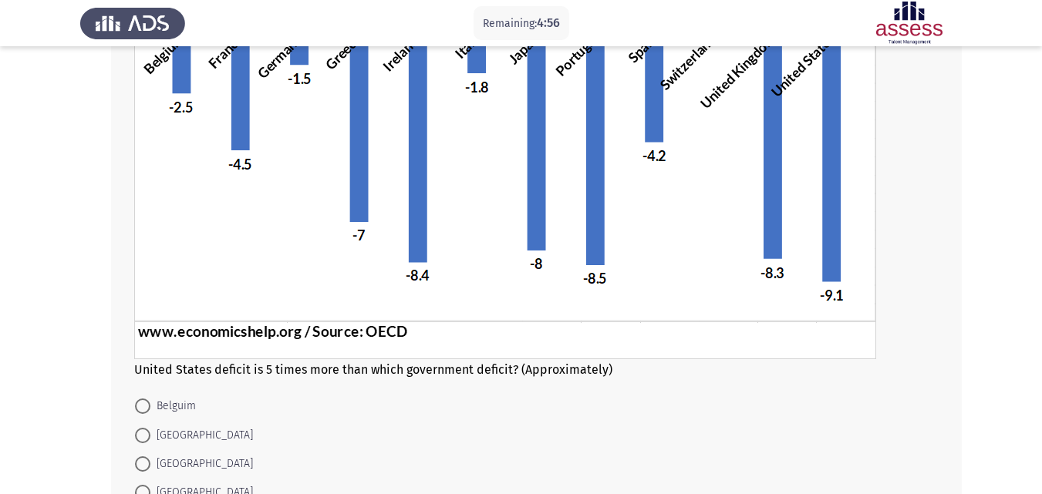
scroll to position [369, 0]
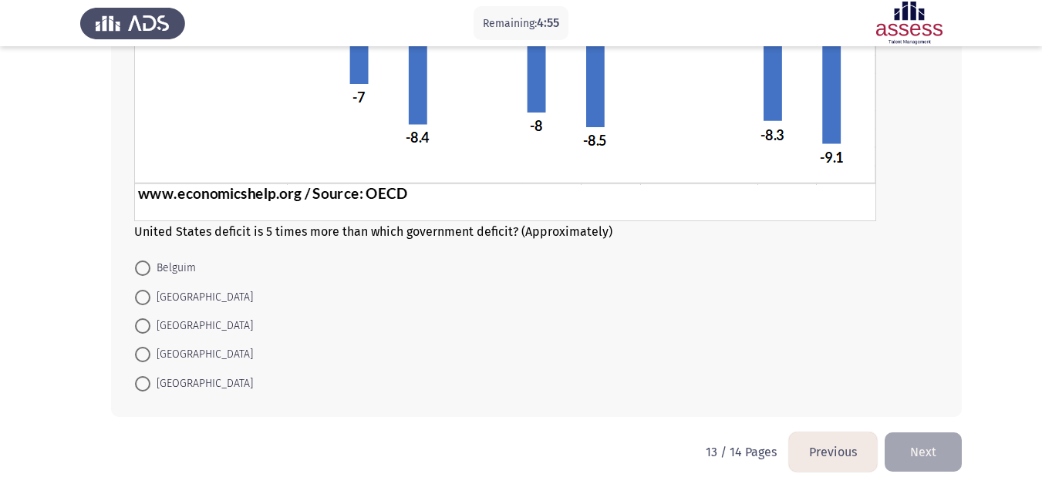
click at [158, 321] on span "Italy" at bounding box center [201, 326] width 103 height 19
click at [150, 321] on input "Italy" at bounding box center [142, 325] width 15 height 15
radio input "true"
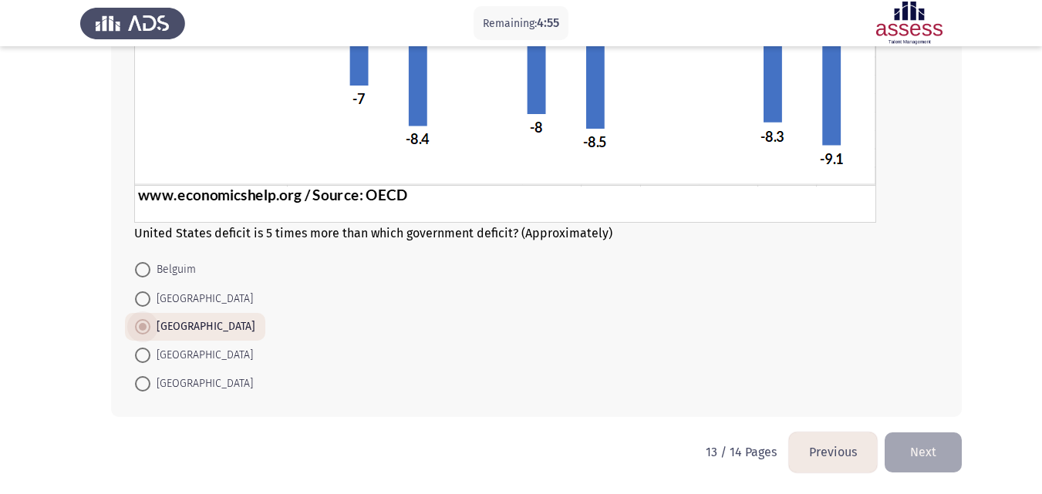
scroll to position [368, 0]
click at [920, 448] on button "Next" at bounding box center [922, 452] width 77 height 39
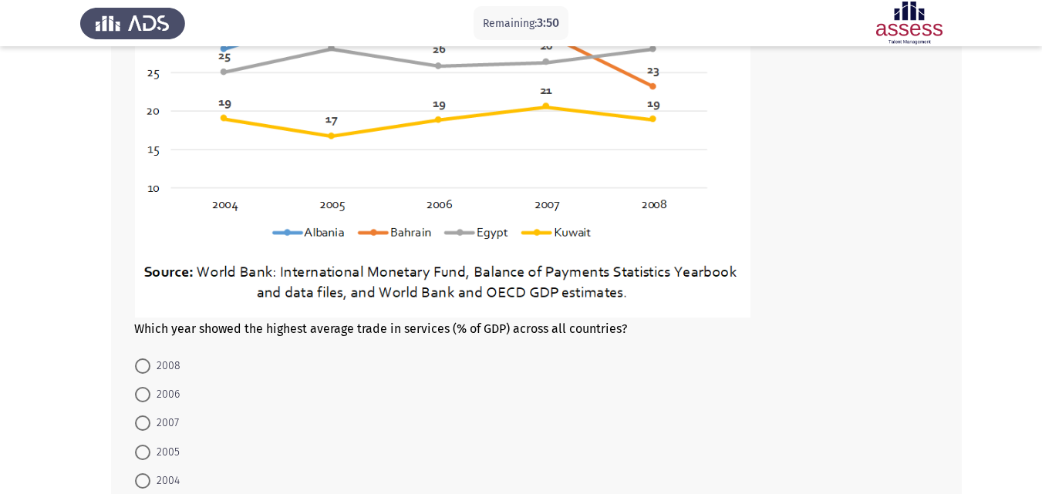
scroll to position [396, 0]
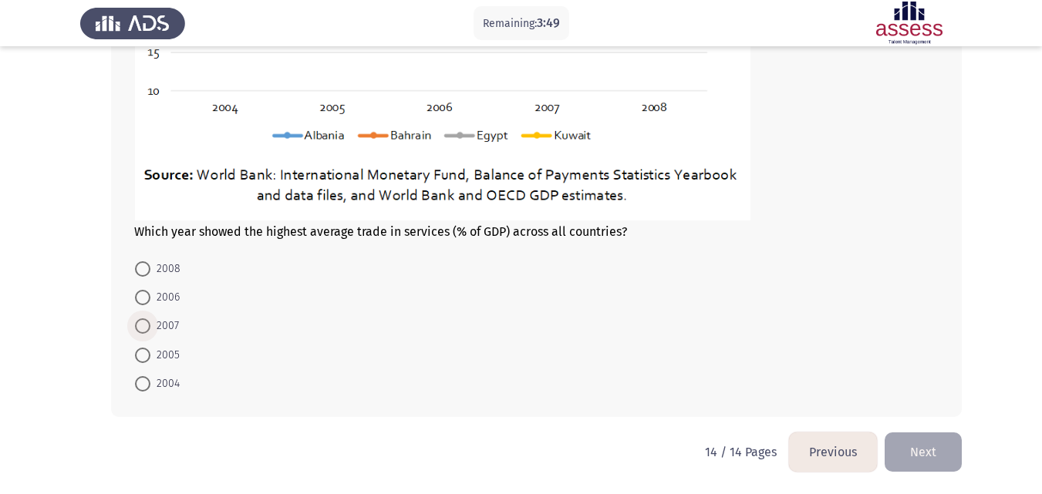
click at [158, 322] on span "2007" at bounding box center [164, 326] width 29 height 19
click at [150, 322] on input "2007" at bounding box center [142, 325] width 15 height 15
radio input "true"
click at [920, 449] on button "Next" at bounding box center [922, 452] width 77 height 39
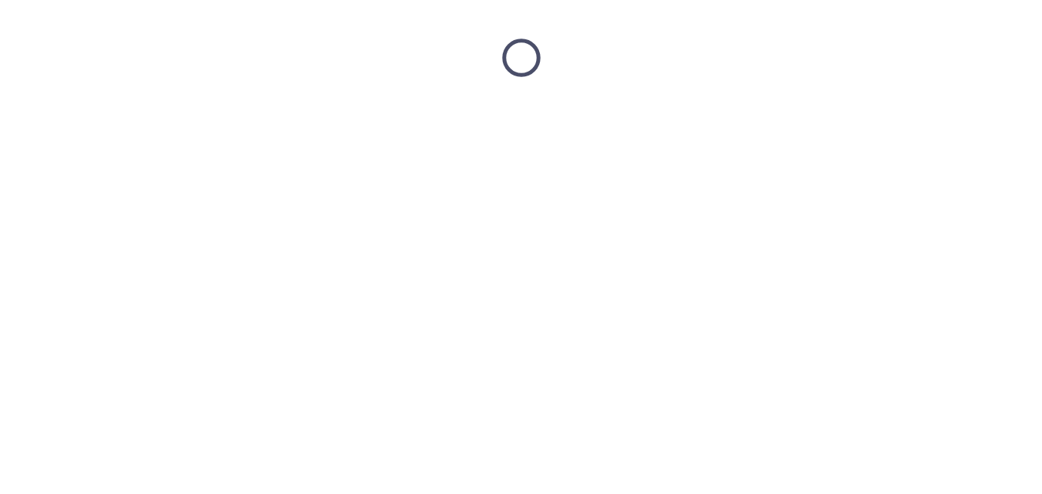
scroll to position [0, 0]
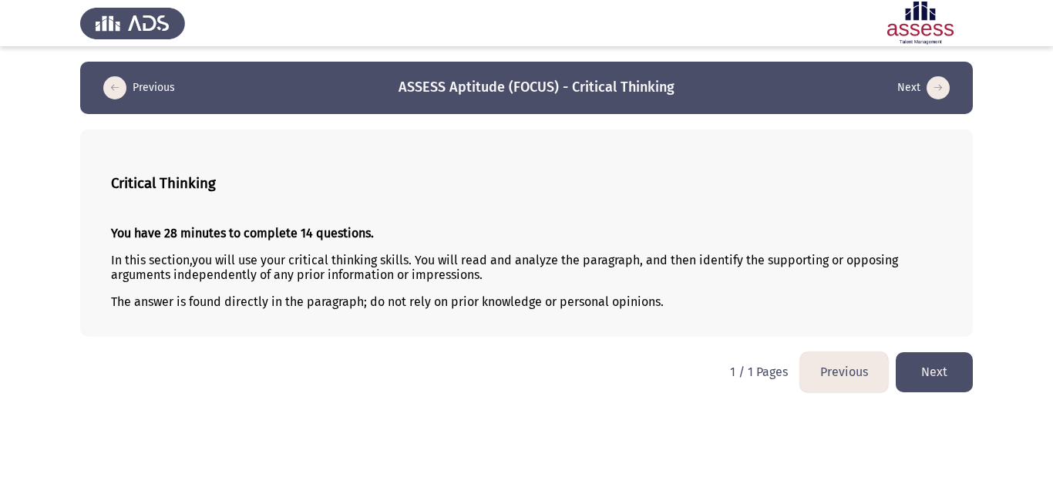
click at [925, 366] on button "Next" at bounding box center [934, 371] width 77 height 39
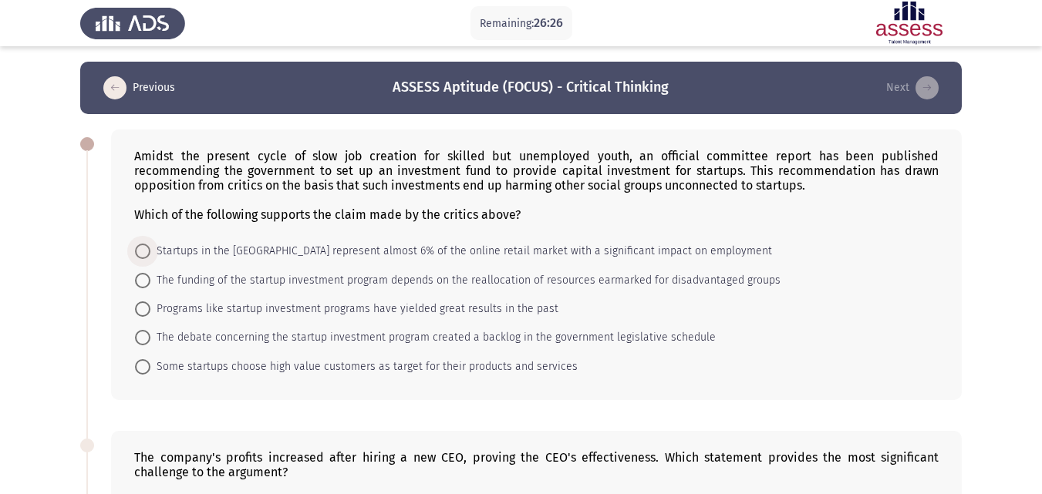
click at [139, 248] on span at bounding box center [142, 251] width 15 height 15
click at [139, 248] on input "Startups in the Middle East represent almost 6% of the online retail market wit…" at bounding box center [142, 251] width 15 height 15
radio input "true"
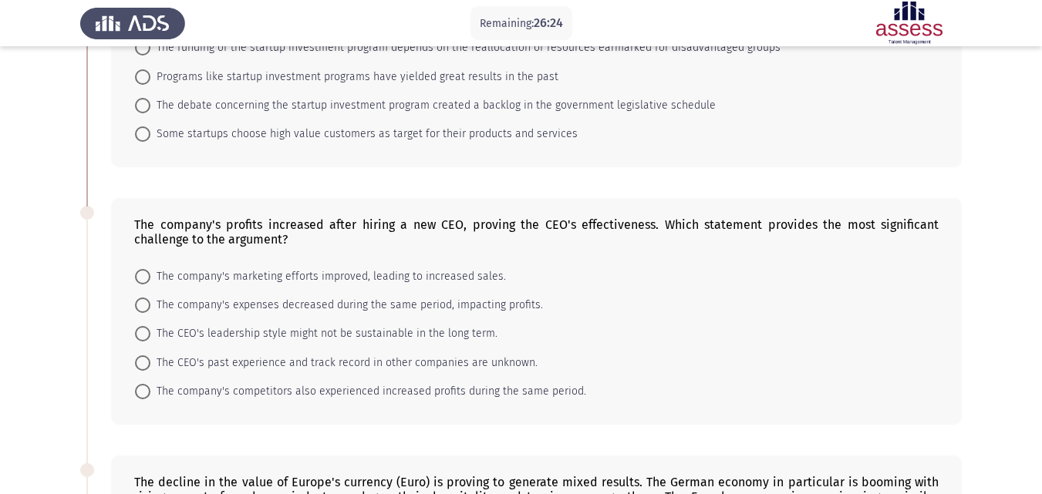
scroll to position [308, 0]
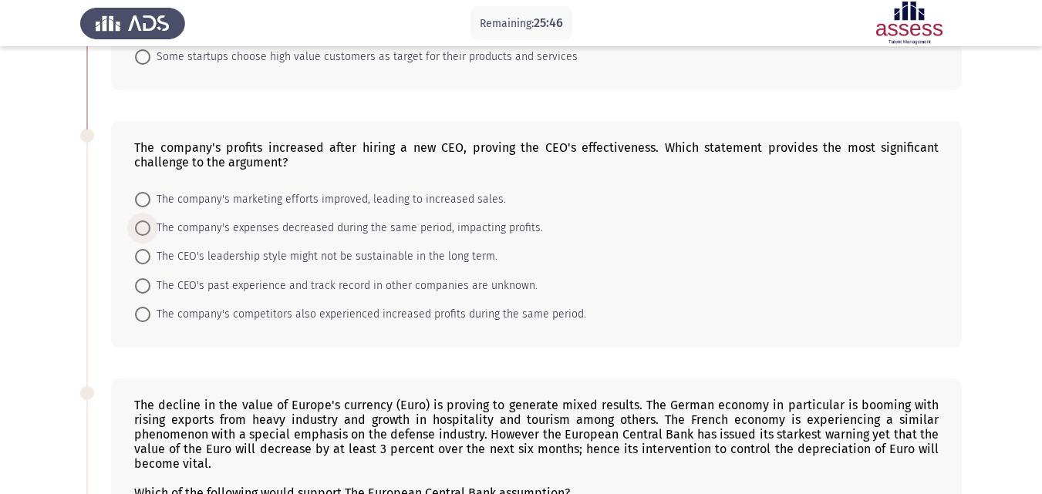
click at [143, 231] on span at bounding box center [142, 228] width 15 height 15
click at [143, 231] on input "The company's expenses decreased during the same period, impacting profits." at bounding box center [142, 228] width 15 height 15
radio input "true"
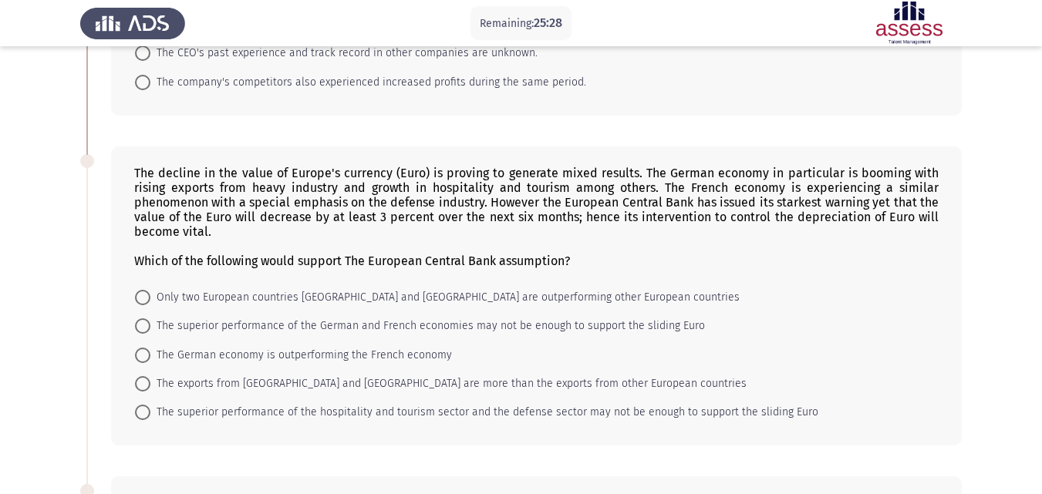
scroll to position [617, 0]
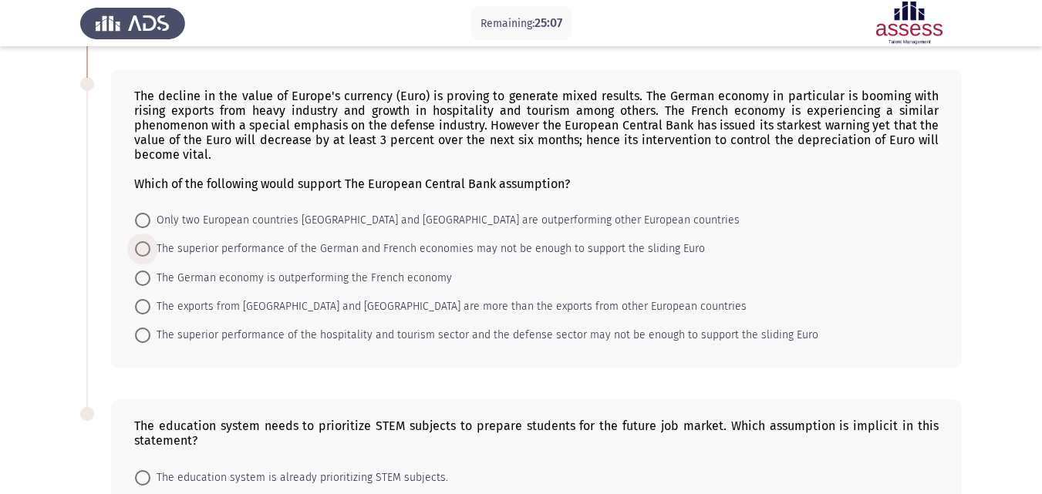
click at [140, 244] on span at bounding box center [142, 248] width 15 height 15
click at [140, 244] on input "The superior performance of the German and French economies may not be enough t…" at bounding box center [142, 248] width 15 height 15
radio input "true"
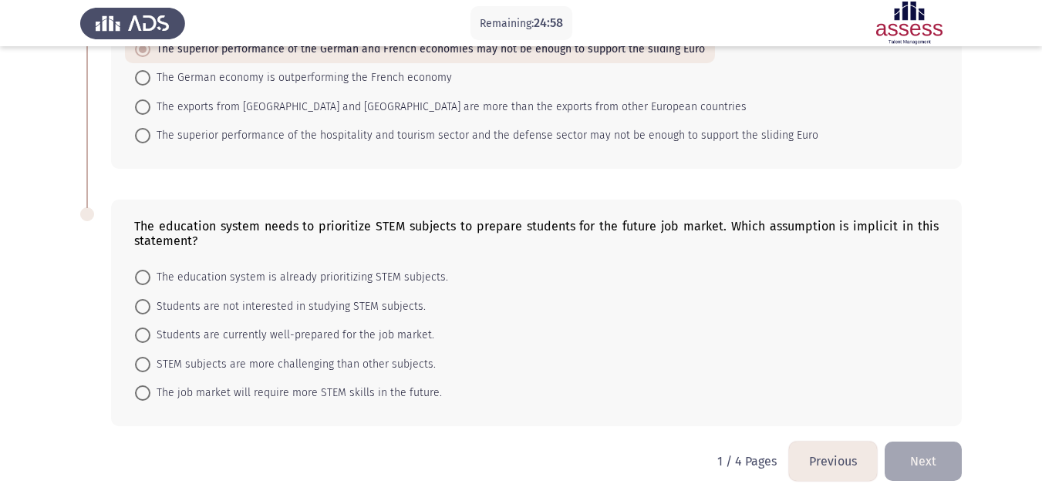
scroll to position [825, 0]
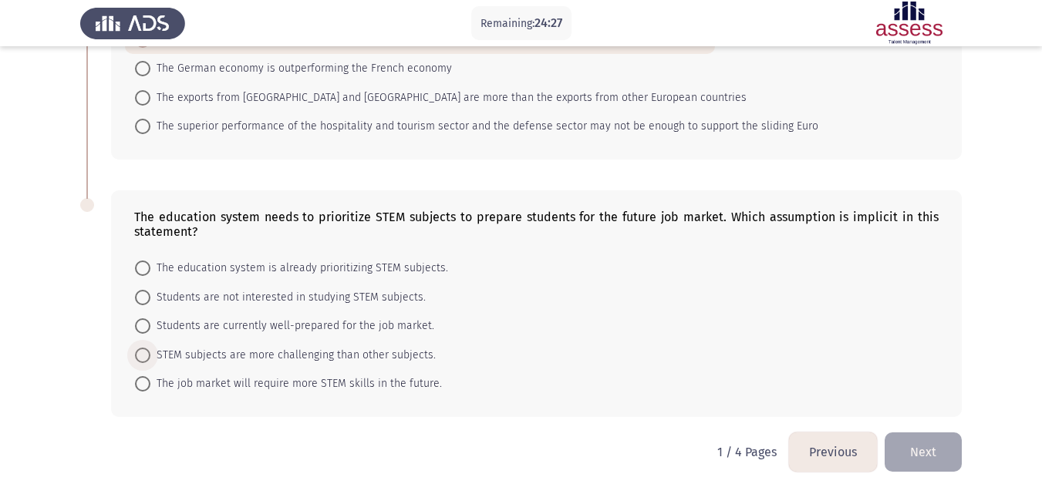
click at [167, 354] on span "STEM subjects are more challenging than other subjects." at bounding box center [292, 355] width 285 height 19
click at [150, 354] on input "STEM subjects are more challenging than other subjects." at bounding box center [142, 355] width 15 height 15
radio input "true"
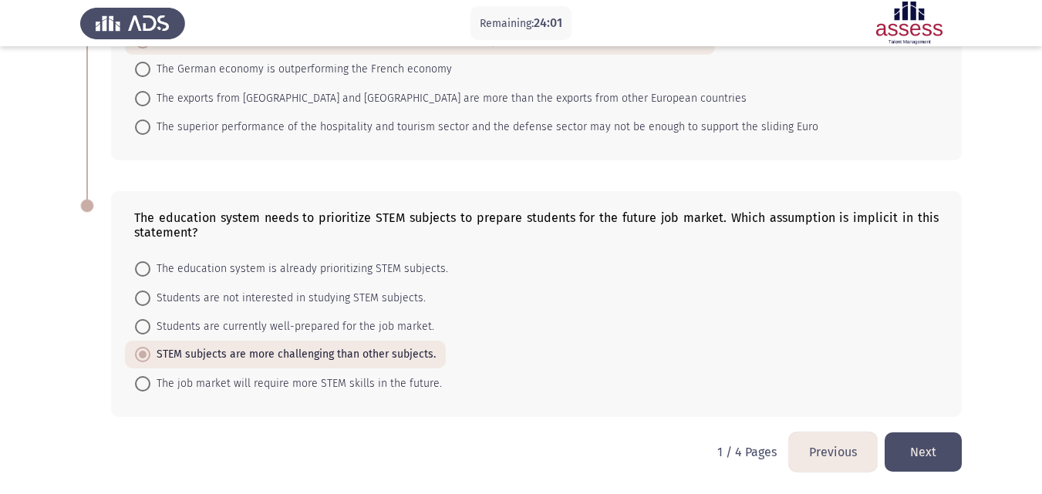
click at [916, 446] on button "Next" at bounding box center [922, 452] width 77 height 39
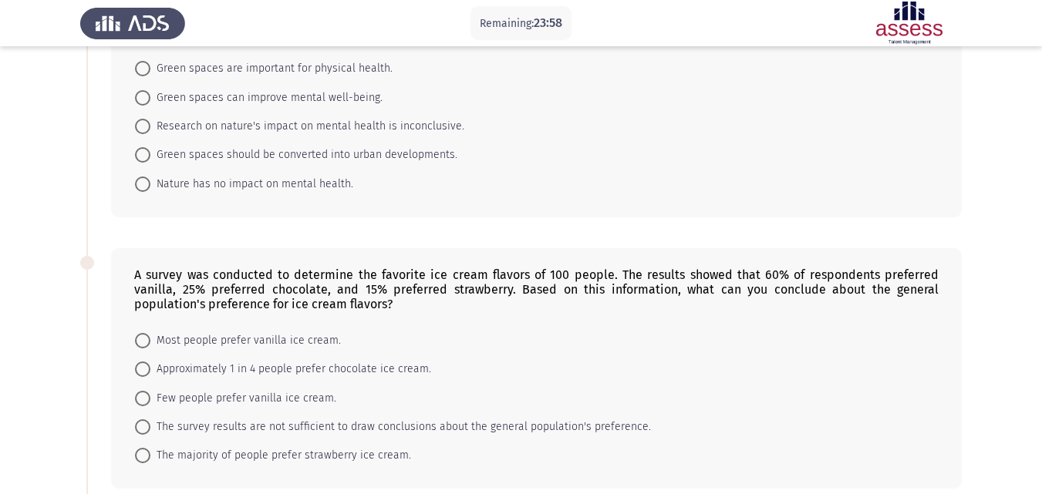
scroll to position [0, 0]
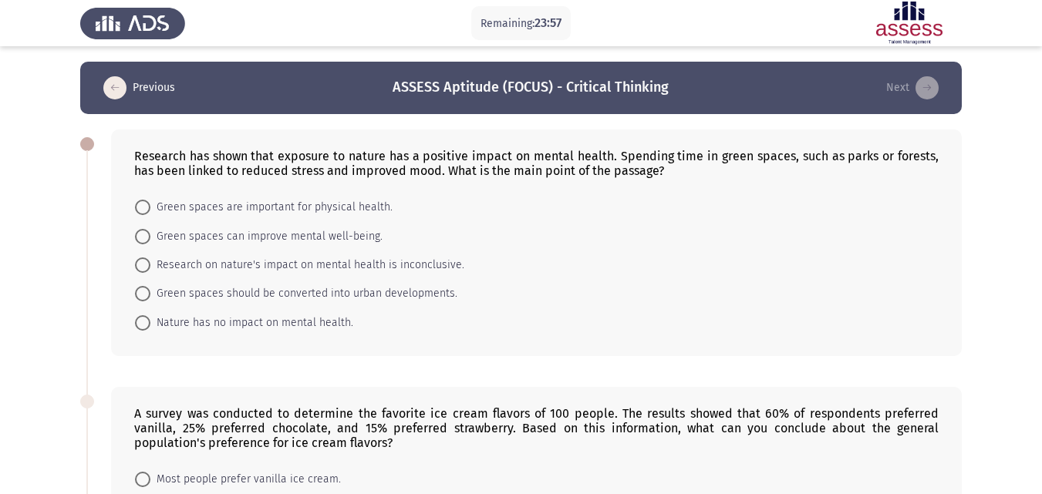
click at [124, 84] on icon "load previous page" at bounding box center [114, 87] width 23 height 23
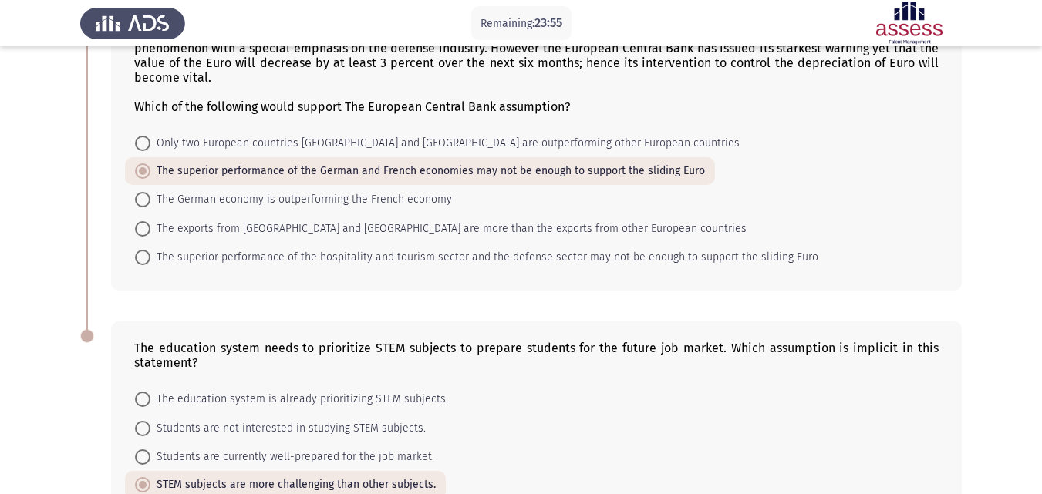
scroll to position [824, 0]
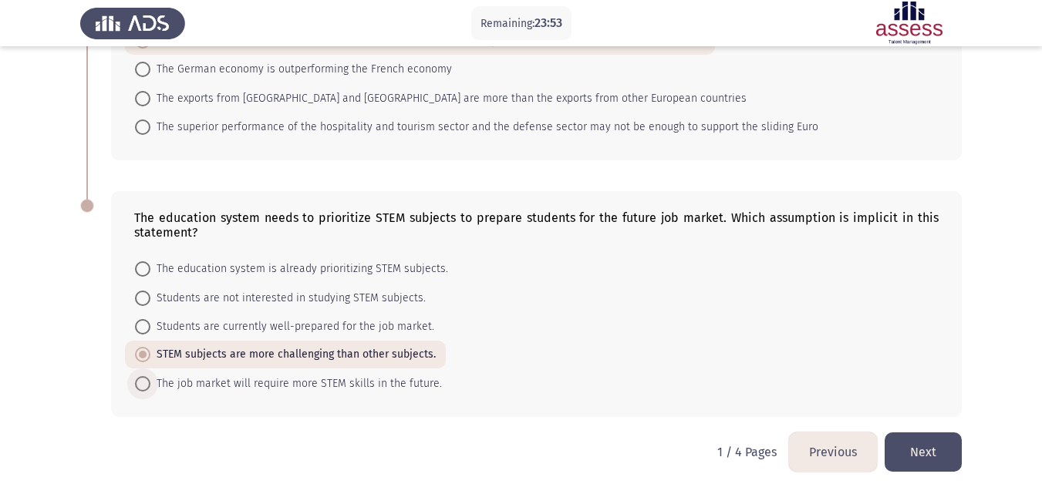
click at [140, 382] on span at bounding box center [142, 383] width 15 height 15
click at [140, 382] on input "The job market will require more STEM skills in the future." at bounding box center [142, 383] width 15 height 15
radio input "true"
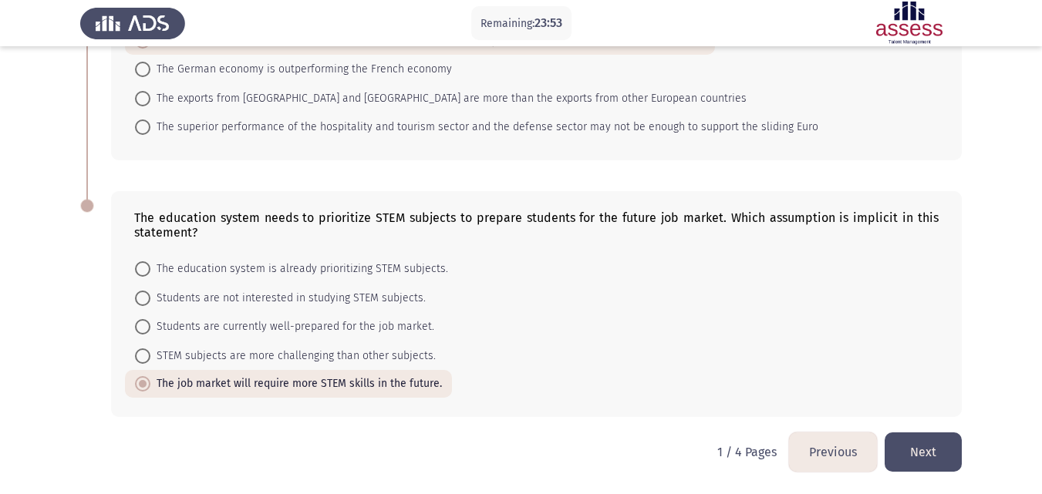
click at [922, 453] on button "Next" at bounding box center [922, 452] width 77 height 39
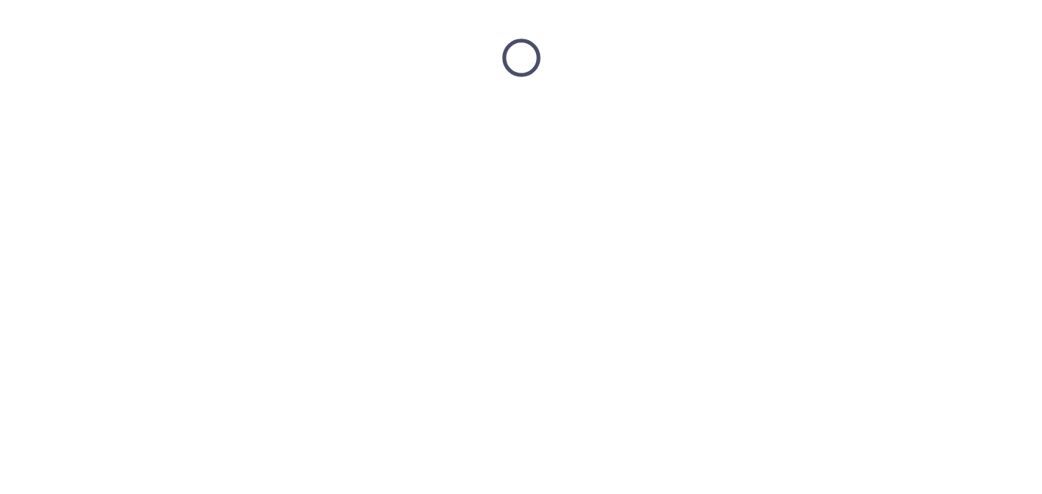
scroll to position [0, 0]
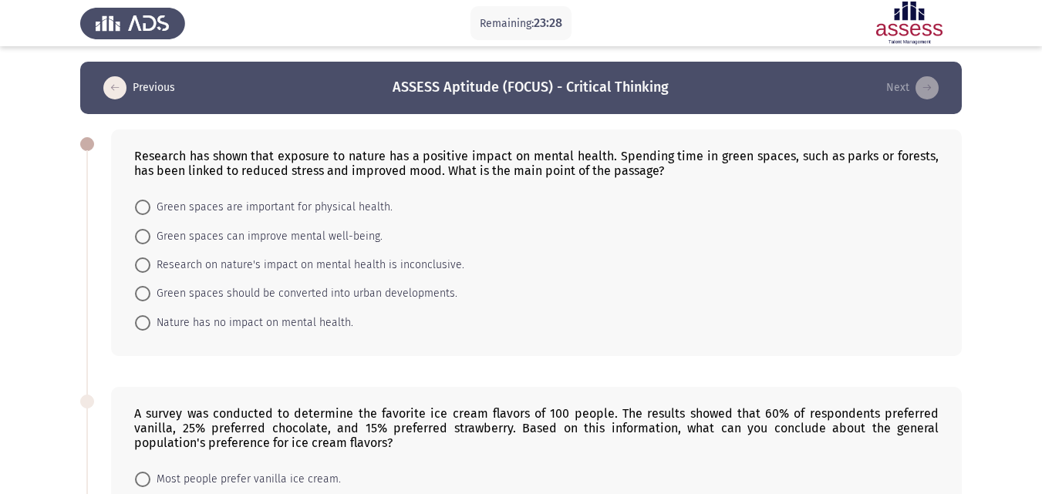
click at [147, 233] on span at bounding box center [142, 236] width 15 height 15
click at [147, 233] on input "Green spaces can improve mental well-being." at bounding box center [142, 236] width 15 height 15
radio input "true"
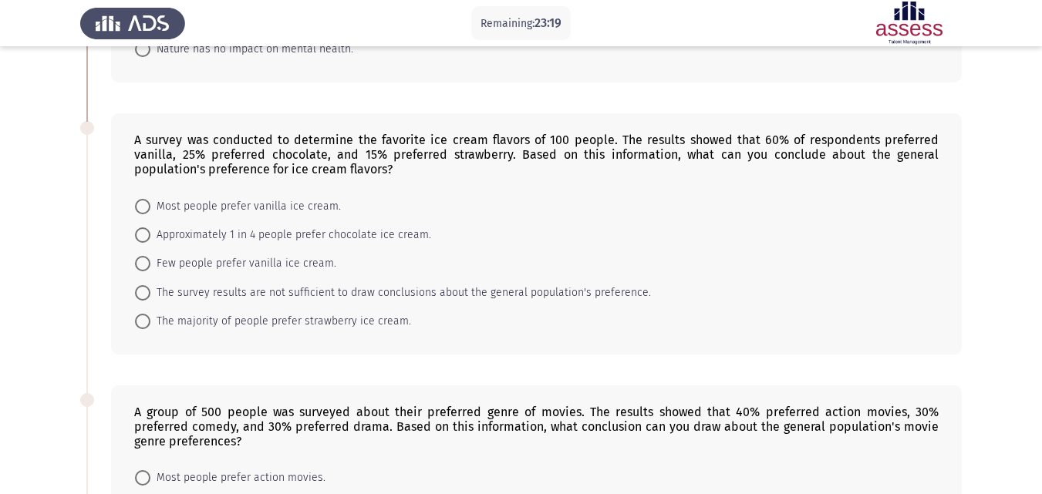
scroll to position [308, 0]
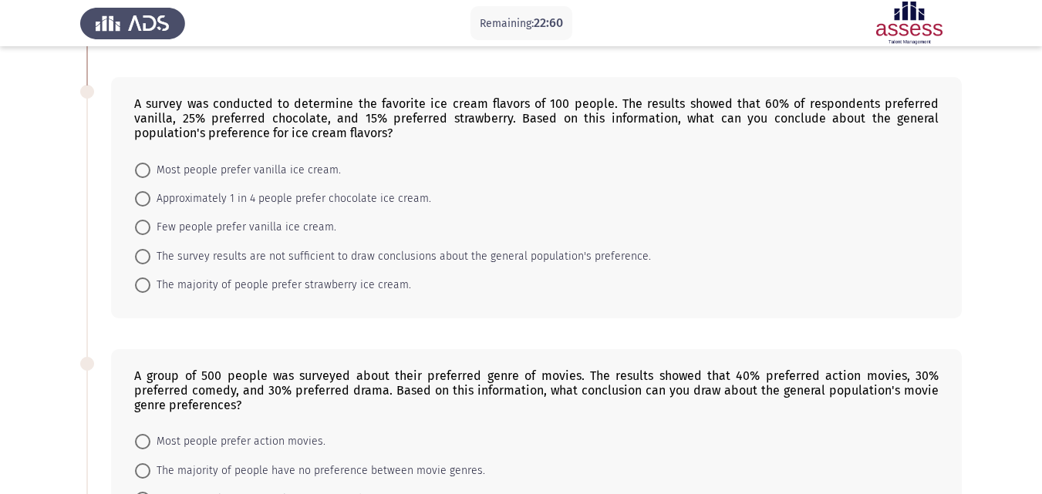
click at [171, 170] on span "Most people prefer vanilla ice cream." at bounding box center [245, 170] width 190 height 19
click at [150, 170] on input "Most people prefer vanilla ice cream." at bounding box center [142, 170] width 15 height 15
radio input "true"
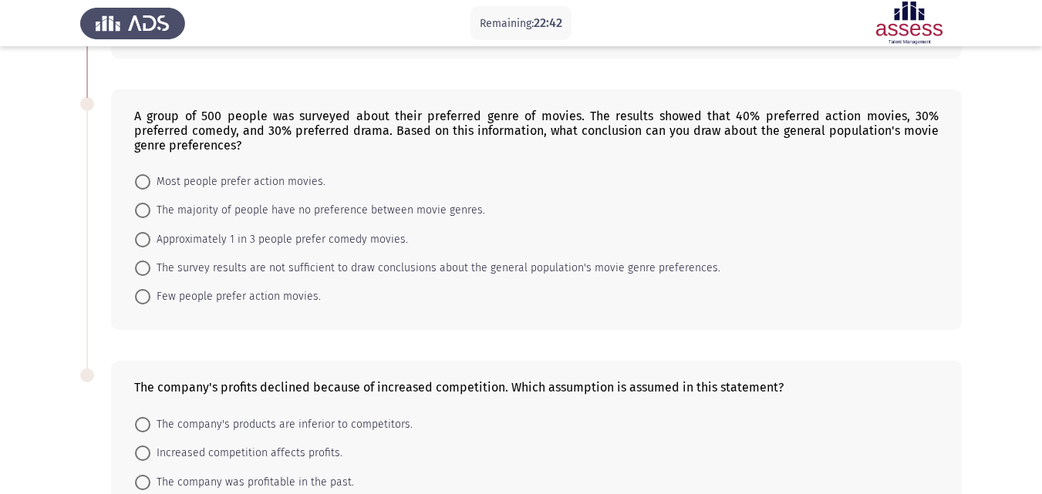
scroll to position [540, 0]
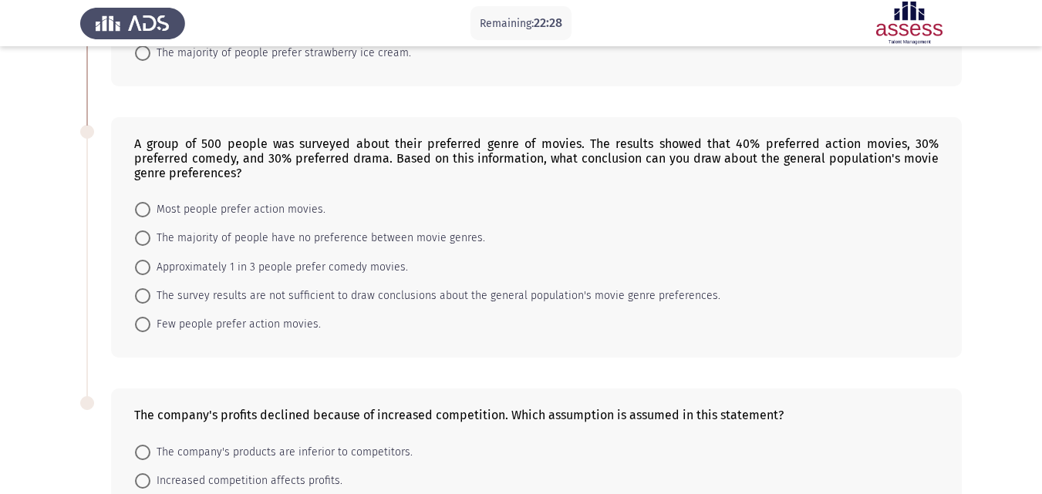
click at [146, 210] on span at bounding box center [142, 209] width 15 height 15
click at [146, 210] on input "Most people prefer action movies." at bounding box center [142, 209] width 15 height 15
radio input "true"
click at [136, 233] on span at bounding box center [142, 237] width 15 height 15
click at [136, 233] on input "The majority of people have no preference between movie genres." at bounding box center [142, 237] width 15 height 15
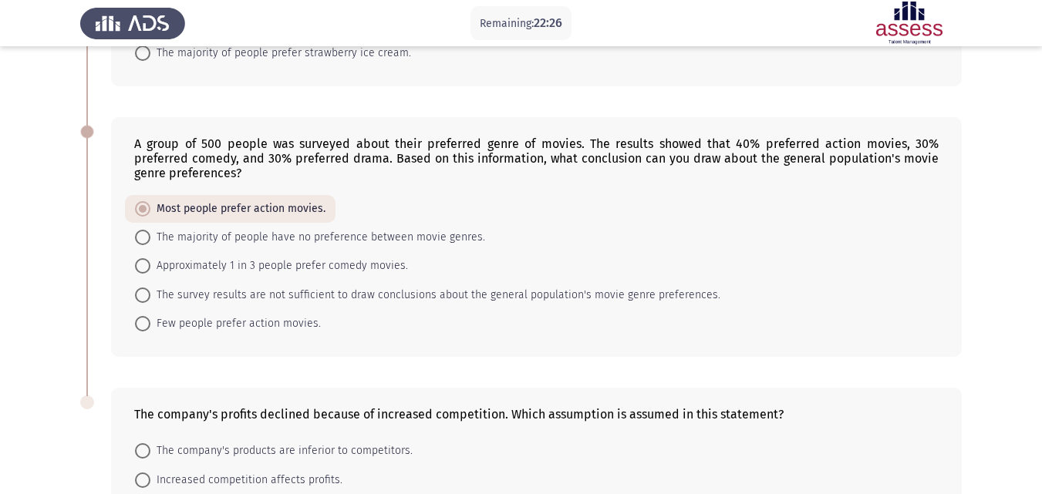
radio input "true"
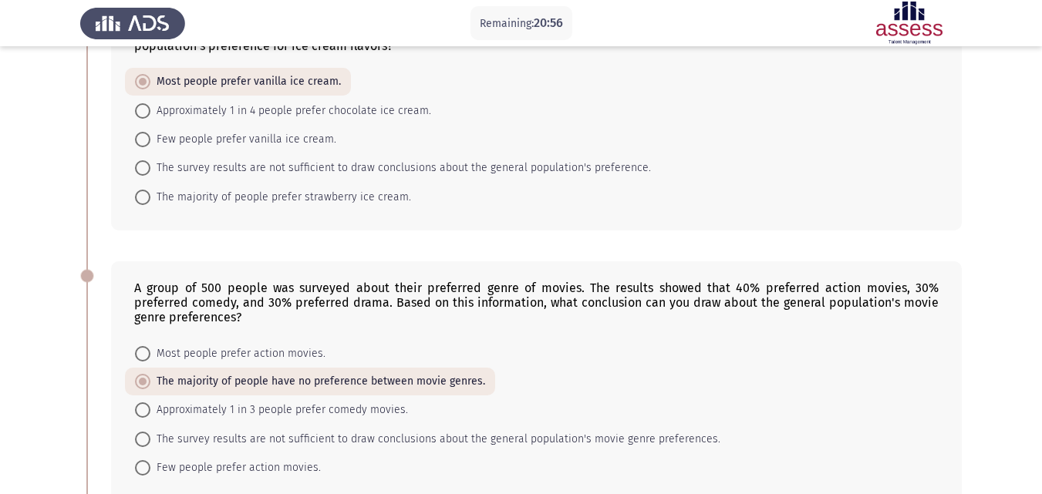
scroll to position [463, 0]
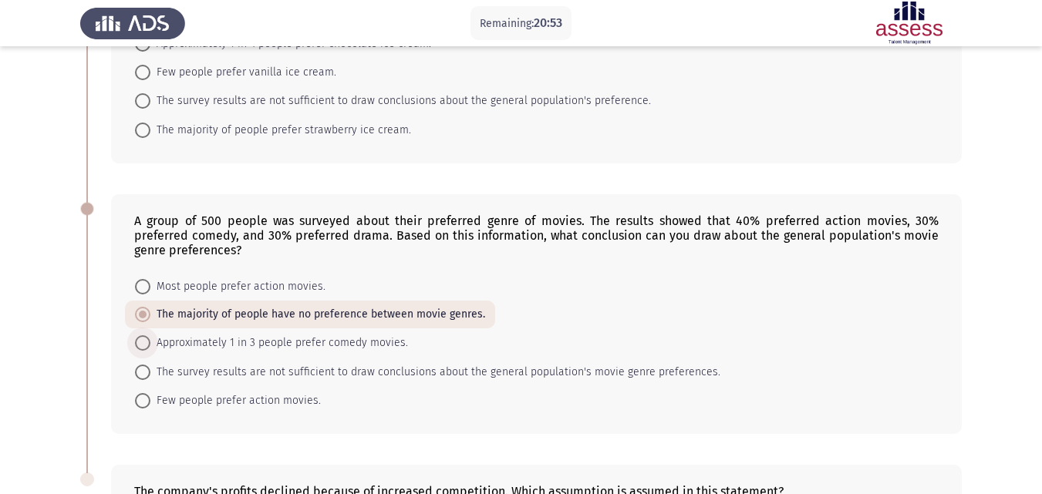
click at [326, 345] on span "Approximately 1 in 3 people prefer comedy movies." at bounding box center [279, 343] width 258 height 19
click at [150, 345] on input "Approximately 1 in 3 people prefer comedy movies." at bounding box center [142, 342] width 15 height 15
radio input "true"
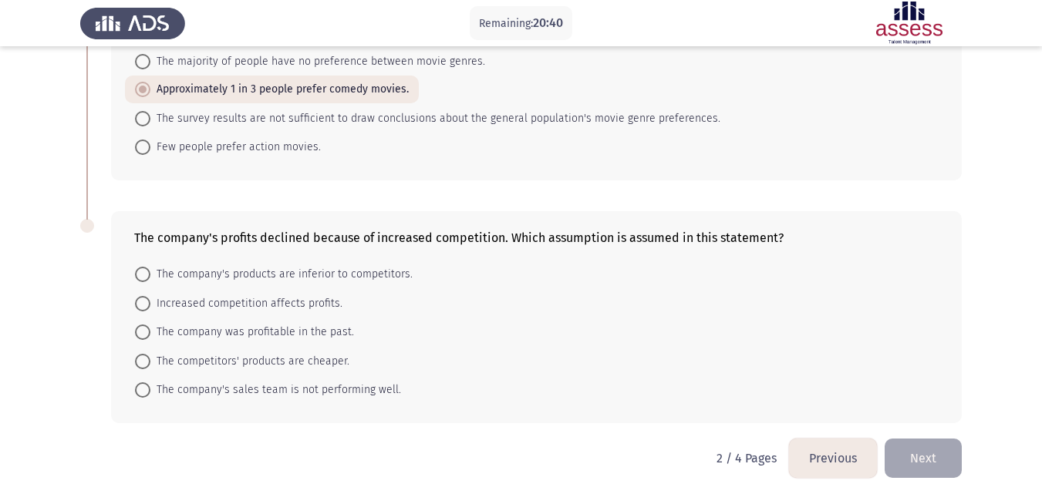
scroll to position [722, 0]
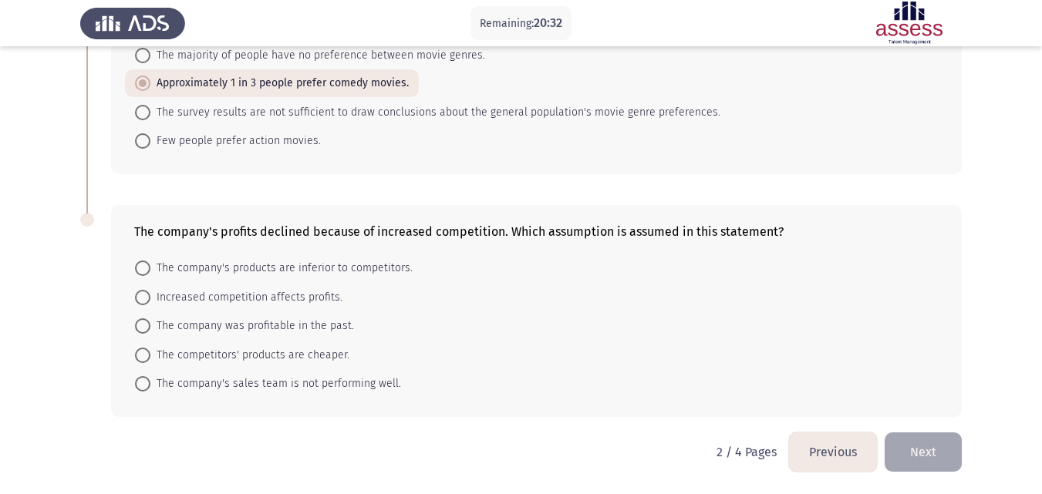
click at [359, 264] on span "The company's products are inferior to competitors." at bounding box center [281, 268] width 262 height 19
click at [150, 264] on input "The company's products are inferior to competitors." at bounding box center [142, 268] width 15 height 15
radio input "true"
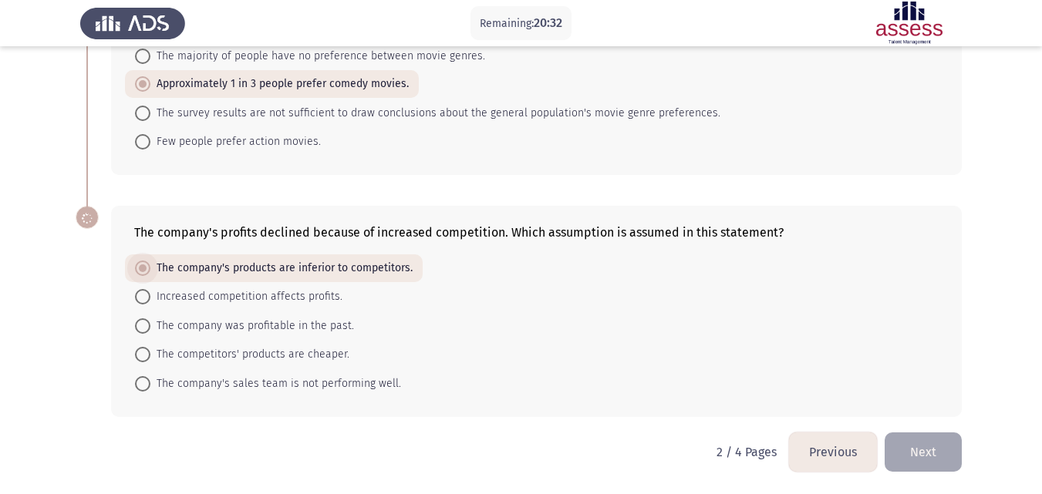
scroll to position [722, 0]
click at [374, 381] on span "The company's sales team is not performing well." at bounding box center [275, 384] width 251 height 19
click at [150, 381] on input "The company's sales team is not performing well." at bounding box center [142, 383] width 15 height 15
radio input "true"
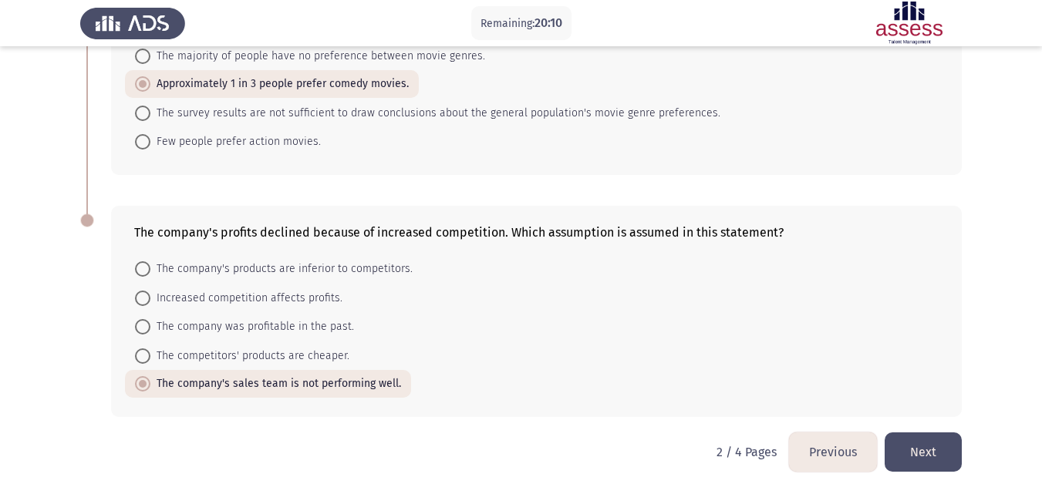
click at [911, 449] on button "Next" at bounding box center [922, 452] width 77 height 39
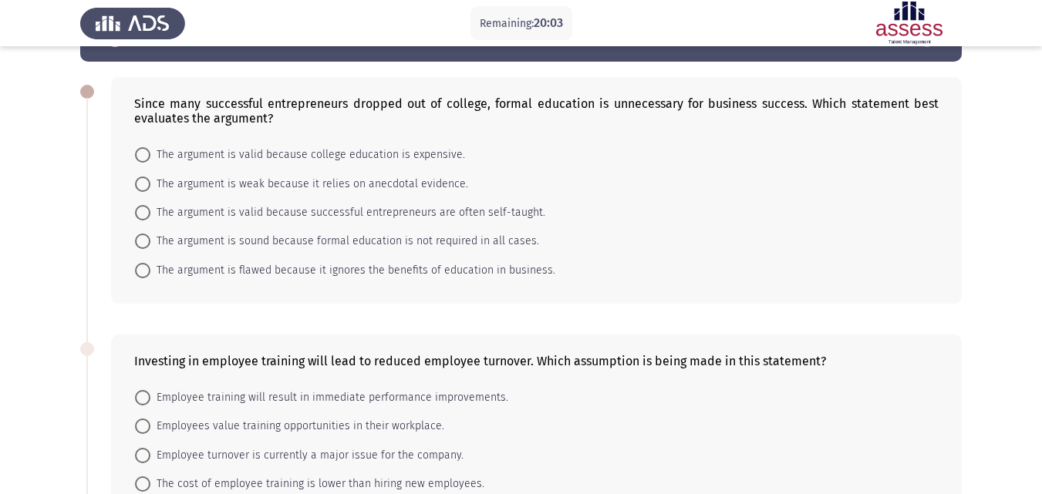
scroll to position [0, 0]
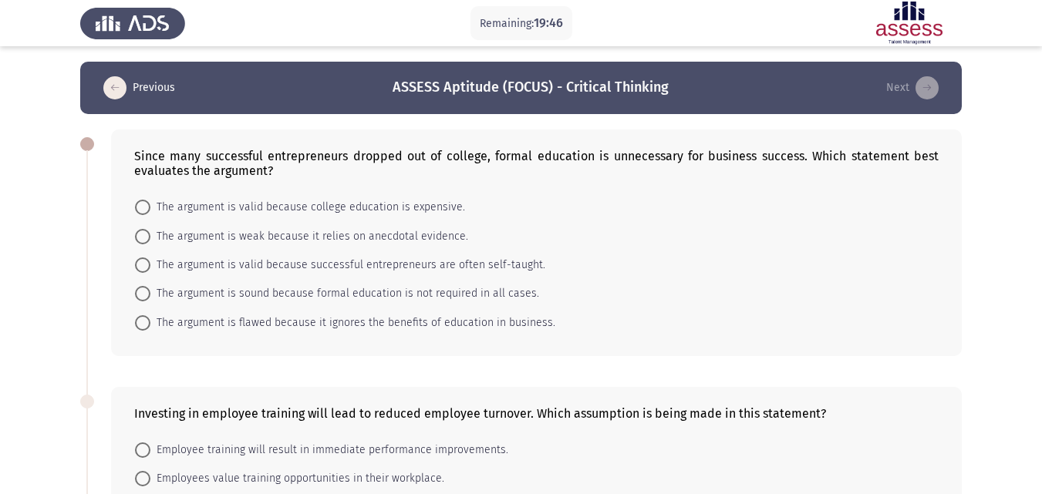
click at [142, 262] on span at bounding box center [142, 265] width 15 height 15
click at [142, 262] on input "The argument is valid because successful entrepreneurs are often self-taught." at bounding box center [142, 265] width 15 height 15
radio input "true"
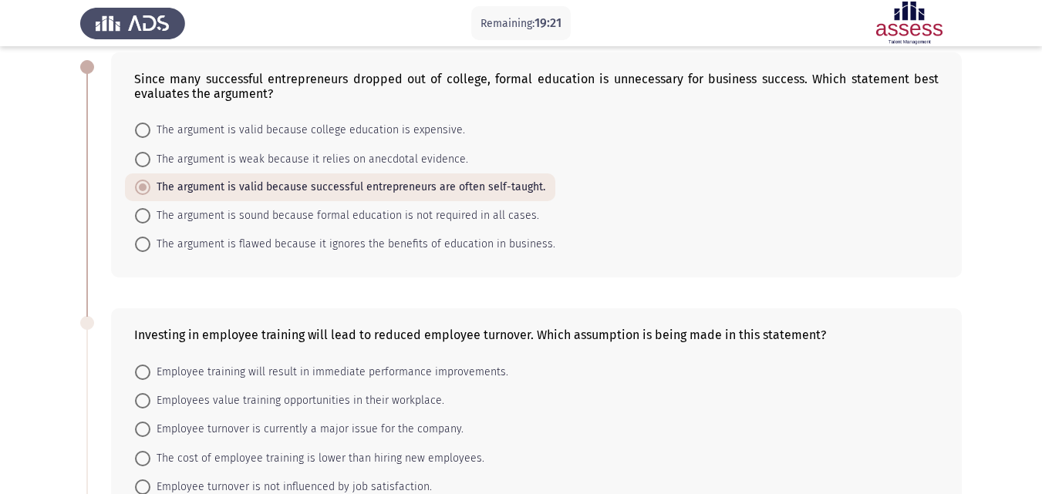
scroll to position [231, 0]
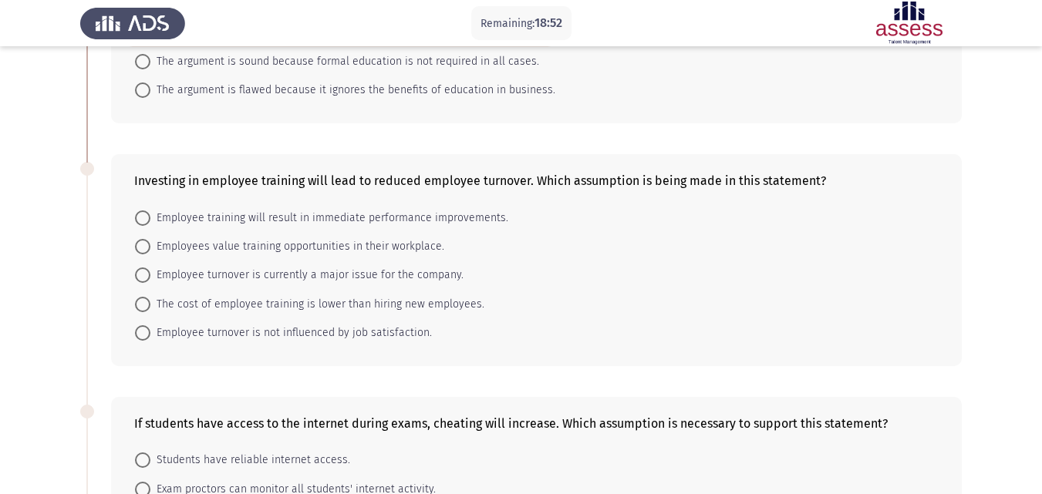
click at [152, 249] on span "Employees value training opportunities in their workplace." at bounding box center [297, 246] width 294 height 19
click at [150, 249] on input "Employees value training opportunities in their workplace." at bounding box center [142, 246] width 15 height 15
radio input "true"
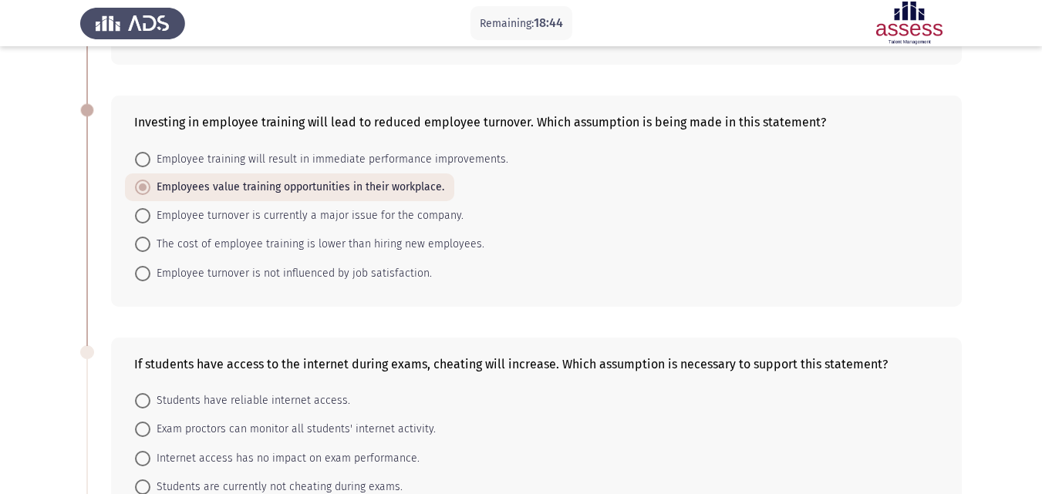
scroll to position [463, 0]
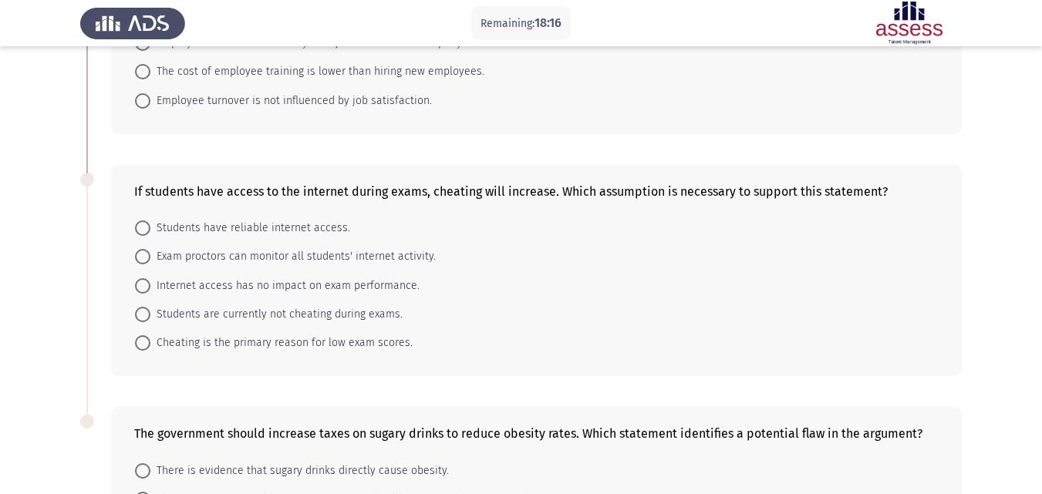
click at [141, 259] on span at bounding box center [142, 256] width 15 height 15
click at [141, 259] on input "Exam proctors can monitor all students' internet activity." at bounding box center [142, 256] width 15 height 15
radio input "true"
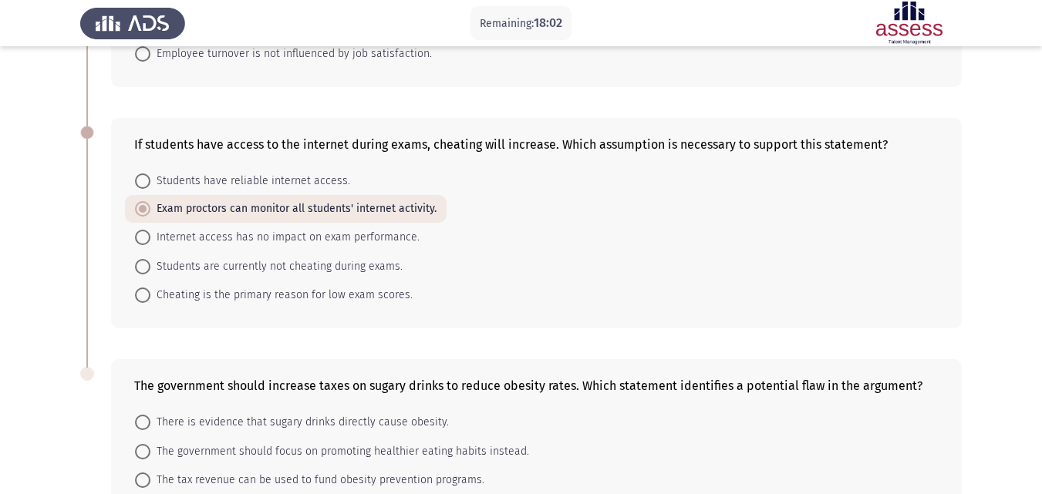
scroll to position [664, 0]
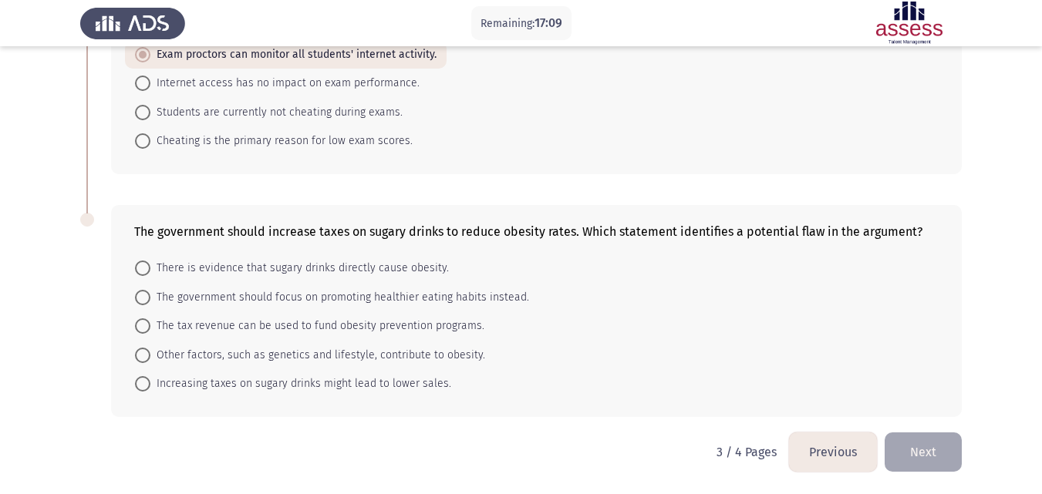
click at [149, 288] on label "The government should focus on promoting healthier eating habits instead." at bounding box center [332, 297] width 394 height 19
click at [149, 290] on input "The government should focus on promoting healthier eating habits instead." at bounding box center [142, 297] width 15 height 15
radio input "true"
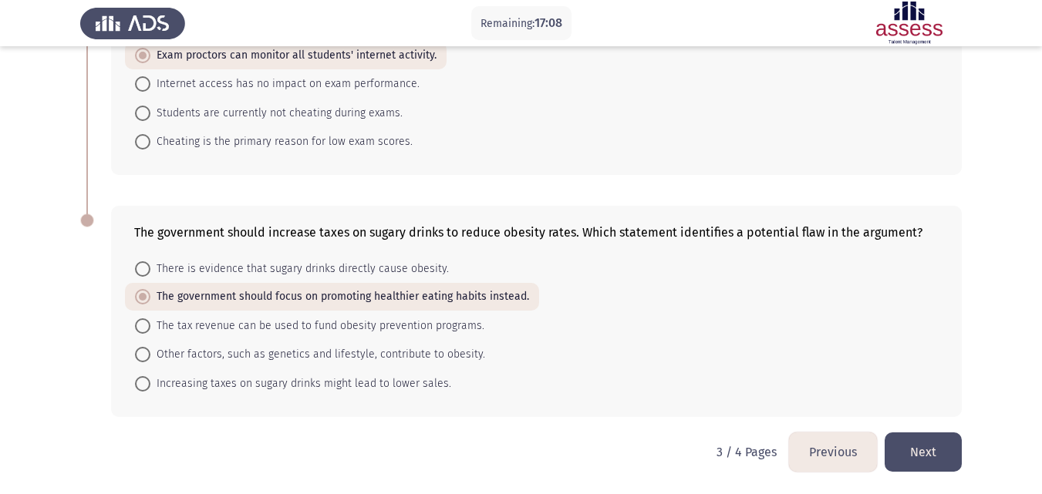
click at [905, 444] on button "Next" at bounding box center [922, 452] width 77 height 39
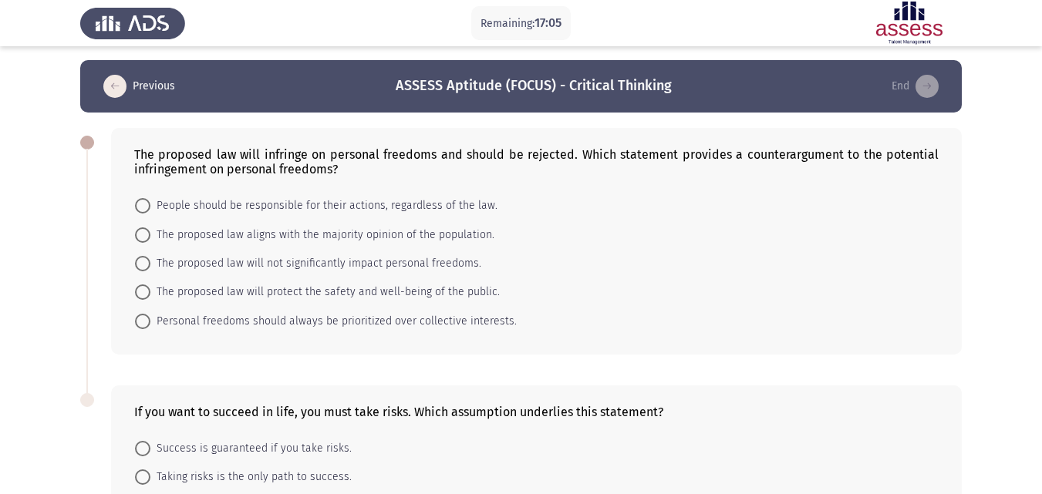
scroll to position [0, 0]
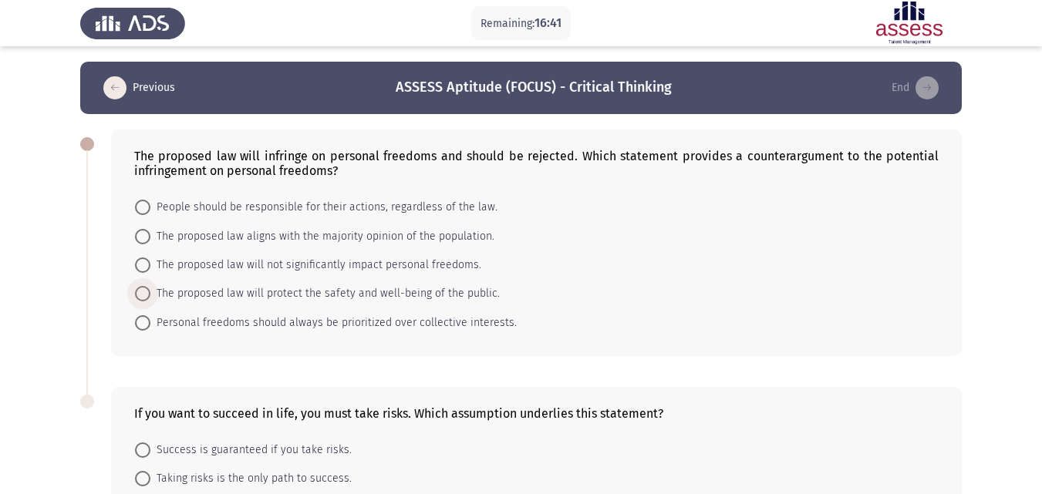
click at [365, 292] on span "The proposed law will protect the safety and well-being of the public." at bounding box center [324, 294] width 349 height 19
click at [150, 292] on input "The proposed law will protect the safety and well-being of the public." at bounding box center [142, 293] width 15 height 15
radio input "true"
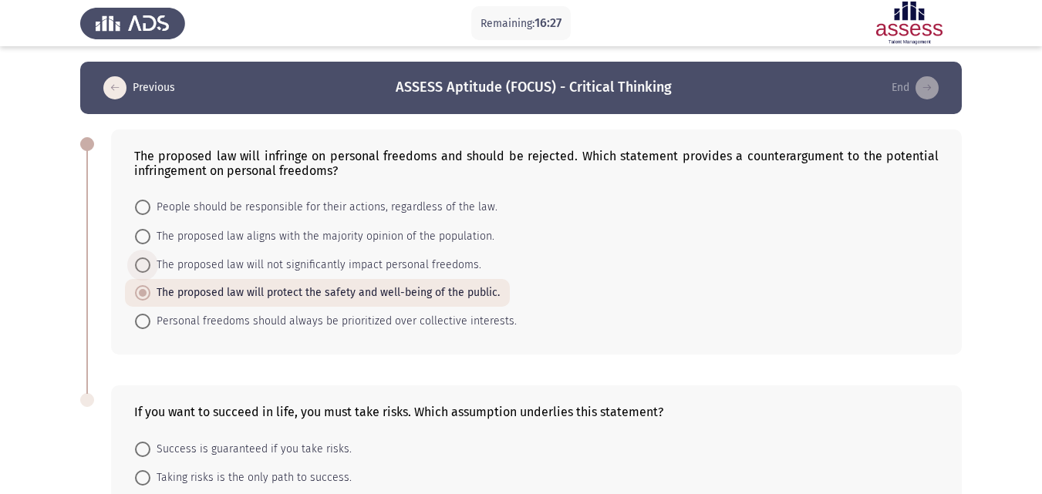
click at [426, 266] on span "The proposed law will not significantly impact personal freedoms." at bounding box center [315, 265] width 331 height 19
click at [150, 266] on input "The proposed law will not significantly impact personal freedoms." at bounding box center [142, 265] width 15 height 15
radio input "true"
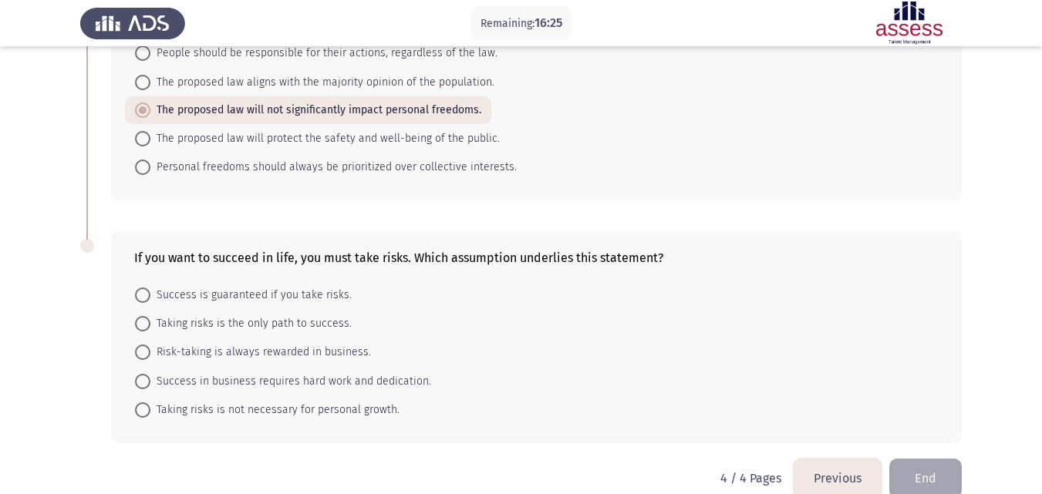
scroll to position [180, 0]
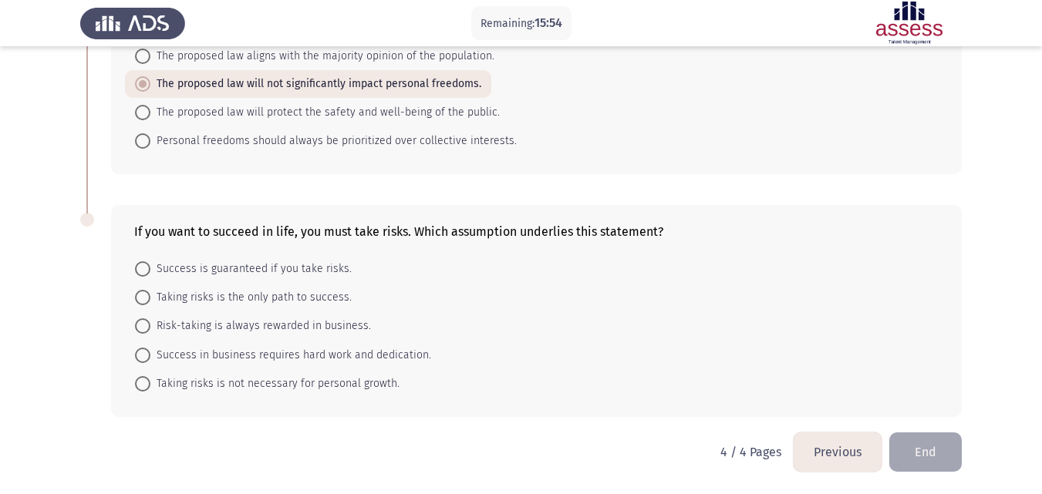
click at [261, 272] on span "Success is guaranteed if you take risks." at bounding box center [250, 269] width 201 height 19
click at [150, 272] on input "Success is guaranteed if you take risks." at bounding box center [142, 268] width 15 height 15
radio input "true"
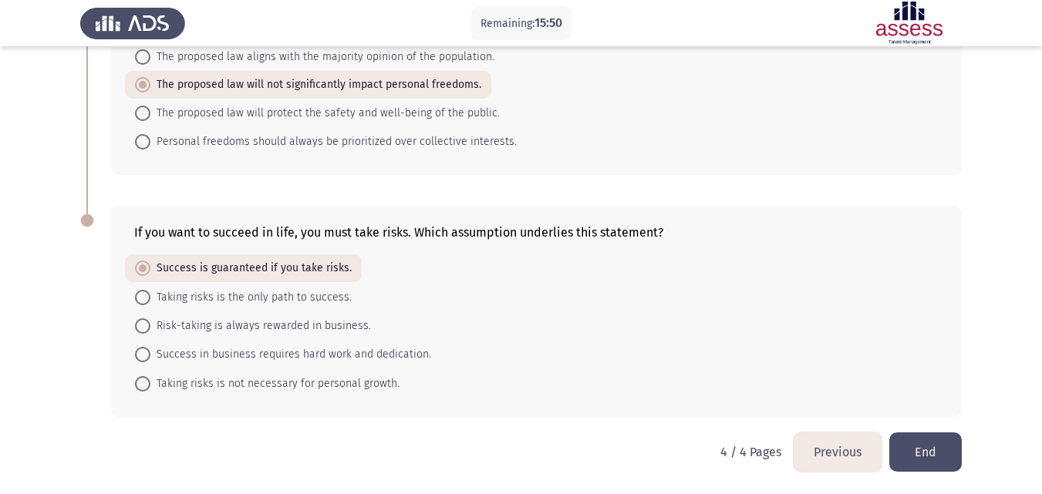
click at [919, 452] on button "End" at bounding box center [925, 452] width 72 height 39
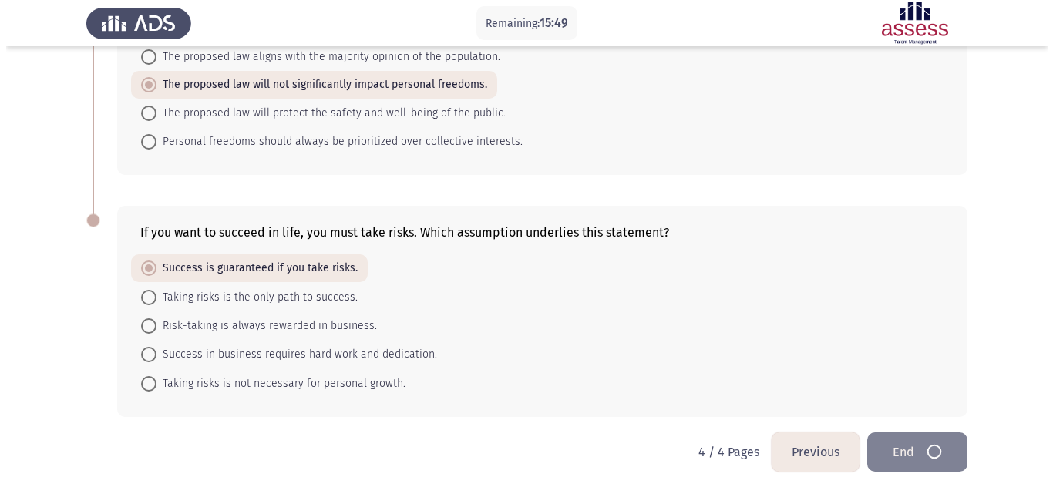
scroll to position [0, 0]
